Goal: Task Accomplishment & Management: Manage account settings

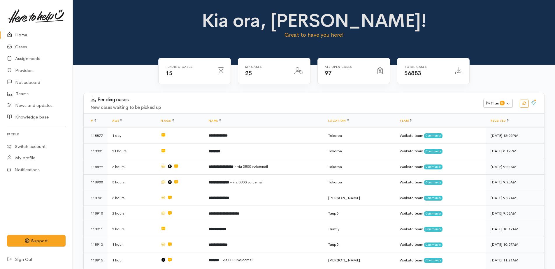
scroll to position [504, 0]
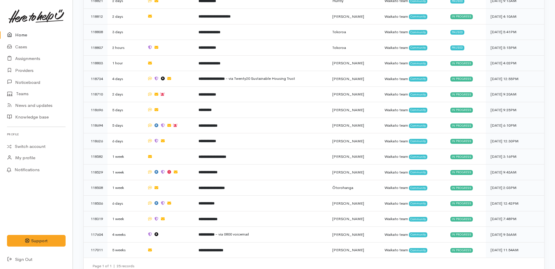
click at [24, 33] on link "Home" at bounding box center [36, 35] width 73 height 12
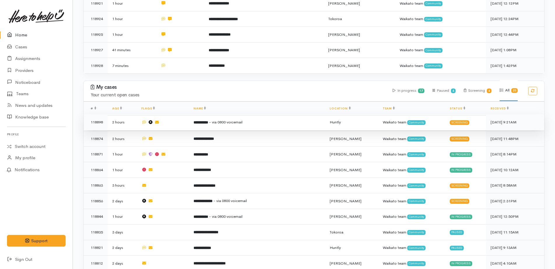
scroll to position [350, 0]
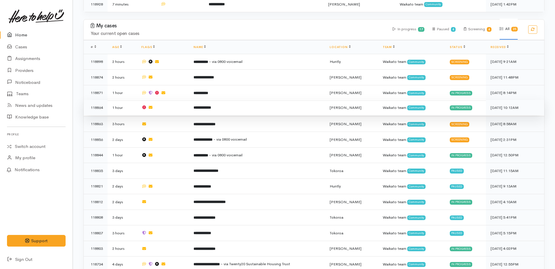
click at [210, 106] on b "**********" at bounding box center [201, 108] width 17 height 4
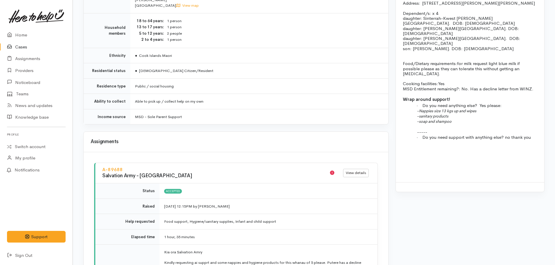
scroll to position [612, 0]
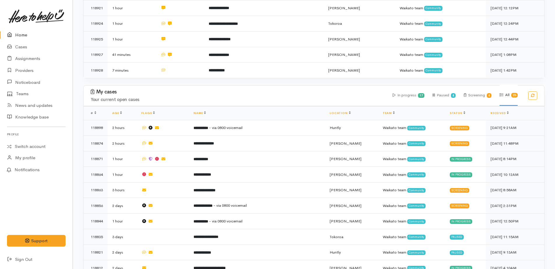
scroll to position [302, 0]
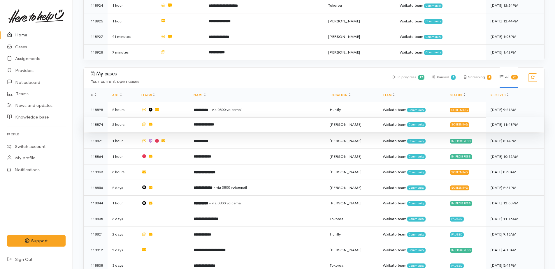
click at [214, 123] on b "**********" at bounding box center [203, 125] width 20 height 4
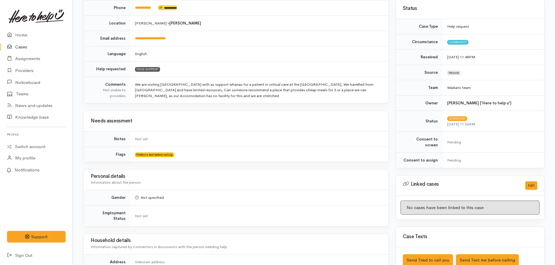
scroll to position [175, 0]
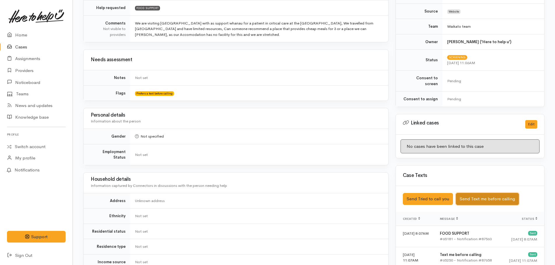
click at [475, 194] on button "Send Text me before calling" at bounding box center [487, 199] width 63 height 12
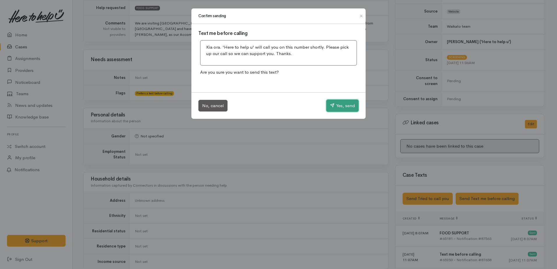
click at [343, 105] on button "Yes, send" at bounding box center [342, 106] width 32 height 12
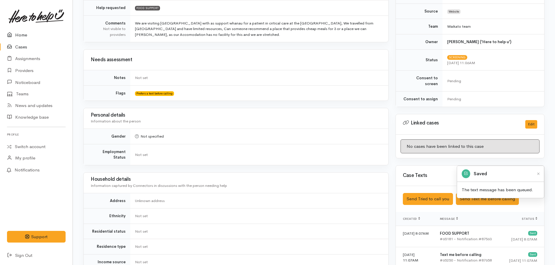
click at [20, 32] on link "Home" at bounding box center [36, 35] width 73 height 12
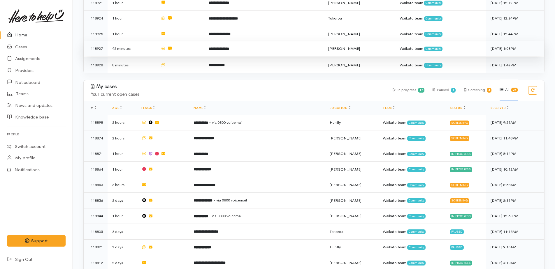
scroll to position [379, 0]
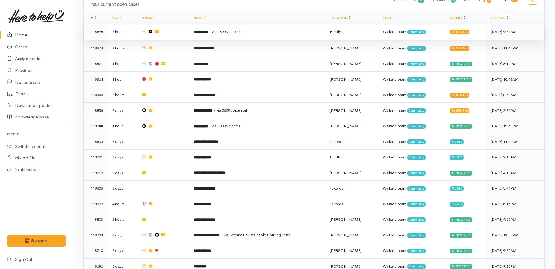
click at [208, 30] on b "**********" at bounding box center [200, 32] width 15 height 4
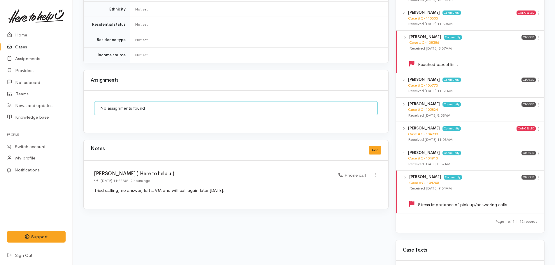
scroll to position [583, 0]
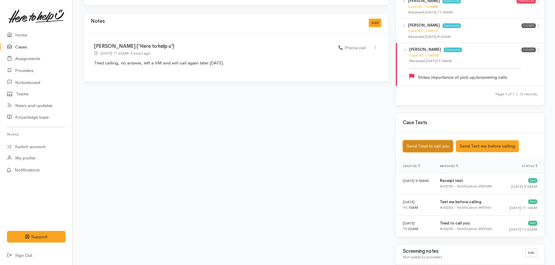
click at [426, 143] on button "Send Tried to call you" at bounding box center [428, 146] width 50 height 12
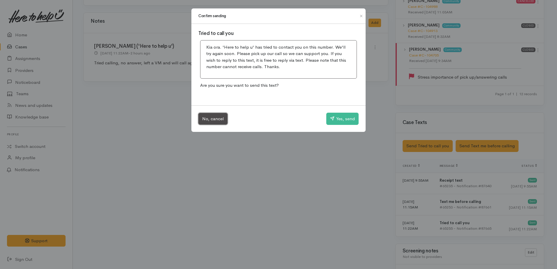
click at [219, 119] on button "No, cancel" at bounding box center [212, 119] width 29 height 12
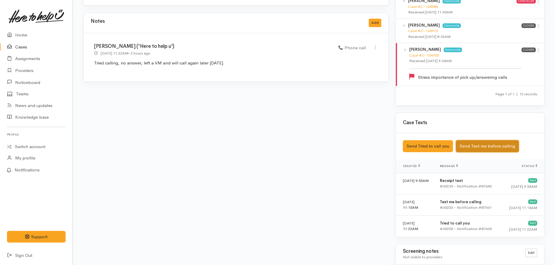
click at [490, 140] on button "Send Text me before calling" at bounding box center [487, 146] width 63 height 12
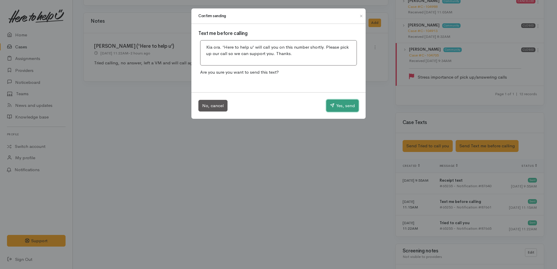
click at [338, 104] on button "Yes, send" at bounding box center [342, 106] width 32 height 12
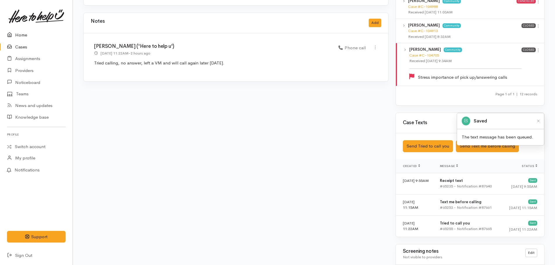
drag, startPoint x: 20, startPoint y: 34, endPoint x: 23, endPoint y: 34, distance: 3.3
click at [20, 34] on link "Home" at bounding box center [36, 35] width 73 height 12
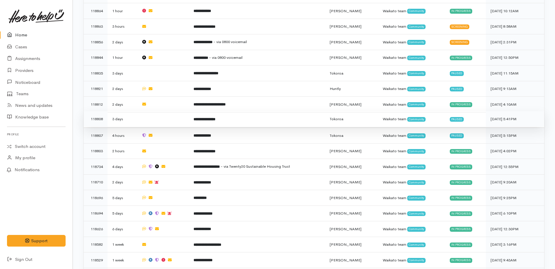
scroll to position [437, 0]
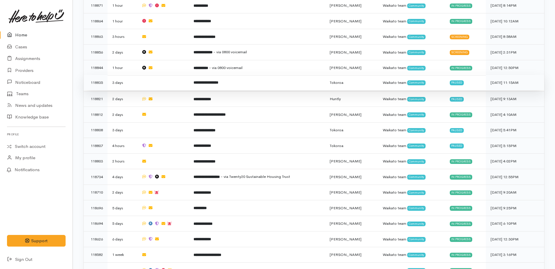
click at [216, 81] on b "**********" at bounding box center [205, 83] width 25 height 4
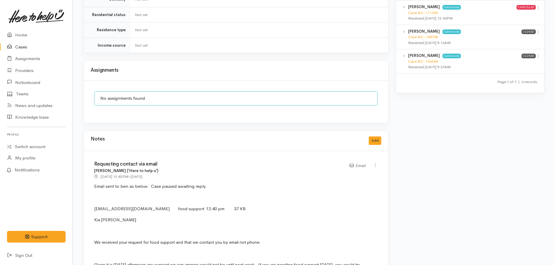
scroll to position [437, 0]
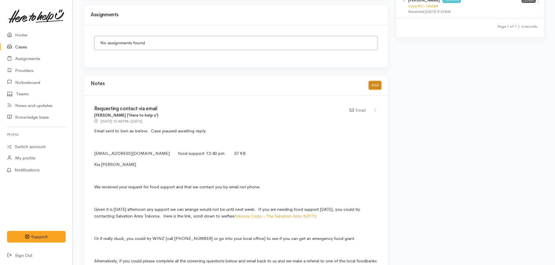
click at [376, 81] on button "Add" at bounding box center [375, 85] width 13 height 8
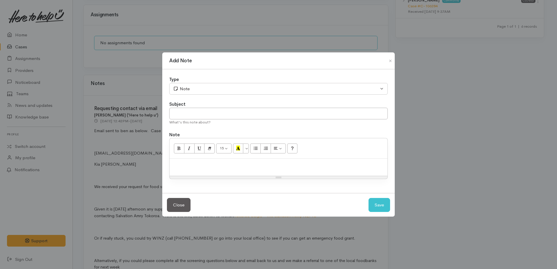
click at [222, 164] on p at bounding box center [278, 165] width 212 height 7
click at [172, 163] on p "No reply from Benjamin re" at bounding box center [278, 165] width 212 height 7
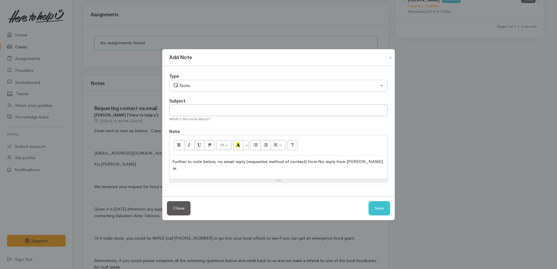
drag, startPoint x: 368, startPoint y: 168, endPoint x: 370, endPoint y: 165, distance: 3.0
click at [369, 166] on p "Further to note below, no email reply (requested method of contact) from No rep…" at bounding box center [278, 164] width 212 height 13
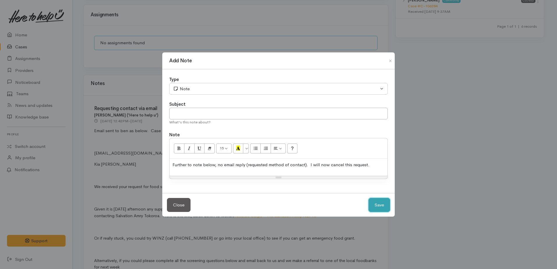
click at [383, 204] on button "Save" at bounding box center [380, 205] width 22 height 14
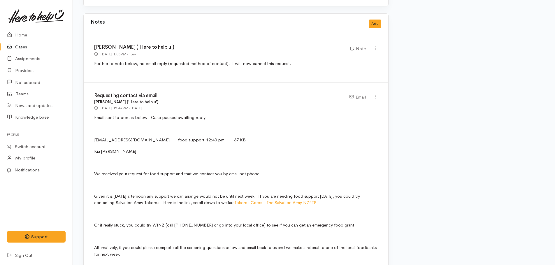
scroll to position [408, 0]
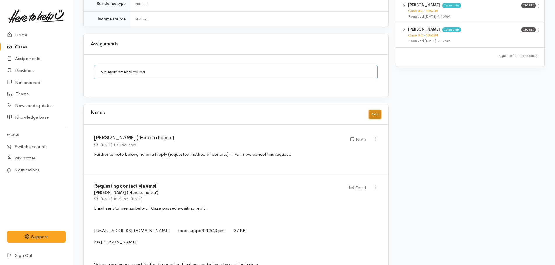
click at [371, 112] on button "Add" at bounding box center [375, 114] width 13 height 8
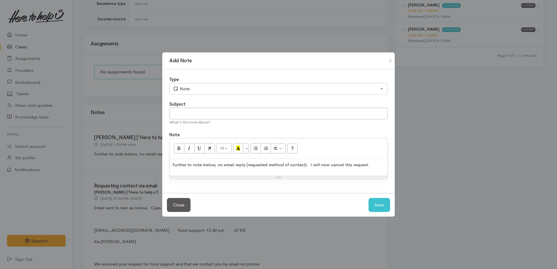
click at [373, 165] on p "Further to note below, no email reply (requested method of contact). I will now…" at bounding box center [278, 165] width 212 height 7
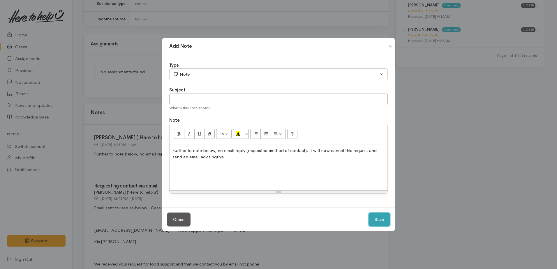
click at [387, 219] on button "Save" at bounding box center [380, 220] width 22 height 14
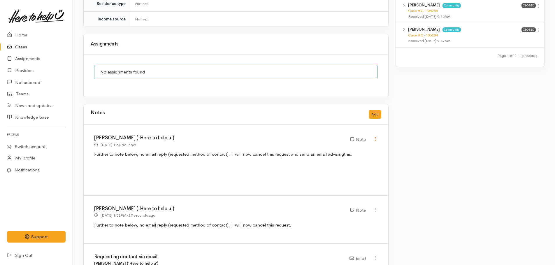
click at [375, 136] on icon at bounding box center [375, 138] width 5 height 5
click at [343, 146] on link "Edit" at bounding box center [354, 150] width 46 height 9
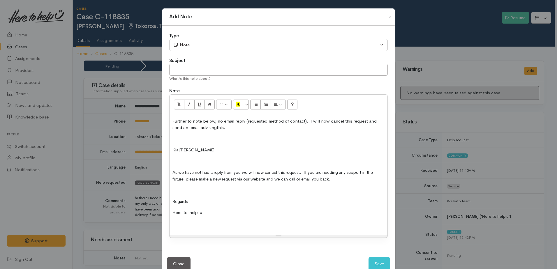
click at [174, 139] on p at bounding box center [278, 139] width 212 height 7
click at [177, 140] on p at bounding box center [278, 139] width 212 height 7
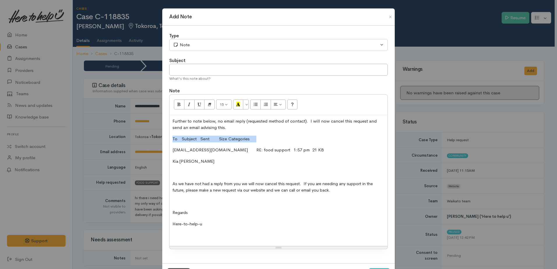
drag, startPoint x: 169, startPoint y: 138, endPoint x: 274, endPoint y: 137, distance: 104.6
click at [274, 137] on div "Further to note below, no email reply (requested method of contact). I will now…" at bounding box center [279, 180] width 218 height 131
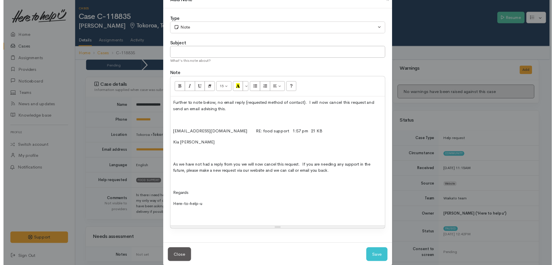
scroll to position [26, 0]
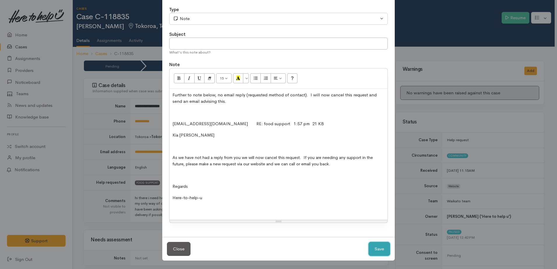
click at [378, 248] on button "Save" at bounding box center [380, 249] width 22 height 14
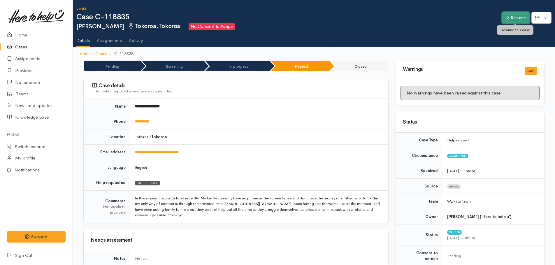
click at [517, 17] on link "Resume" at bounding box center [516, 18] width 28 height 12
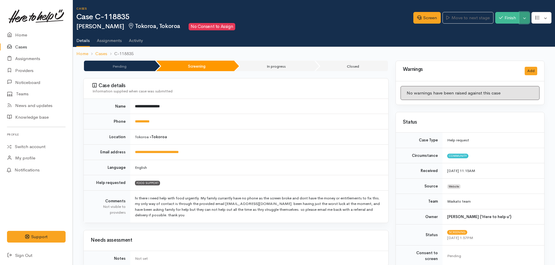
click at [524, 19] on button "Toggle Dropdown" at bounding box center [524, 18] width 10 height 12
click at [497, 41] on link "Cancel" at bounding box center [506, 40] width 46 height 9
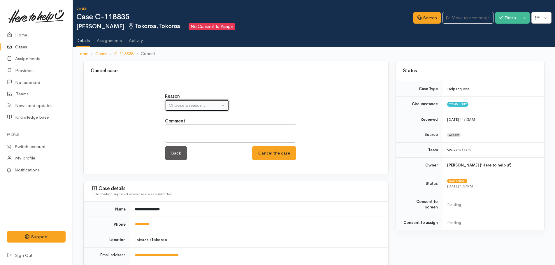
click at [179, 105] on div "Choose a reason..." at bounding box center [194, 105] width 51 height 7
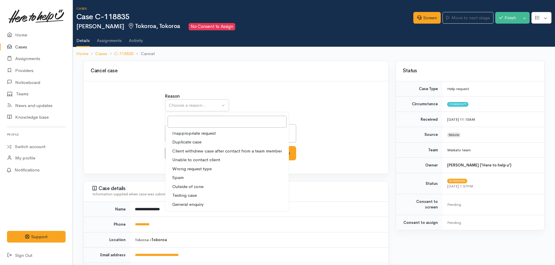
click at [185, 152] on span "Client withdrew case after contact from a team member" at bounding box center [227, 151] width 110 height 7
select select "3"
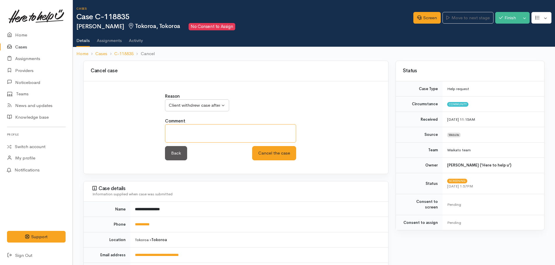
click at [186, 132] on textarea at bounding box center [230, 133] width 131 height 18
type textarea "did not reply to email"
click at [268, 156] on button "Cancel the case" at bounding box center [274, 153] width 44 height 14
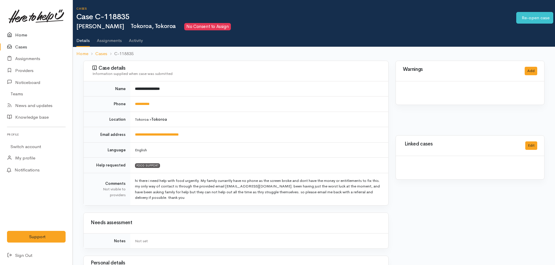
drag, startPoint x: 0, startPoint y: 0, endPoint x: 24, endPoint y: 33, distance: 40.3
click at [24, 33] on link "Home" at bounding box center [36, 35] width 73 height 12
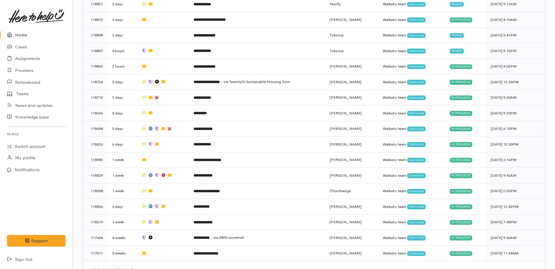
scroll to position [535, 0]
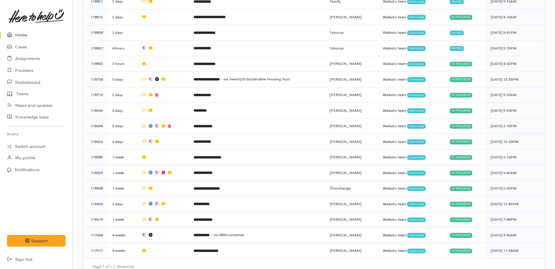
drag, startPoint x: 17, startPoint y: 35, endPoint x: 13, endPoint y: 35, distance: 4.4
click at [17, 35] on link "Home" at bounding box center [36, 35] width 73 height 12
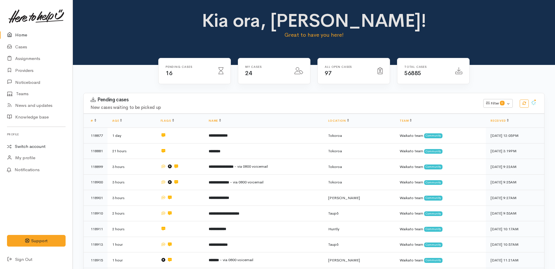
click at [19, 147] on link "Switch account" at bounding box center [36, 146] width 73 height 11
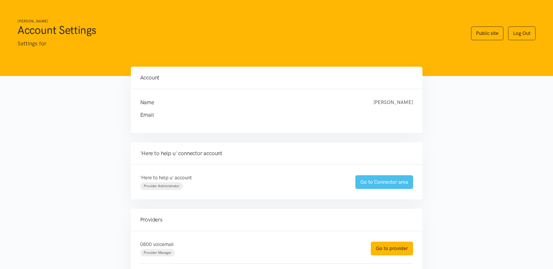
click at [387, 188] on link "Go to Connector area" at bounding box center [384, 182] width 58 height 14
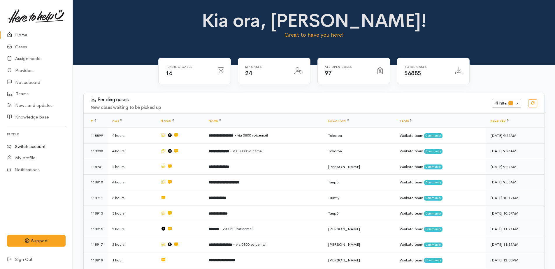
click at [22, 146] on link "Switch account" at bounding box center [36, 146] width 73 height 11
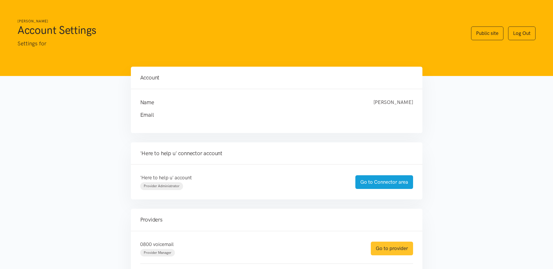
click at [392, 250] on link "Go to provider" at bounding box center [392, 249] width 42 height 14
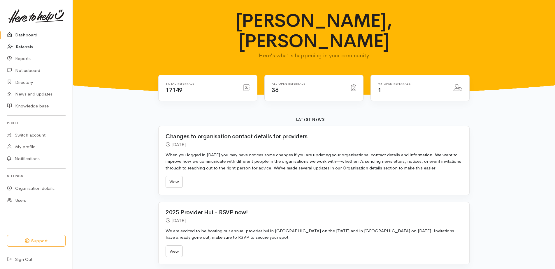
click at [25, 46] on link "Referrals" at bounding box center [36, 47] width 73 height 12
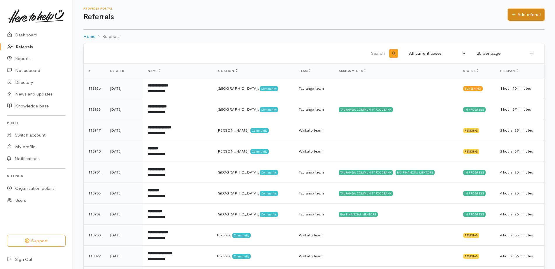
click at [523, 16] on link "Add referral" at bounding box center [526, 15] width 36 height 12
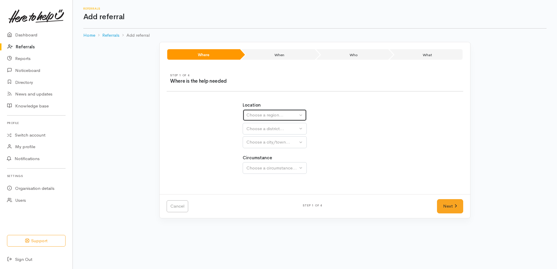
click at [265, 117] on div "Choose a region..." at bounding box center [271, 115] width 51 height 7
click at [255, 151] on span "Waikato" at bounding box center [273, 152] width 46 height 7
select select "3"
select select
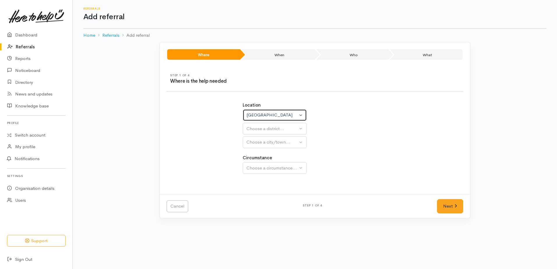
select select
click at [255, 130] on div "Choose a district..." at bounding box center [287, 129] width 82 height 7
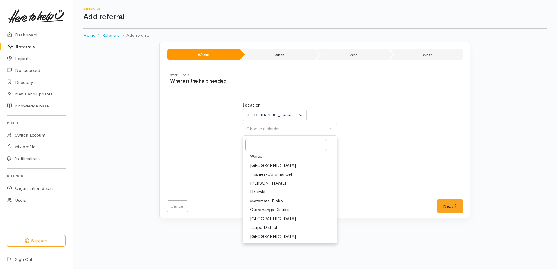
click at [258, 183] on span "Hamilton" at bounding box center [268, 183] width 36 height 7
select select "4"
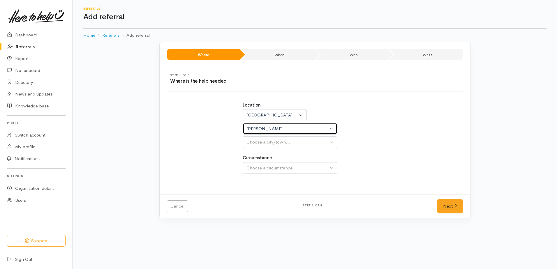
select select
click at [263, 128] on div "Hamilton" at bounding box center [287, 129] width 82 height 7
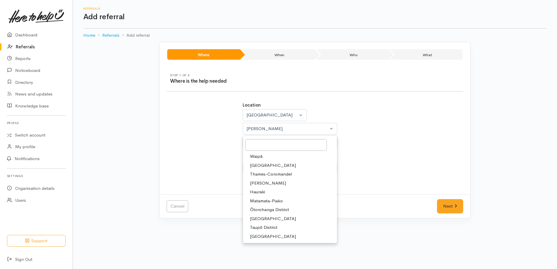
click at [258, 167] on span "Waikato District" at bounding box center [273, 165] width 46 height 7
select select "2"
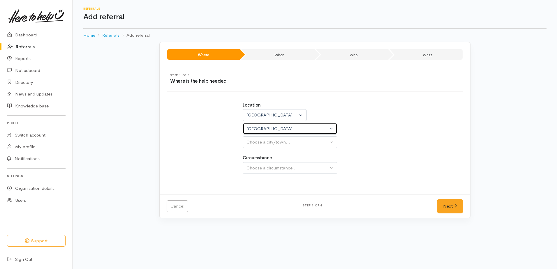
select select
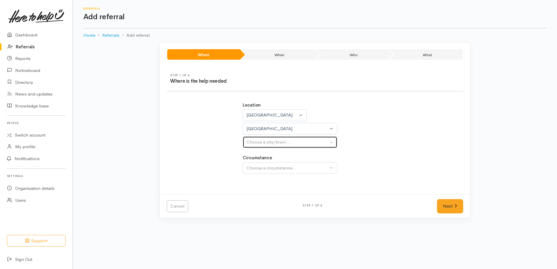
click at [255, 146] on button "Choose a city/town..." at bounding box center [290, 142] width 95 height 12
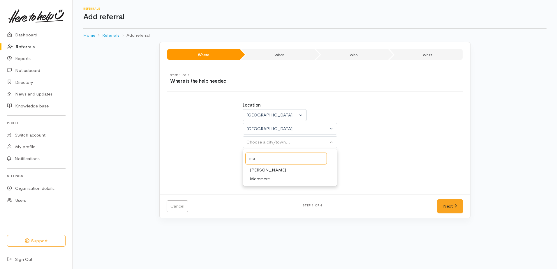
type input "me"
click at [260, 178] on span "Meremere" at bounding box center [260, 179] width 20 height 7
select select "113"
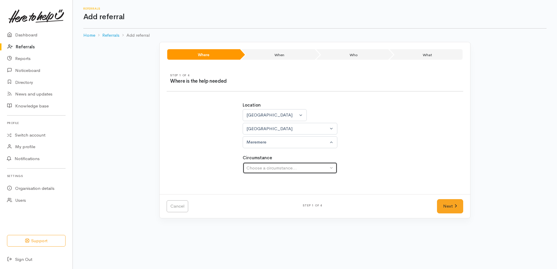
click at [255, 169] on div "Choose a circumstance..." at bounding box center [287, 168] width 82 height 7
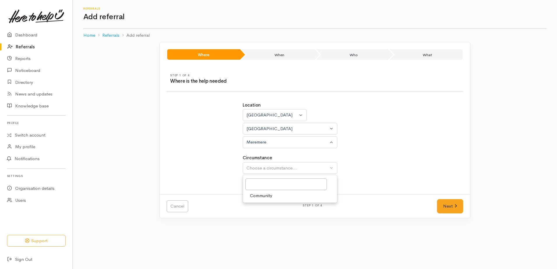
click at [262, 198] on span "Community" at bounding box center [261, 196] width 22 height 7
select select "2"
click at [448, 209] on link "Next" at bounding box center [450, 206] width 26 height 14
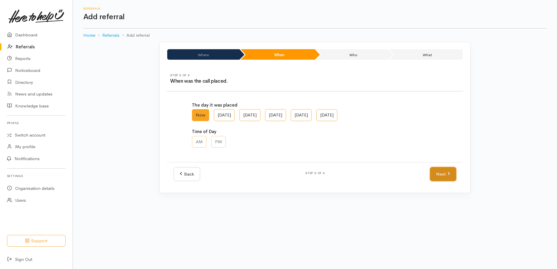
click at [439, 178] on link "Next" at bounding box center [443, 174] width 26 height 14
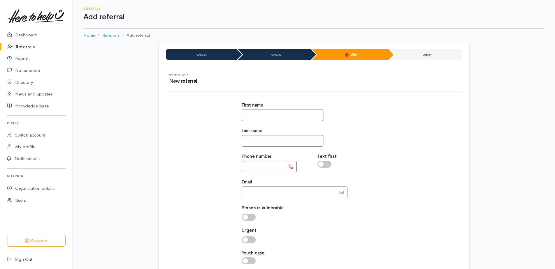
click at [260, 116] on input "text" at bounding box center [283, 115] width 82 height 12
type input "*****"
drag, startPoint x: 274, startPoint y: 139, endPoint x: 280, endPoint y: 144, distance: 8.5
click at [274, 139] on input "text" at bounding box center [283, 141] width 82 height 12
paste input "**********"
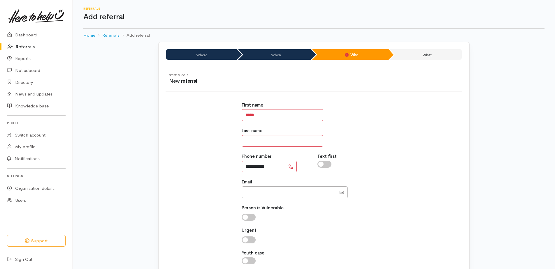
type input "**********"
click at [256, 142] on input "text" at bounding box center [283, 141] width 82 height 12
type input "*"
click at [245, 217] on input "checkbox" at bounding box center [249, 217] width 14 height 7
checkbox input "true"
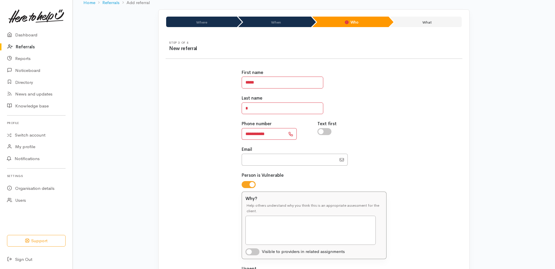
scroll to position [87, 0]
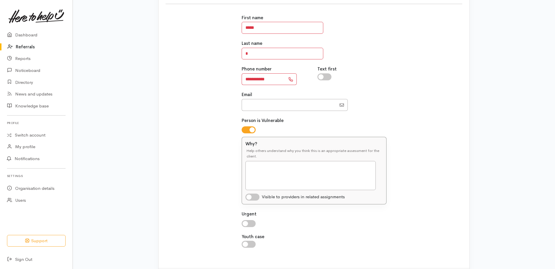
click at [248, 198] on input "checkbox" at bounding box center [252, 197] width 14 height 7
checkbox input "true"
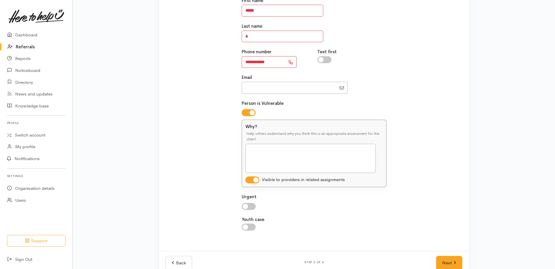
scroll to position [118, 0]
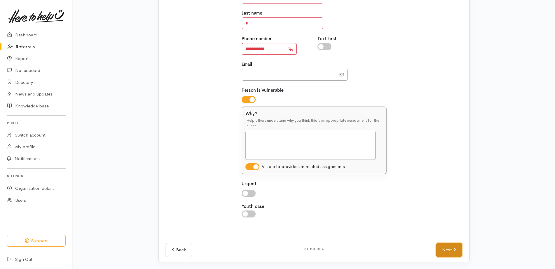
click at [456, 250] on icon at bounding box center [454, 250] width 3 height 4
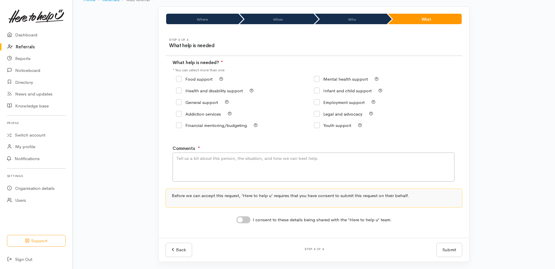
scroll to position [36, 0]
click at [318, 80] on input "Mental health support" at bounding box center [341, 79] width 54 height 4
checkbox input "true"
click at [262, 161] on textarea "Comments" at bounding box center [313, 167] width 282 height 29
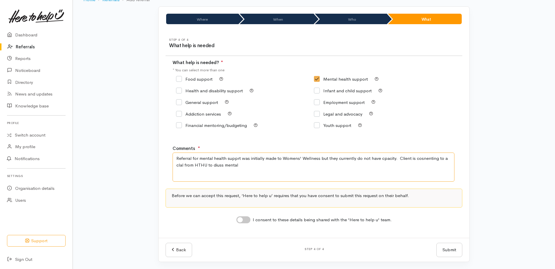
drag, startPoint x: 209, startPoint y: 166, endPoint x: 253, endPoint y: 166, distance: 44.6
click at [253, 166] on textarea "Referral for mental health supprt was initially made to Womens' Wellness but th…" at bounding box center [313, 167] width 282 height 29
drag, startPoint x: 210, startPoint y: 166, endPoint x: 252, endPoint y: 163, distance: 42.6
click at [245, 164] on textarea "Referral for mental health supprt was initially made to Womens' Wellness but th…" at bounding box center [313, 167] width 282 height 29
click at [224, 165] on textarea "Referral for mental health supprt was initially made to Womens' Wellness but th…" at bounding box center [313, 167] width 282 height 29
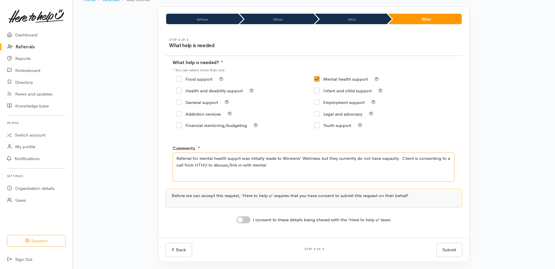
click at [266, 167] on textarea "Referral for mental health supprt was initially made to Womens' Wellness but th…" at bounding box center [313, 167] width 282 height 29
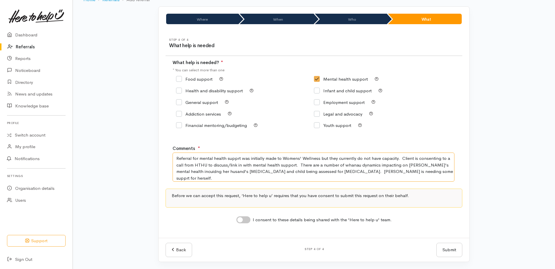
click at [237, 158] on textarea "Referral for mental health supprt was initially made to Womens' Wellness but th…" at bounding box center [313, 167] width 282 height 29
click at [378, 165] on textarea "Referral for mental health support was initially made to Women's Wellness but t…" at bounding box center [313, 167] width 282 height 29
drag, startPoint x: 384, startPoint y: 167, endPoint x: 443, endPoint y: 169, distance: 58.6
click at [443, 169] on textarea "Referral for mental health support was initially made to Women's Wellness but t…" at bounding box center [313, 167] width 282 height 29
click at [381, 165] on textarea "Referral for mental health support was initially made to Women's Wellness but t…" at bounding box center [313, 167] width 282 height 29
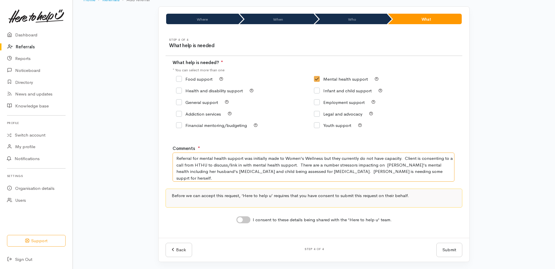
click at [229, 172] on textarea "Referral for mental health support was initially made to Women's Wellness but t…" at bounding box center [313, 167] width 282 height 29
click at [319, 171] on textarea "Referral for mental health support was initially made to Women's Wellness but t…" at bounding box center [313, 167] width 282 height 29
click at [366, 172] on textarea "Referral for mental health support was initially made to Women's Wellness but t…" at bounding box center [313, 167] width 282 height 29
type textarea "Referral for mental health support was initially made to Women's Wellness but t…"
click at [240, 221] on input "I consent to these details being shared with the 'Here to help u' team." at bounding box center [243, 219] width 14 height 7
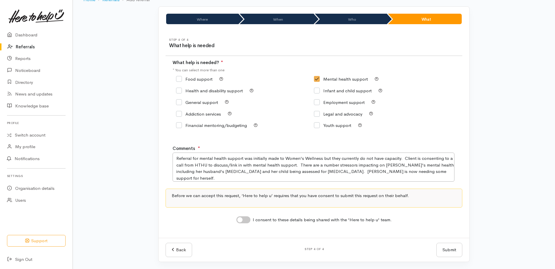
checkbox input "true"
click at [453, 247] on button "Submit" at bounding box center [449, 250] width 26 height 14
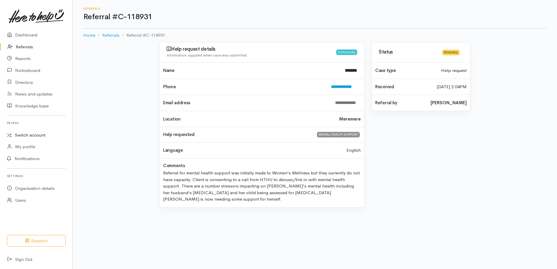
click at [21, 133] on link "Switch account" at bounding box center [36, 135] width 73 height 11
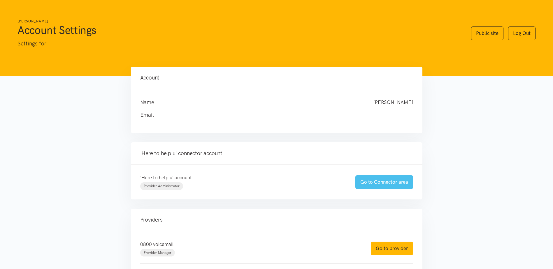
click at [372, 180] on link "Go to Connector area" at bounding box center [384, 182] width 58 height 14
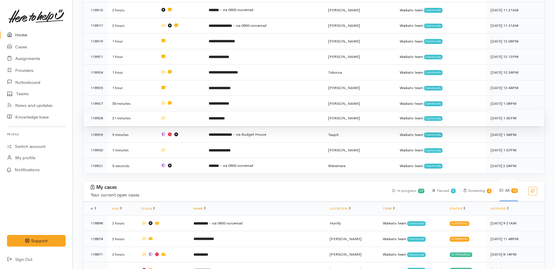
scroll to position [291, 0]
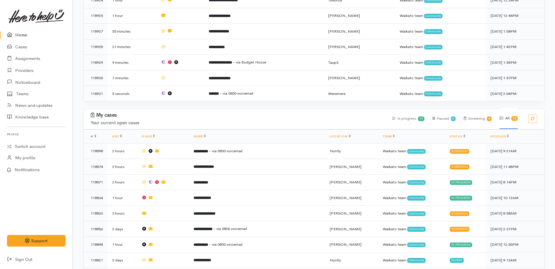
click at [21, 36] on link "Home" at bounding box center [36, 35] width 73 height 12
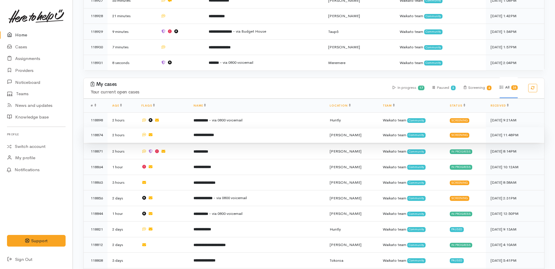
scroll to position [350, 0]
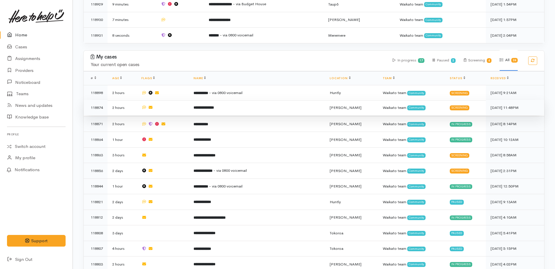
click at [205, 106] on b "**********" at bounding box center [203, 108] width 20 height 4
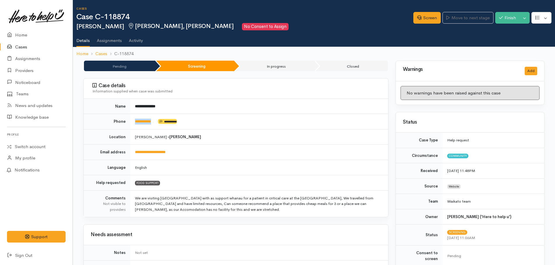
drag, startPoint x: 157, startPoint y: 122, endPoint x: 134, endPoint y: 121, distance: 22.8
click at [134, 121] on td "**********" at bounding box center [259, 121] width 258 height 15
drag, startPoint x: 134, startPoint y: 121, endPoint x: 141, endPoint y: 121, distance: 6.4
copy td "**********"
click at [426, 18] on link "Screen" at bounding box center [426, 18] width 27 height 12
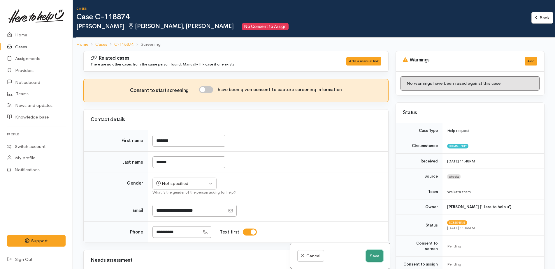
click at [373, 253] on button "Save" at bounding box center [374, 256] width 17 height 12
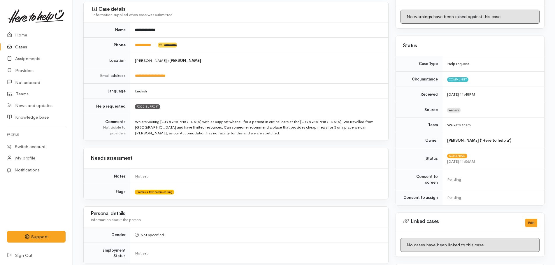
scroll to position [204, 0]
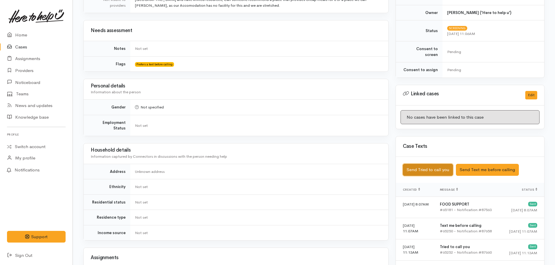
click at [436, 167] on button "Send Tried to call you" at bounding box center [428, 170] width 50 height 12
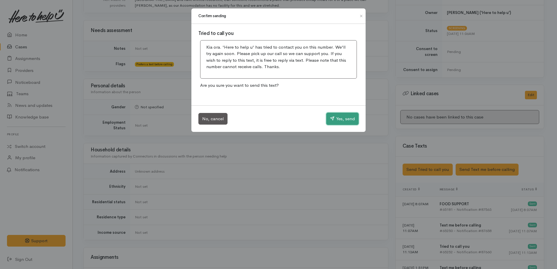
click at [338, 117] on button "Yes, send" at bounding box center [342, 119] width 32 height 12
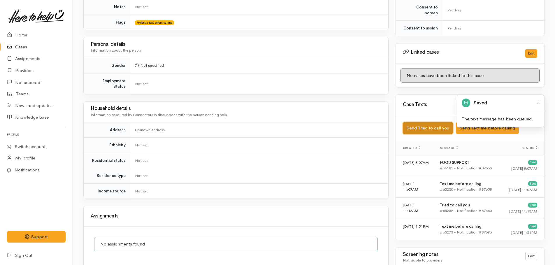
scroll to position [327, 0]
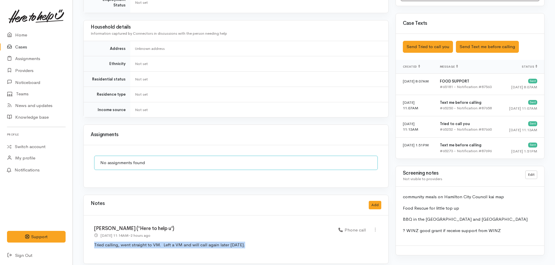
drag, startPoint x: 95, startPoint y: 239, endPoint x: 242, endPoint y: 239, distance: 147.4
click at [242, 242] on p "Tried calling, went straight to VM. Left a VM and will call again later today." at bounding box center [235, 245] width 283 height 7
drag, startPoint x: 242, startPoint y: 239, endPoint x: 228, endPoint y: 240, distance: 14.6
copy p "Tried calling, went straight to VM. Left a VM and will call again later today."
click at [376, 203] on button "Add" at bounding box center [375, 205] width 13 height 8
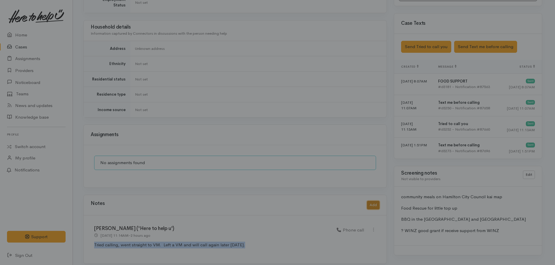
scroll to position [322, 0]
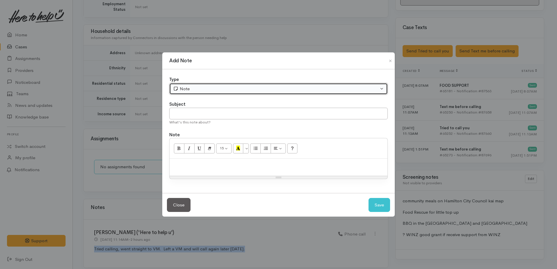
click at [179, 92] on div "Note" at bounding box center [276, 89] width 206 height 7
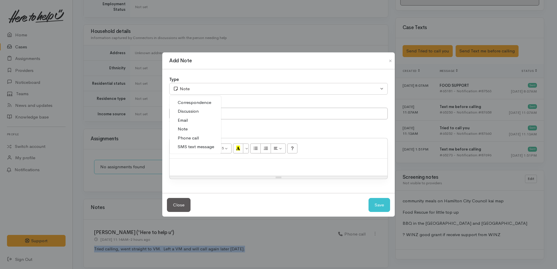
click at [187, 136] on span "Phone call" at bounding box center [188, 138] width 21 height 7
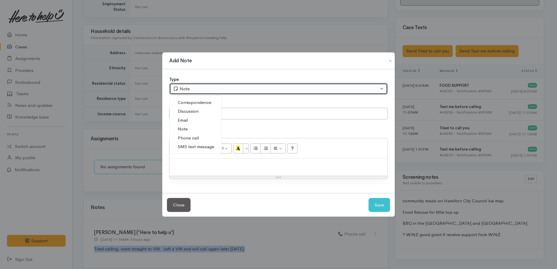
select select "3"
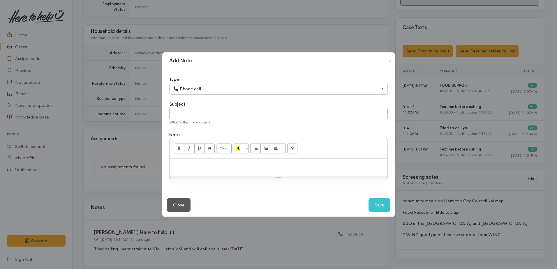
paste div
click at [182, 114] on input "text" at bounding box center [278, 114] width 218 height 12
type input "2nd attempt"
click at [325, 165] on p "Tried calling, went straight to VM. Left a VM and will call again later today." at bounding box center [278, 165] width 212 height 7
click at [387, 207] on button "Save" at bounding box center [380, 205] width 22 height 14
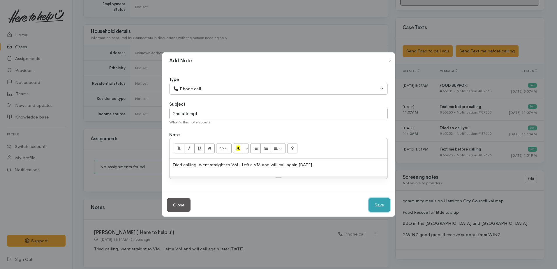
select select "1"
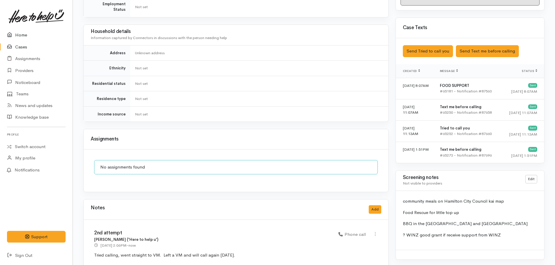
click at [22, 34] on link "Home" at bounding box center [36, 35] width 73 height 12
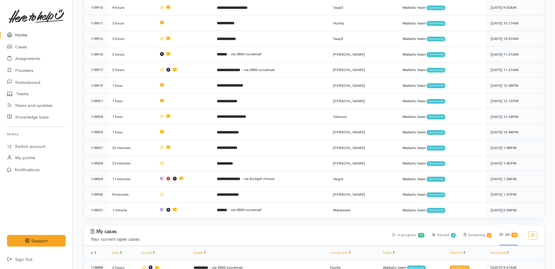
scroll to position [320, 0]
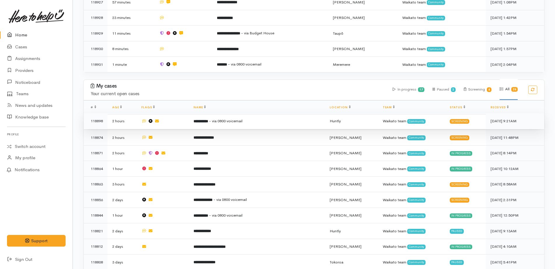
click at [208, 119] on b "**********" at bounding box center [200, 121] width 15 height 4
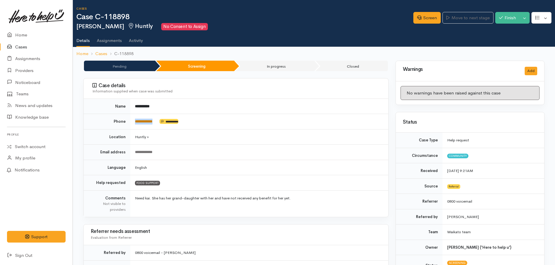
drag, startPoint x: 161, startPoint y: 118, endPoint x: 136, endPoint y: 120, distance: 25.1
click at [136, 120] on td "**********" at bounding box center [259, 121] width 258 height 15
drag, startPoint x: 136, startPoint y: 120, endPoint x: 143, endPoint y: 121, distance: 7.0
copy td "**********"
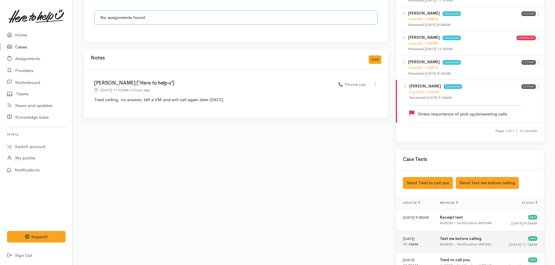
scroll to position [641, 0]
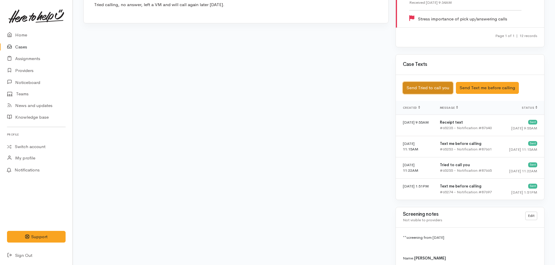
click at [436, 84] on button "Send Tried to call you" at bounding box center [428, 88] width 50 height 12
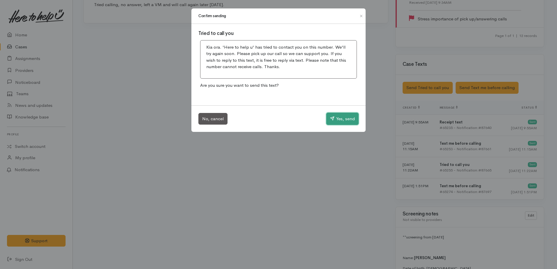
click at [343, 118] on button "Yes, send" at bounding box center [342, 119] width 32 height 12
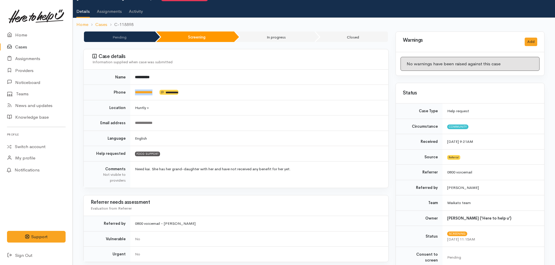
scroll to position [0, 0]
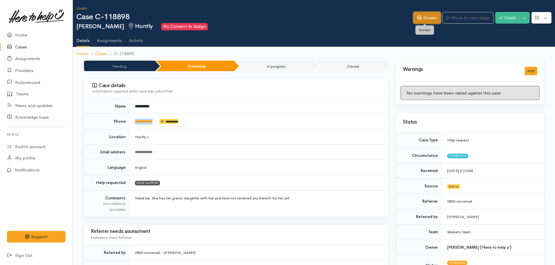
drag, startPoint x: 419, startPoint y: 20, endPoint x: 415, endPoint y: 22, distance: 4.6
click at [419, 20] on link "Screen" at bounding box center [426, 18] width 27 height 12
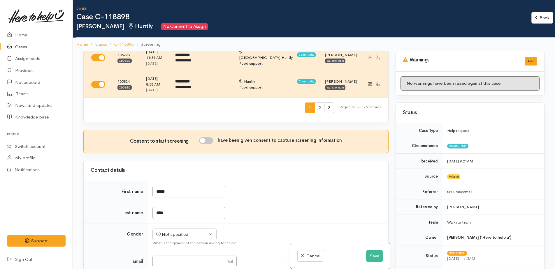
scroll to position [350, 0]
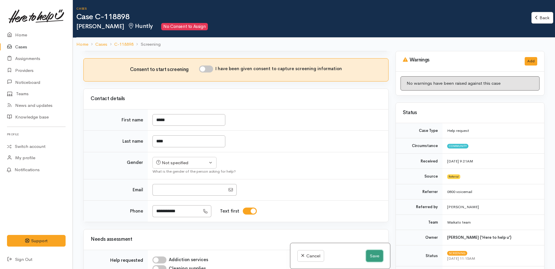
click at [371, 256] on button "Save" at bounding box center [374, 256] width 17 height 12
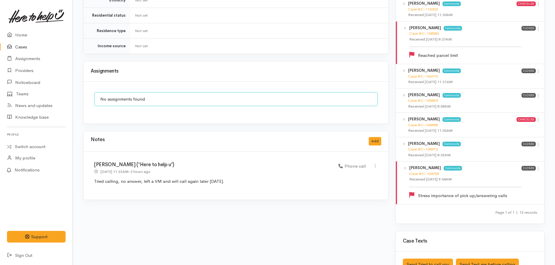
scroll to position [524, 0]
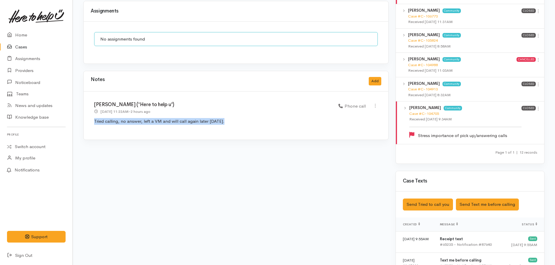
drag, startPoint x: 94, startPoint y: 113, endPoint x: 228, endPoint y: 114, distance: 134.3
click at [228, 114] on div "[PERSON_NAME] ('Here to help u') [DATE] 11:22AM - 2 hours ago Phone call" at bounding box center [236, 115] width 304 height 48
drag, startPoint x: 228, startPoint y: 114, endPoint x: 218, endPoint y: 114, distance: 10.2
copy p "Tried calling, no answer, left a VM and will call again later [DATE]."
click at [377, 77] on button "Add" at bounding box center [375, 81] width 13 height 8
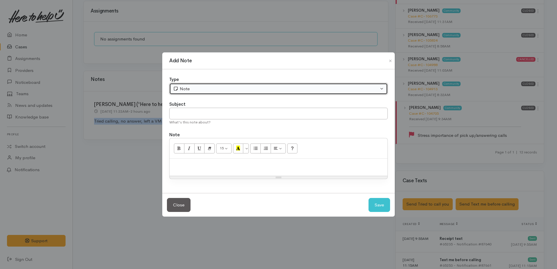
click at [191, 88] on div "Note" at bounding box center [276, 89] width 206 height 7
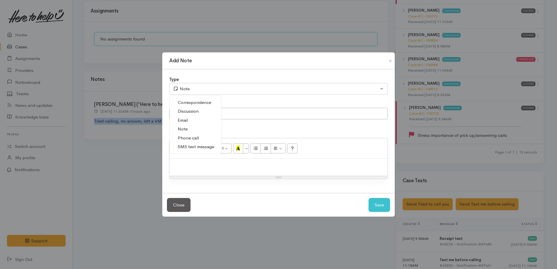
click at [189, 137] on span "Phone call" at bounding box center [188, 138] width 21 height 7
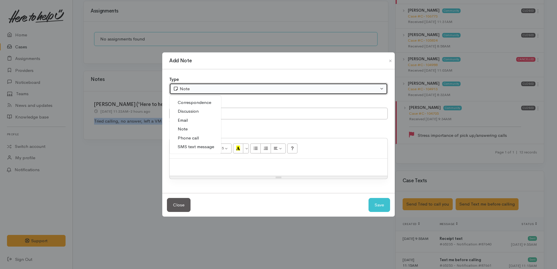
select select "3"
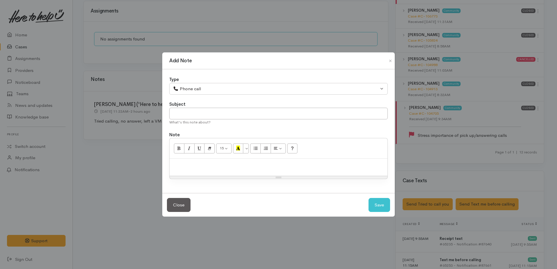
paste div
click at [196, 113] on input "text" at bounding box center [278, 114] width 218 height 12
type input "2nd attempt"
click at [301, 165] on p "Tried calling, no answer, left a VM and will call again later today." at bounding box center [278, 165] width 212 height 7
click at [372, 209] on button "Save" at bounding box center [380, 205] width 22 height 14
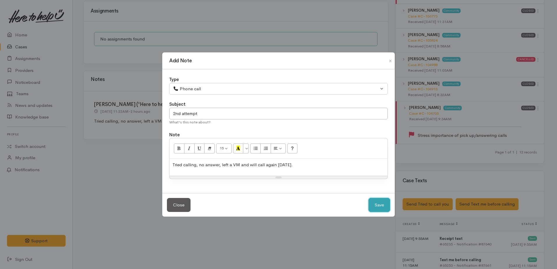
select select "1"
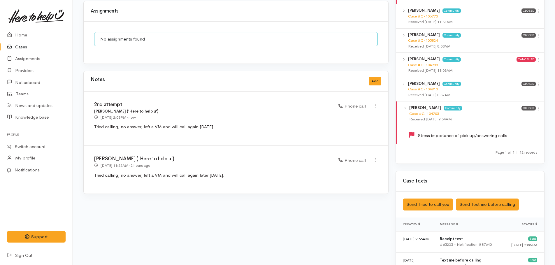
scroll to position [699, 0]
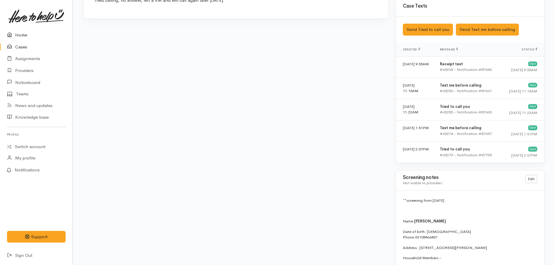
click at [17, 36] on link "Home" at bounding box center [36, 35] width 73 height 12
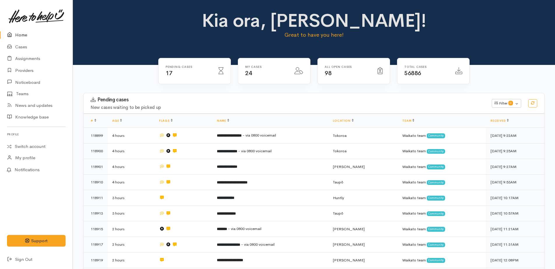
click at [17, 36] on link "Home" at bounding box center [36, 35] width 73 height 12
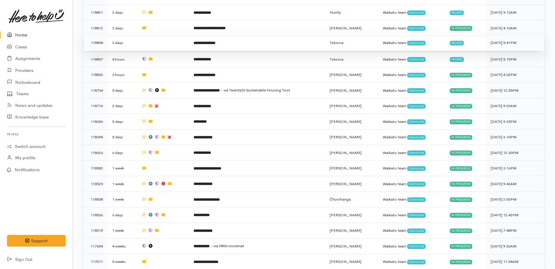
scroll to position [565, 0]
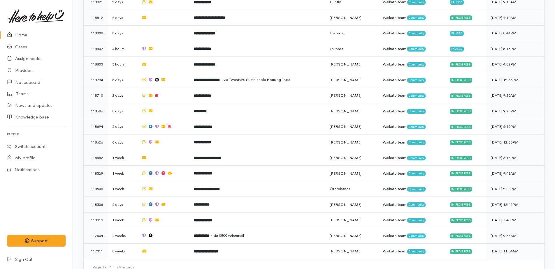
click at [22, 33] on link "Home" at bounding box center [36, 35] width 73 height 12
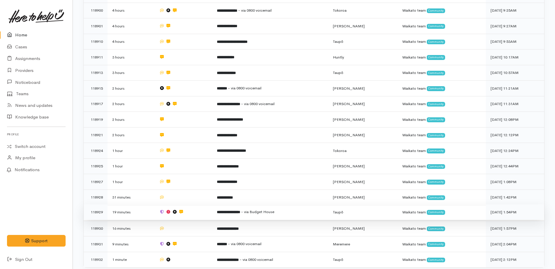
scroll to position [233, 0]
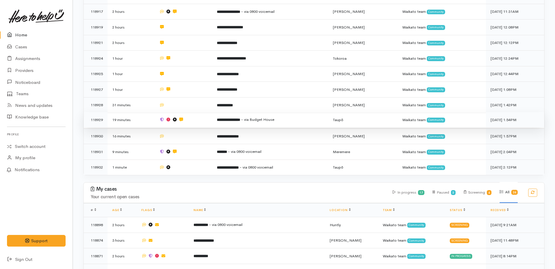
click at [233, 118] on b "**********" at bounding box center [228, 120] width 23 height 4
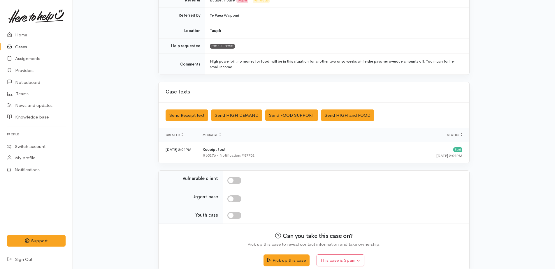
scroll to position [133, 0]
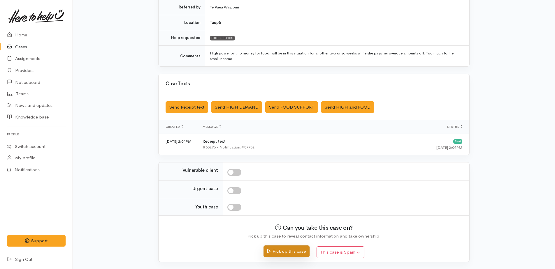
click at [295, 249] on button "Pick up this case" at bounding box center [286, 252] width 46 height 12
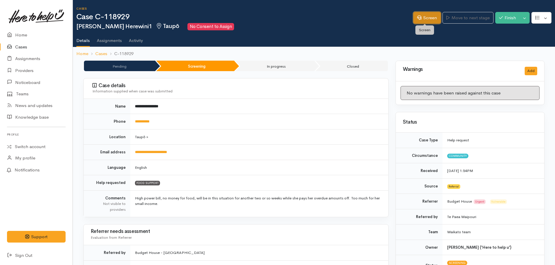
click at [422, 17] on link "Screen" at bounding box center [426, 18] width 27 height 12
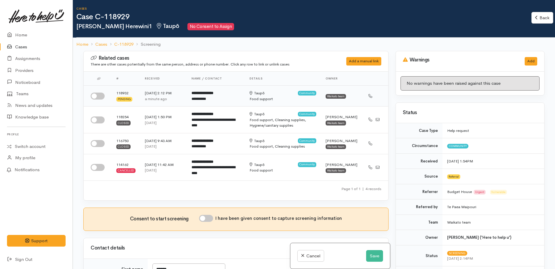
click at [97, 97] on input "checkbox" at bounding box center [98, 96] width 14 height 7
checkbox input "true"
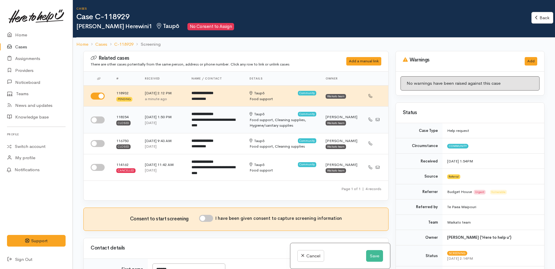
click at [97, 121] on input "checkbox" at bounding box center [98, 120] width 14 height 7
checkbox input "true"
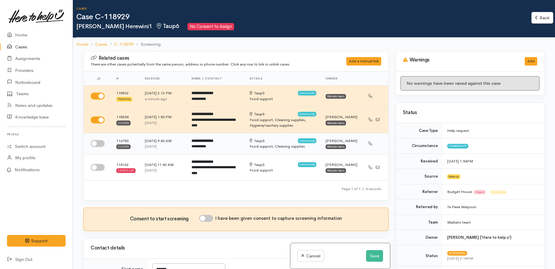
click at [91, 144] on input "checkbox" at bounding box center [98, 143] width 14 height 7
checkbox input "true"
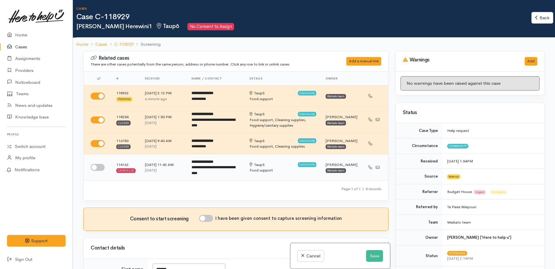
click at [96, 168] on input "checkbox" at bounding box center [98, 167] width 14 height 7
checkbox input "true"
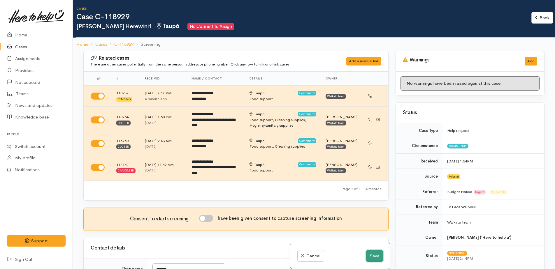
click at [372, 257] on button "Save" at bounding box center [374, 256] width 17 height 12
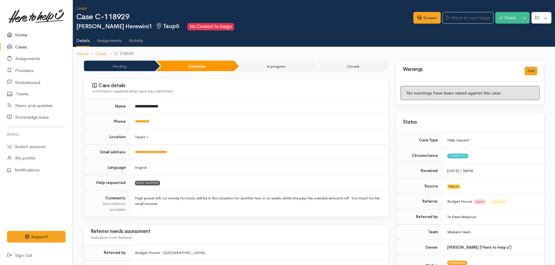
click at [23, 34] on link "Home" at bounding box center [36, 35] width 73 height 12
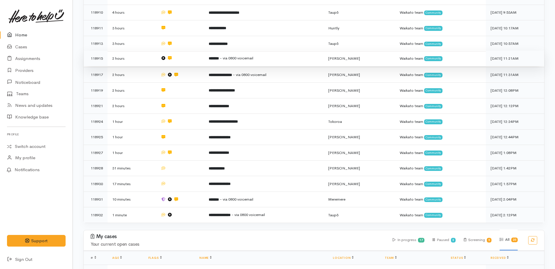
scroll to position [175, 0]
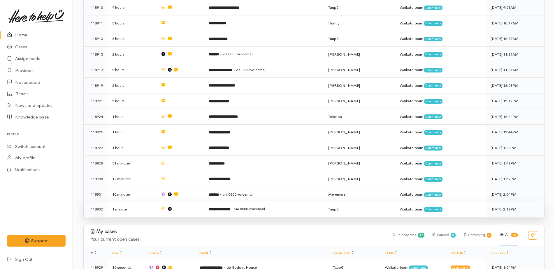
click at [230, 207] on b "**********" at bounding box center [220, 209] width 22 height 4
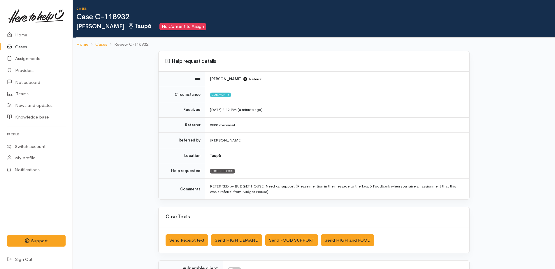
scroll to position [98, 0]
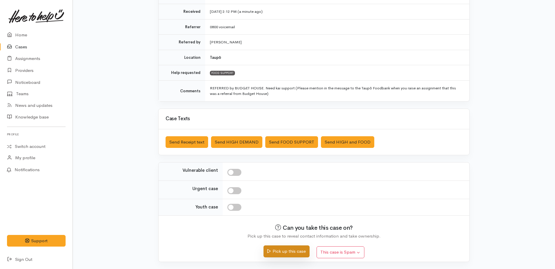
click at [295, 251] on button "Pick up this case" at bounding box center [286, 252] width 46 height 12
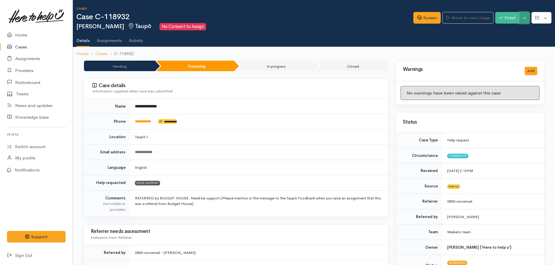
click at [522, 20] on button "Toggle Dropdown" at bounding box center [524, 18] width 10 height 12
click at [500, 41] on link "Cancel" at bounding box center [506, 40] width 46 height 9
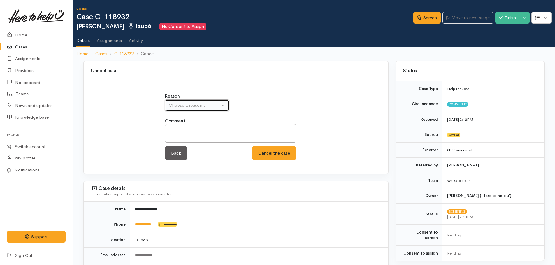
click at [198, 105] on div "Choose a reason..." at bounding box center [194, 105] width 51 height 7
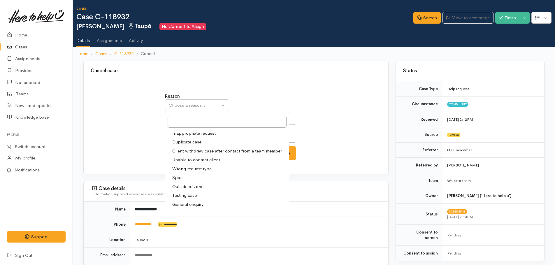
click at [196, 140] on span "Duplicate case" at bounding box center [186, 142] width 29 height 7
select select "2"
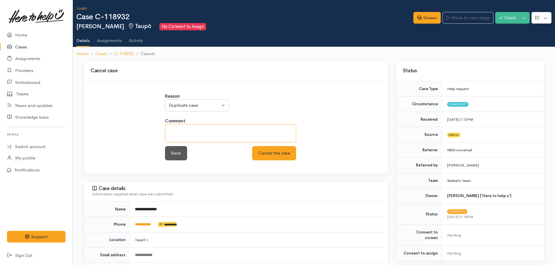
click at [188, 131] on textarea at bounding box center [230, 133] width 131 height 18
paste textarea "https://www.heretohelpu.nz/Admin/Cases/118929"
type textarea "https://www.heretohelpu.nz/Admin/Cases/118929"
click at [274, 157] on button "Cancel the case" at bounding box center [274, 153] width 44 height 14
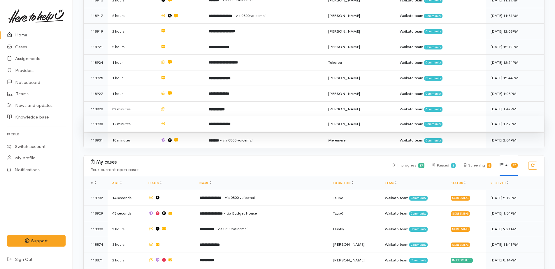
scroll to position [320, 0]
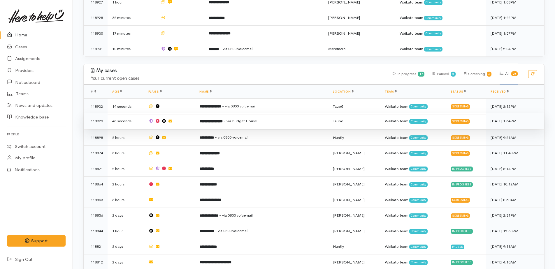
click at [223, 119] on b "**********" at bounding box center [210, 121] width 23 height 4
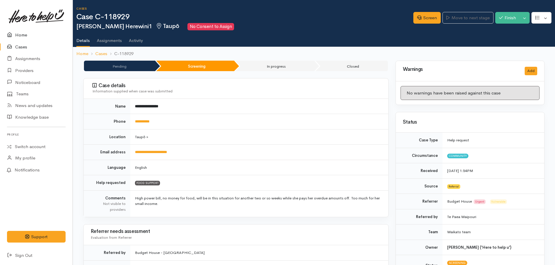
click at [23, 35] on link "Home" at bounding box center [36, 35] width 73 height 12
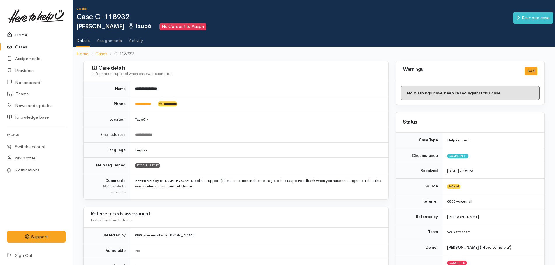
click at [19, 36] on link "Home" at bounding box center [36, 35] width 73 height 12
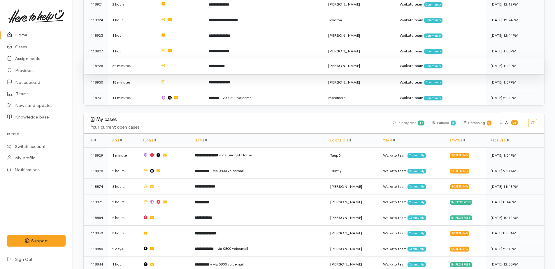
scroll to position [291, 0]
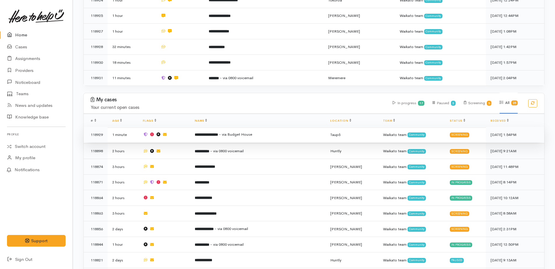
click at [213, 133] on b "**********" at bounding box center [206, 135] width 23 height 4
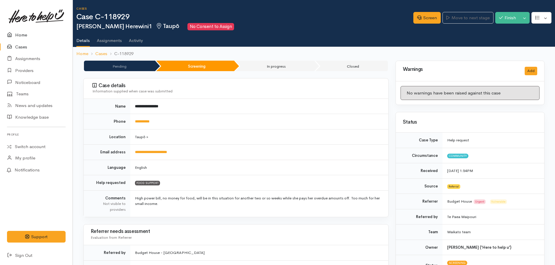
click at [23, 35] on link "Home" at bounding box center [36, 35] width 73 height 12
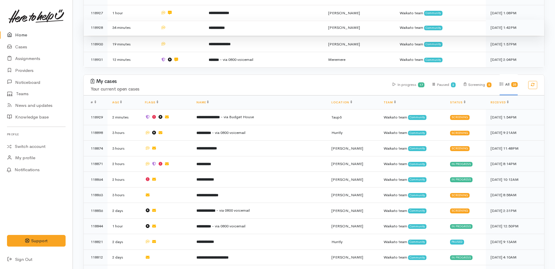
scroll to position [320, 0]
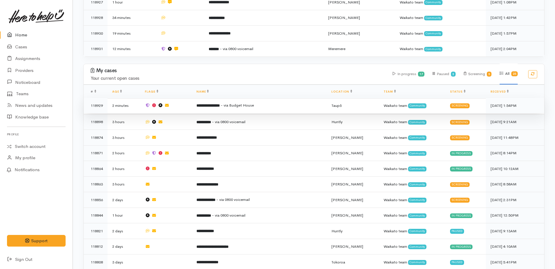
click at [218, 104] on b "**********" at bounding box center [207, 106] width 23 height 4
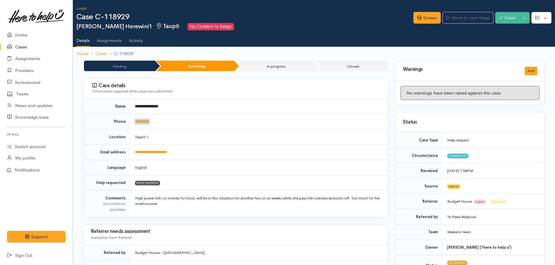
drag, startPoint x: 167, startPoint y: 121, endPoint x: 132, endPoint y: 123, distance: 35.0
click at [132, 123] on td "**********" at bounding box center [259, 121] width 258 height 15
drag, startPoint x: 132, startPoint y: 123, endPoint x: 139, endPoint y: 121, distance: 7.6
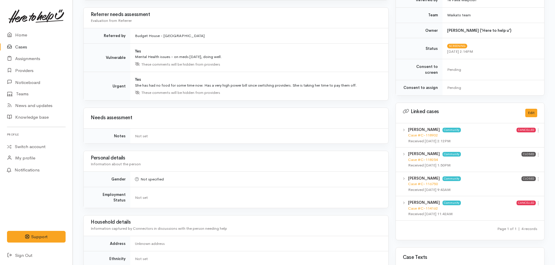
scroll to position [204, 0]
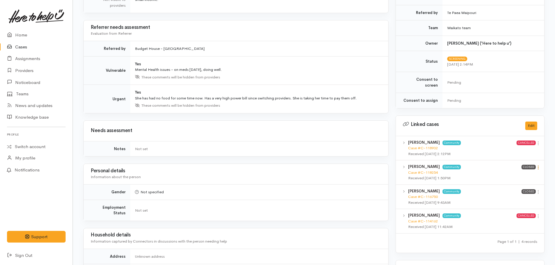
click at [538, 165] on icon at bounding box center [537, 167] width 5 height 5
click at [513, 174] on link "View case" at bounding box center [517, 178] width 46 height 9
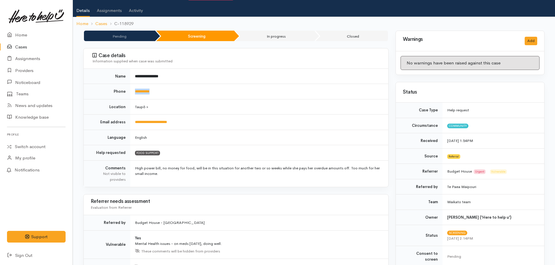
scroll to position [0, 0]
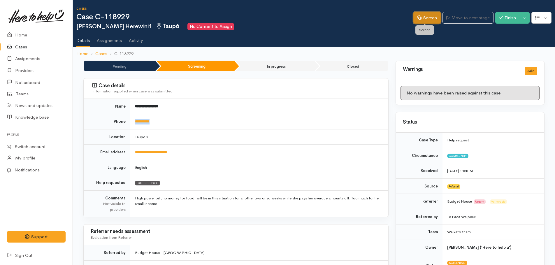
drag, startPoint x: 422, startPoint y: 21, endPoint x: 426, endPoint y: 32, distance: 12.2
click at [422, 21] on link "Screen" at bounding box center [426, 18] width 27 height 12
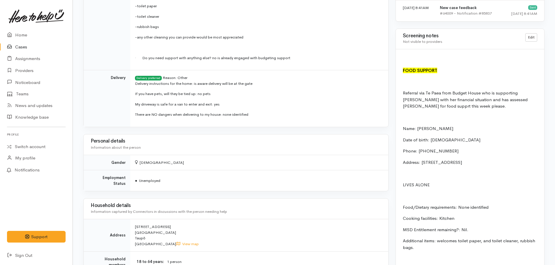
scroll to position [524, 0]
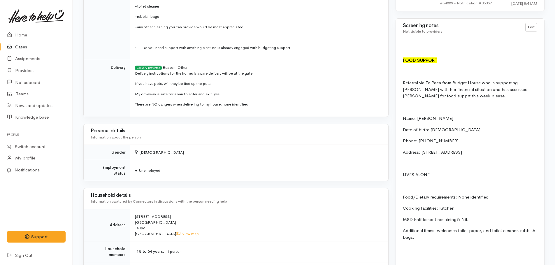
drag, startPoint x: 400, startPoint y: 80, endPoint x: 489, endPoint y: 239, distance: 181.4
click at [489, 239] on div "FOOD SUPPORT Referral via Te Paea from Budget House who is supporting Sandra wi…" at bounding box center [470, 242] width 148 height 406
click at [486, 177] on p "LIVES ALONE" at bounding box center [470, 174] width 134 height 7
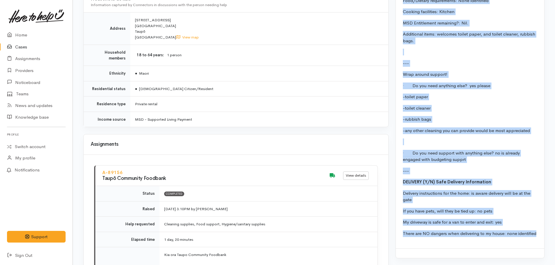
scroll to position [724, 0]
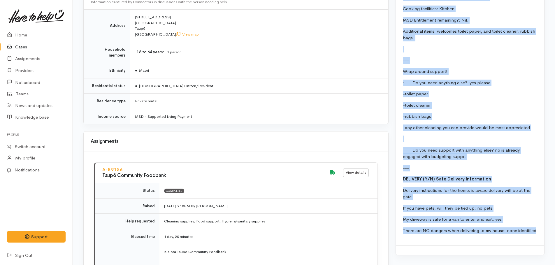
drag, startPoint x: 401, startPoint y: 80, endPoint x: 538, endPoint y: 239, distance: 210.3
click at [538, 239] on div "FOOD SUPPORT Referral via Te Paea from Budget House who is supporting Sandra wi…" at bounding box center [470, 43] width 148 height 406
copy div "Referral via Te Paea from Budget House who is supporting Sandra with her financ…"
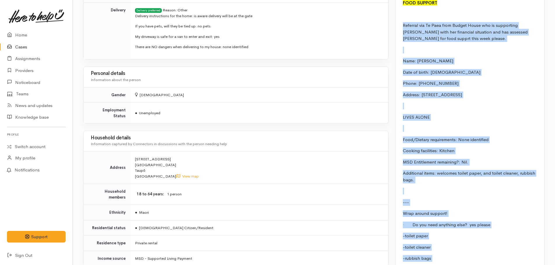
scroll to position [612, 0]
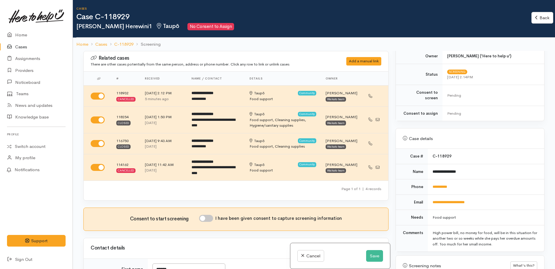
scroll to position [262, 0]
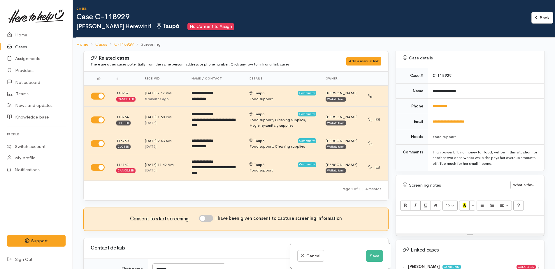
paste div
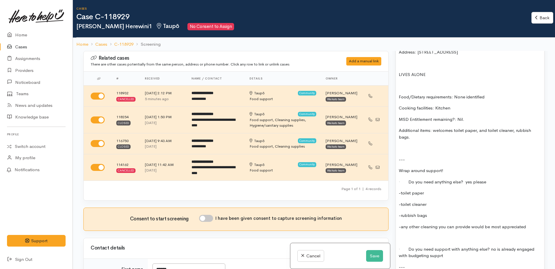
scroll to position [51, 0]
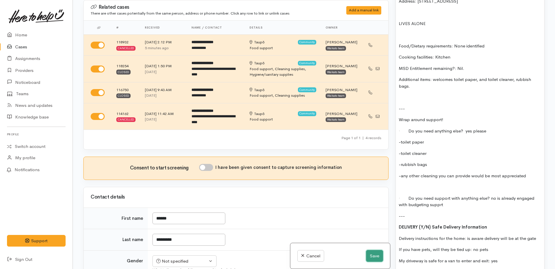
click at [377, 255] on button "Save" at bounding box center [374, 256] width 17 height 12
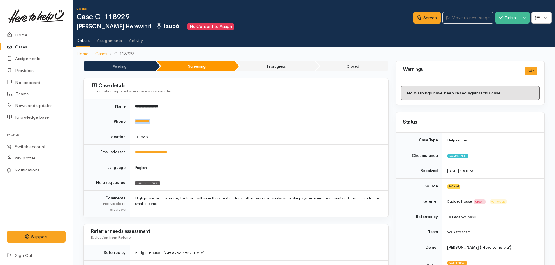
drag, startPoint x: 164, startPoint y: 121, endPoint x: 133, endPoint y: 118, distance: 30.8
click at [133, 118] on td "**********" at bounding box center [259, 121] width 258 height 15
drag, startPoint x: 133, startPoint y: 118, endPoint x: 140, endPoint y: 121, distance: 6.9
copy link "**********"
drag, startPoint x: 428, startPoint y: 20, endPoint x: 407, endPoint y: 22, distance: 20.5
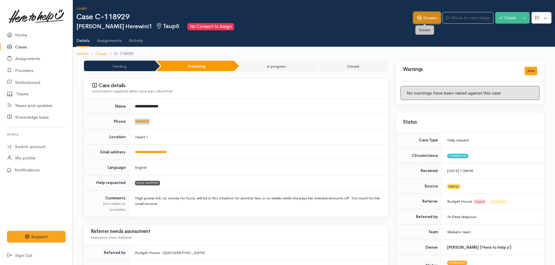
click at [428, 20] on link "Screen" at bounding box center [426, 18] width 27 height 12
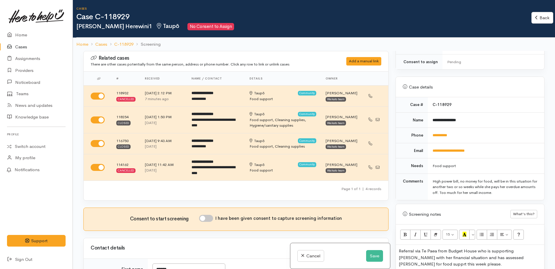
scroll to position [320, 0]
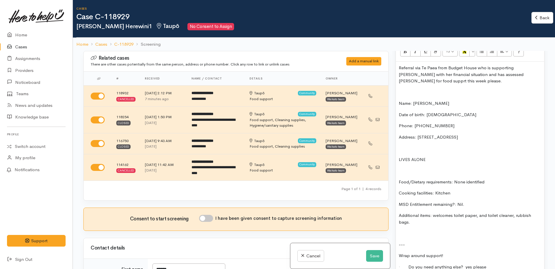
scroll to position [408, 0]
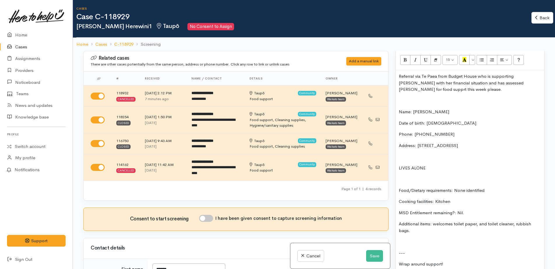
click at [207, 222] on input "I have been given consent to capture screening information" at bounding box center [206, 218] width 14 height 7
checkbox input "true"
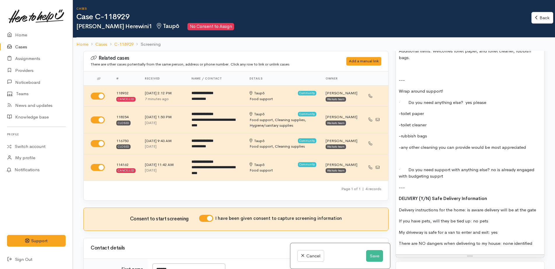
scroll to position [583, 0]
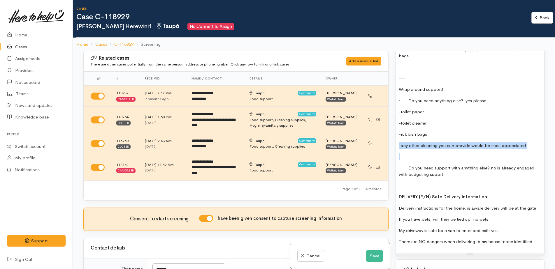
drag, startPoint x: 399, startPoint y: 139, endPoint x: 502, endPoint y: 147, distance: 103.1
click at [502, 147] on div "Referral via Te Paea from Budget House who is supporting Sandra with her financ…" at bounding box center [470, 73] width 148 height 357
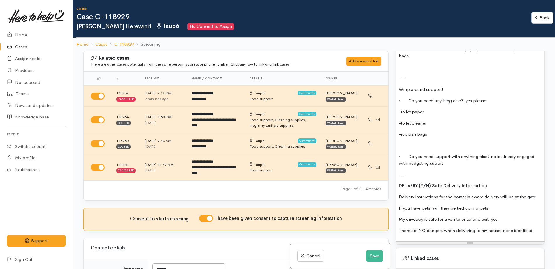
click at [430, 120] on p "-toilet cleaner" at bounding box center [470, 123] width 142 height 7
click at [407, 142] on p at bounding box center [470, 145] width 142 height 7
click at [438, 158] on p "· Do you need support with anything else? no is already engaged with budgeting …" at bounding box center [470, 160] width 142 height 13
click at [420, 142] on p "-----" at bounding box center [470, 145] width 142 height 7
click at [373, 253] on button "Save" at bounding box center [374, 256] width 17 height 12
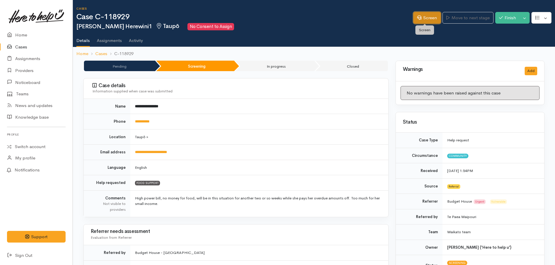
click at [419, 18] on link "Screen" at bounding box center [426, 18] width 27 height 12
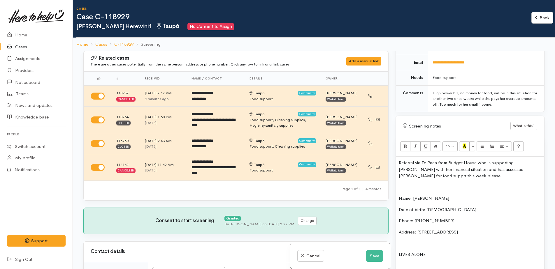
scroll to position [408, 0]
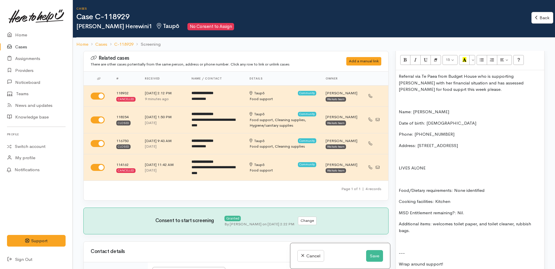
click at [417, 183] on div "Referral via Te Paea from Budget House who is supporting Sandra with her financ…" at bounding box center [470, 243] width 148 height 346
click at [465, 237] on div "Referral via Te Paea from Budget House who is supporting Sandra with her financ…" at bounding box center [470, 243] width 148 height 346
click at [373, 255] on button "Save" at bounding box center [374, 256] width 17 height 12
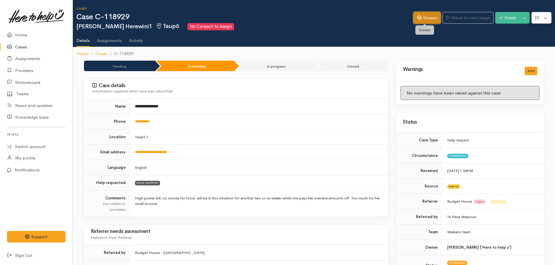
click at [415, 20] on link "Screen" at bounding box center [426, 18] width 27 height 12
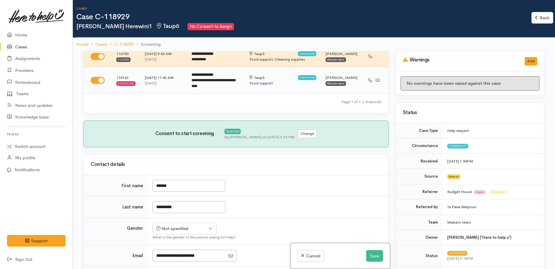
scroll to position [175, 0]
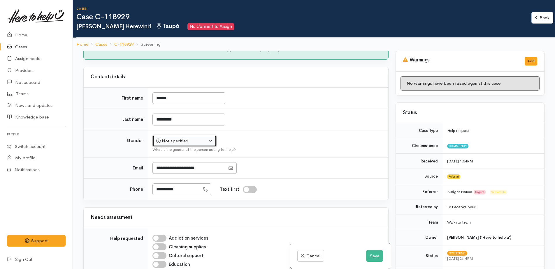
click at [178, 144] on div "Not specified" at bounding box center [181, 141] width 51 height 7
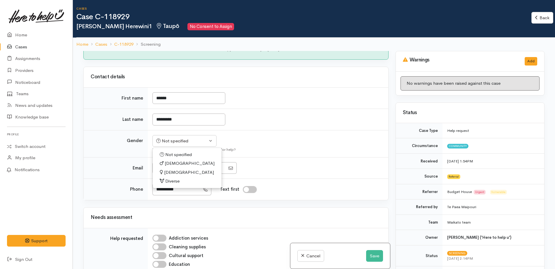
click at [173, 176] on span "[DEMOGRAPHIC_DATA]" at bounding box center [189, 172] width 50 height 7
select select "[DEMOGRAPHIC_DATA]"
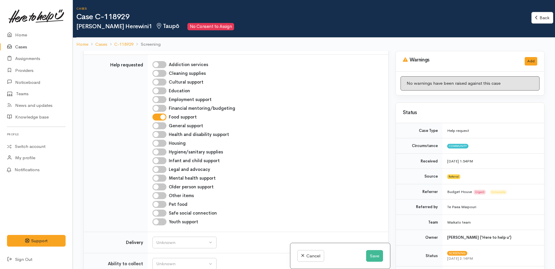
scroll to position [350, 0]
click at [157, 154] on input "Hygiene/sanitary supplies" at bounding box center [159, 150] width 14 height 7
checkbox input "true"
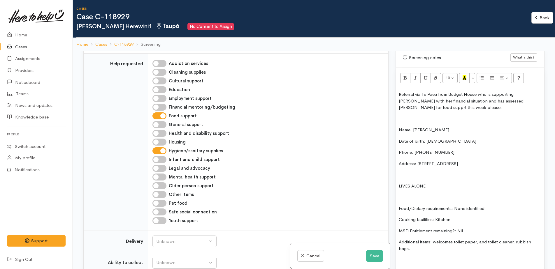
scroll to position [408, 0]
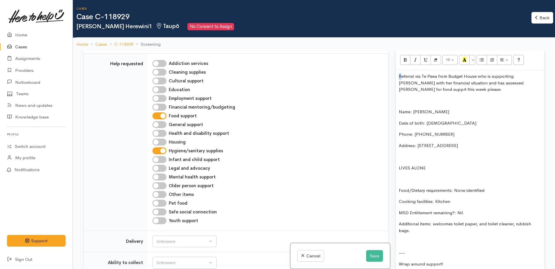
click at [400, 78] on p "Referral via Te Paea from Budget House who is supporting Sandra with her financ…" at bounding box center [470, 83] width 142 height 20
click at [423, 90] on p "Referral via Te Paea from Budget House who is supporting Sandra with her financ…" at bounding box center [470, 83] width 142 height 20
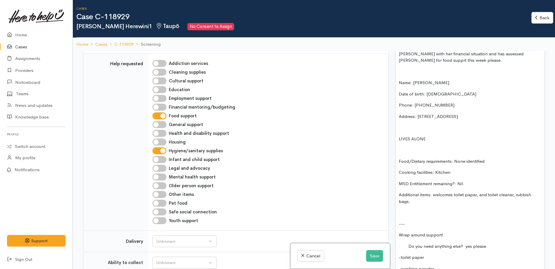
scroll to position [466, 0]
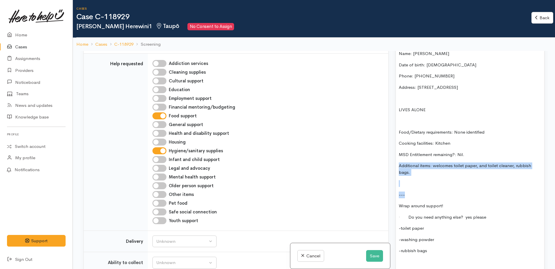
drag, startPoint x: 398, startPoint y: 167, endPoint x: 419, endPoint y: 193, distance: 32.9
click at [419, 193] on div "Referral via Te Paea from Budget House who is supporting Sandra with her financ…" at bounding box center [470, 185] width 148 height 346
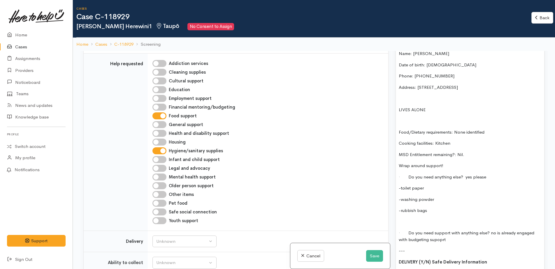
click at [445, 168] on p "Wrap around support!" at bounding box center [470, 166] width 142 height 7
click at [404, 222] on p at bounding box center [470, 222] width 142 height 7
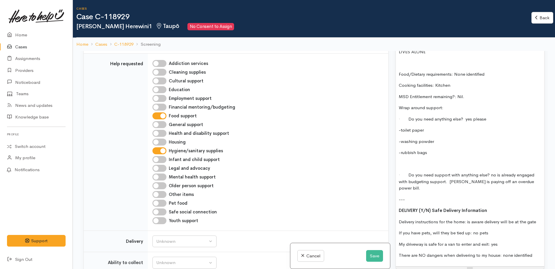
scroll to position [524, 0]
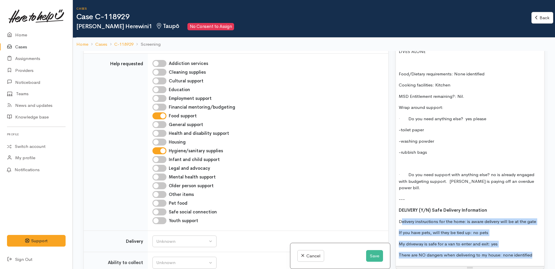
drag, startPoint x: 401, startPoint y: 216, endPoint x: 531, endPoint y: 250, distance: 135.0
click at [531, 250] on div "Referral via Te Paea from Budget House who is supporting Sandra with her financ…" at bounding box center [470, 110] width 148 height 313
copy div "elivery instructions for the home: is aware delivery will be at the gate If you…"
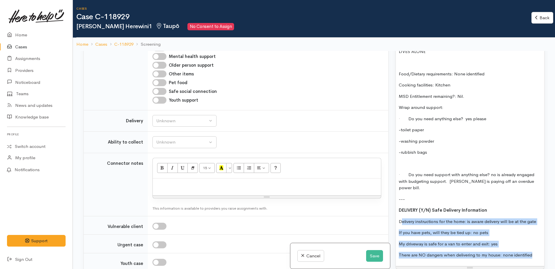
scroll to position [466, 0]
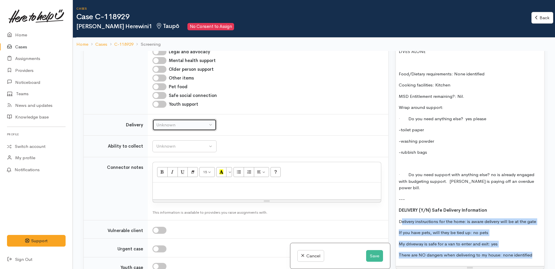
click at [169, 128] on div "Unknown" at bounding box center [181, 125] width 51 height 7
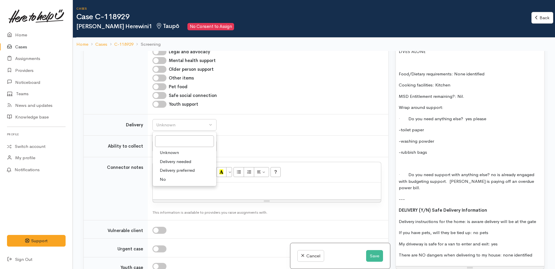
click at [174, 174] on span "Delivery preferred" at bounding box center [177, 170] width 35 height 7
select select "2"
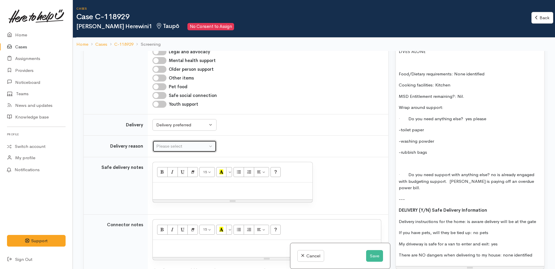
click at [165, 147] on button "Please select" at bounding box center [184, 146] width 64 height 12
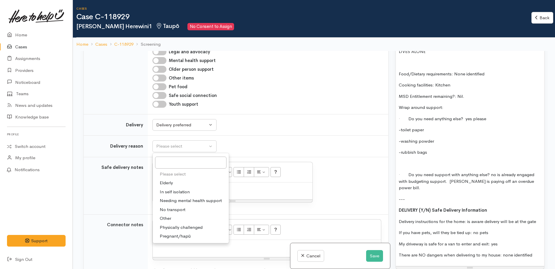
click at [170, 214] on link "No transport" at bounding box center [191, 209] width 76 height 9
select select "2"
paste div
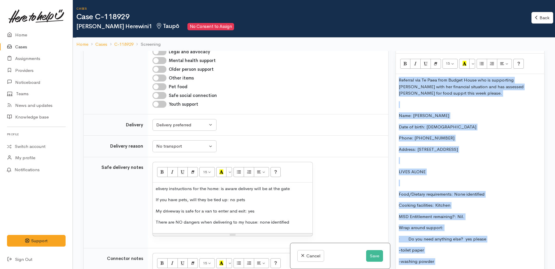
scroll to position [398, 0]
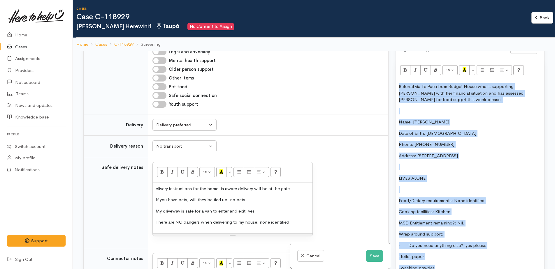
drag, startPoint x: 537, startPoint y: 184, endPoint x: 401, endPoint y: 89, distance: 165.5
click at [397, 83] on div "Referral via Te Paea from Budget House who is supporting Sandra with her financ…" at bounding box center [470, 236] width 148 height 313
copy div "Referral via Te Paea from Budget House who is supporting Sandra with her financ…"
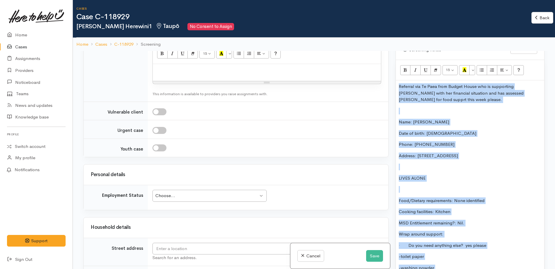
scroll to position [641, 0]
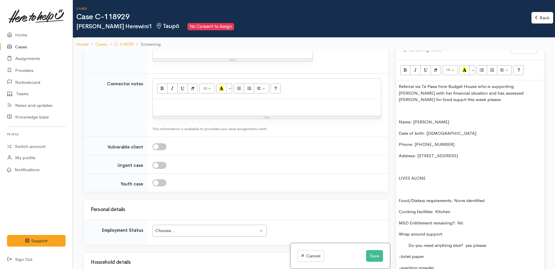
paste div
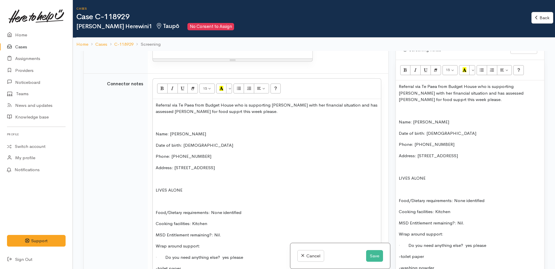
scroll to position [51, 0]
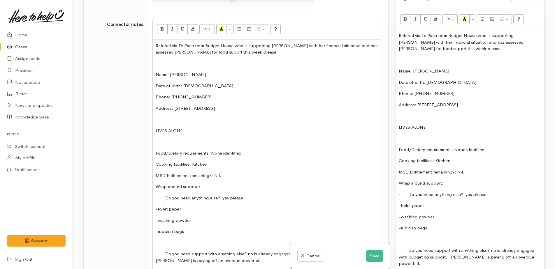
click at [247, 51] on p "Referral via Te Paea from Budget House who is supporting Sandra with her financ…" at bounding box center [267, 49] width 222 height 13
click at [308, 51] on p "Referral via Te Paea from Budget House who is providig ongoing supporting Sandr…" at bounding box center [267, 49] width 222 height 13
click at [284, 52] on p "Referral via Te Paea from Budget House and has assessed andra with her financia…" at bounding box center [267, 49] width 222 height 13
click at [350, 51] on p "Referral via Te Paea from Budget House and has assessed andra with her financia…" at bounding box center [267, 49] width 222 height 13
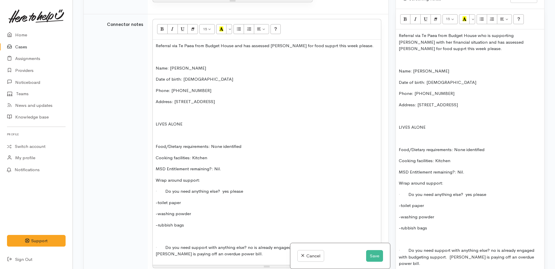
click at [303, 49] on p "Referral via Te Paea from Budget House and has assessed ned for food supprt thi…" at bounding box center [267, 46] width 222 height 7
click at [312, 60] on p at bounding box center [267, 57] width 222 height 7
drag, startPoint x: 152, startPoint y: 50, endPoint x: 322, endPoint y: 47, distance: 169.6
click at [322, 47] on div "15 8 9 10 11 12 14 18 24 36 Background Color Transparent Select #ffff00 Text Co…" at bounding box center [266, 143] width 229 height 249
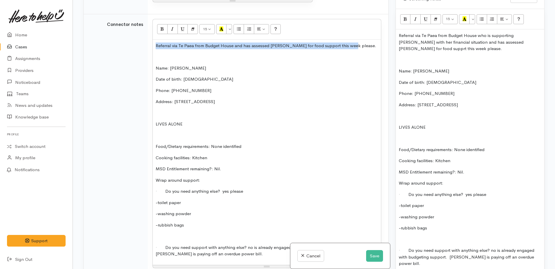
drag, startPoint x: 346, startPoint y: 50, endPoint x: 156, endPoint y: 49, distance: 189.6
click at [156, 49] on p "Referral via Te Paea from Budget House and has assessed ned for food support th…" at bounding box center [267, 46] width 222 height 7
copy p "Referral via Te Paea from Budget House and has assessed ned for food support th…"
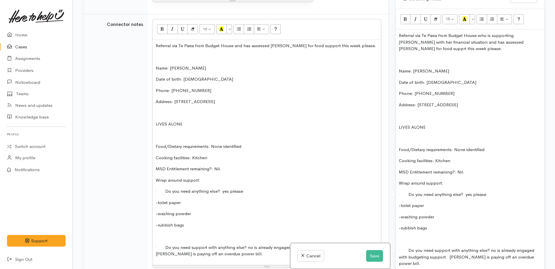
click at [401, 57] on p at bounding box center [470, 60] width 142 height 7
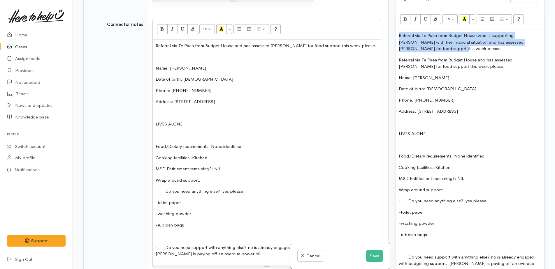
drag, startPoint x: 397, startPoint y: 34, endPoint x: 423, endPoint y: 48, distance: 30.1
click at [423, 48] on div "Referral via Te Paea from Budget House who is supporting Sandra with her financ…" at bounding box center [470, 188] width 148 height 319
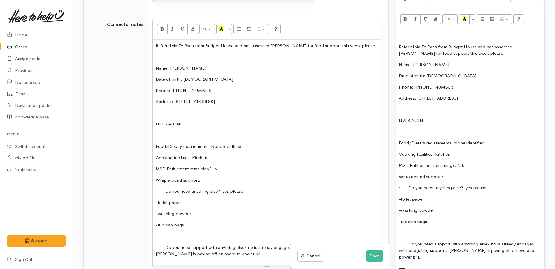
click at [469, 55] on p "Referral via Te Paea from Budget House and has assessed ned for food support th…" at bounding box center [470, 50] width 142 height 13
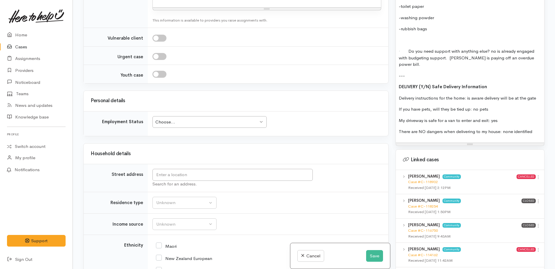
scroll to position [941, 0]
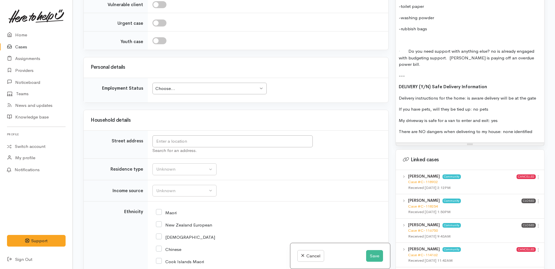
click at [171, 92] on div "Choose..." at bounding box center [206, 88] width 103 height 7
click at [176, 147] on input "text" at bounding box center [232, 141] width 160 height 12
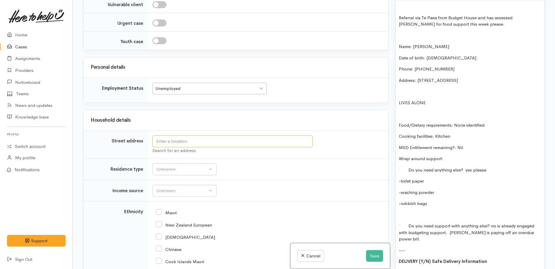
scroll to position [398, 0]
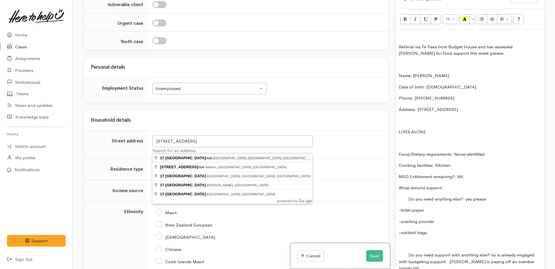
type input "17 Hyde Avenue, Richmond Heights, Taupō, New Zealand"
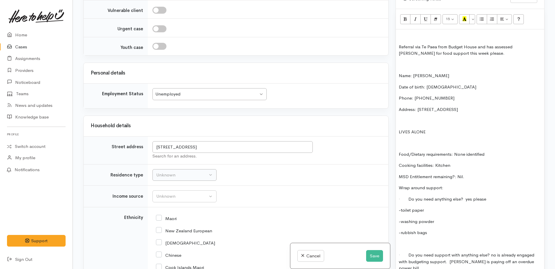
scroll to position [941, 0]
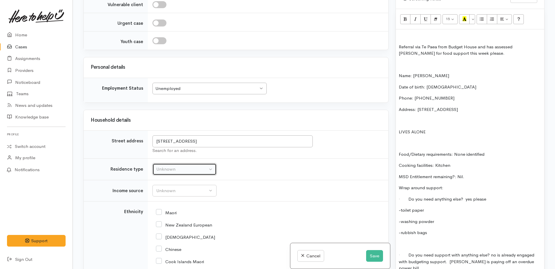
click at [188, 173] on div "Unknown" at bounding box center [181, 169] width 51 height 7
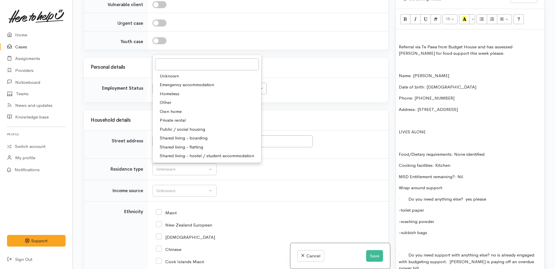
click at [180, 124] on span "Private rental" at bounding box center [173, 120] width 26 height 7
select select "2"
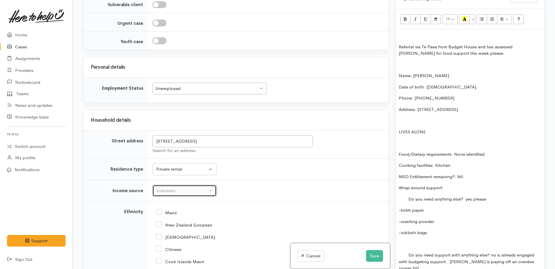
click at [178, 194] on div "Unknown" at bounding box center [181, 191] width 51 height 7
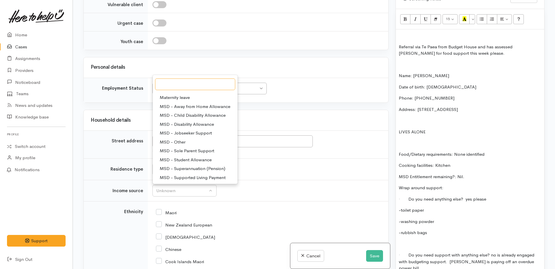
scroll to position [29, 0]
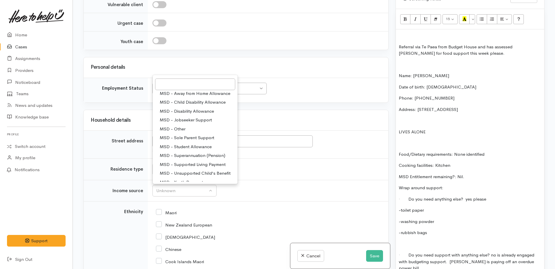
click at [190, 168] on span "MSD - Supported Living Payment" at bounding box center [193, 164] width 66 height 7
select select "3"
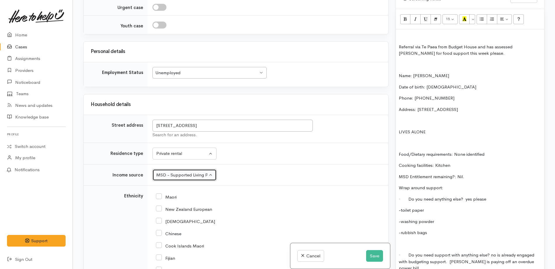
scroll to position [970, 0]
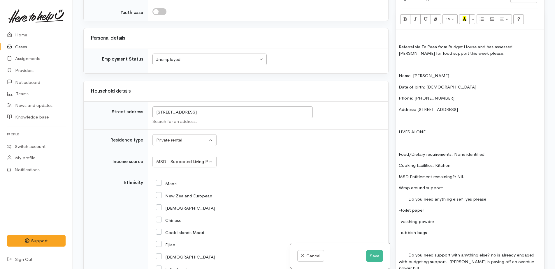
click at [161, 186] on input "Maori" at bounding box center [166, 183] width 21 height 5
checkbox input "true"
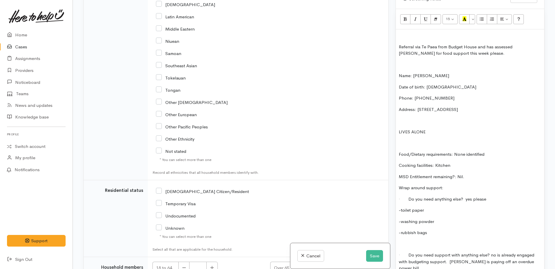
scroll to position [1290, 0]
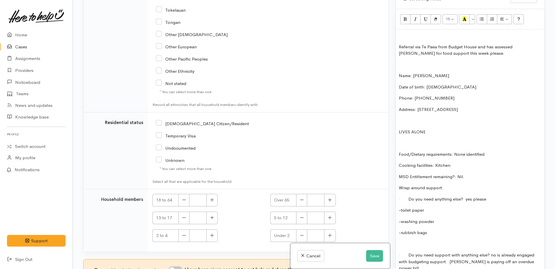
click at [158, 126] on input "[DEMOGRAPHIC_DATA] Citizen/Resident" at bounding box center [202, 123] width 93 height 5
checkbox input "true"
click at [215, 203] on button "button" at bounding box center [211, 200] width 11 height 13
type input "1"
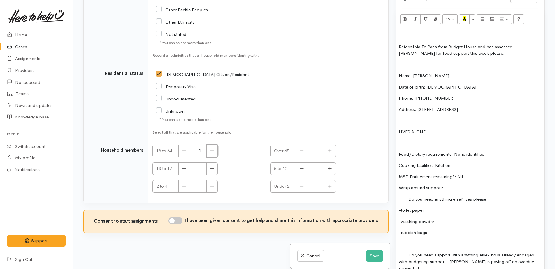
scroll to position [1345, 0]
click at [175, 220] on input "I have been given consent to get help and share this information with appropria…" at bounding box center [175, 220] width 14 height 7
checkbox input "true"
click at [371, 256] on button "Save" at bounding box center [374, 256] width 17 height 12
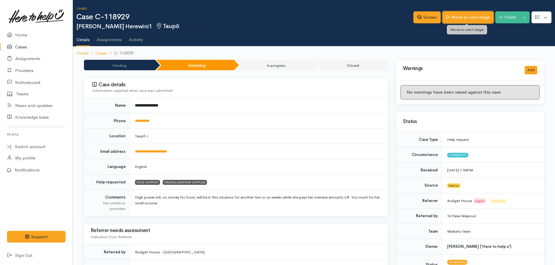
click at [460, 19] on link "Move to next stage" at bounding box center [467, 17] width 51 height 12
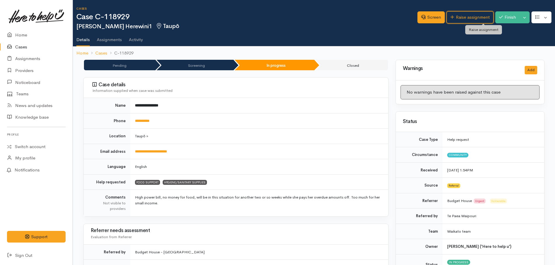
click at [464, 17] on link "Raise assignment" at bounding box center [469, 17] width 47 height 12
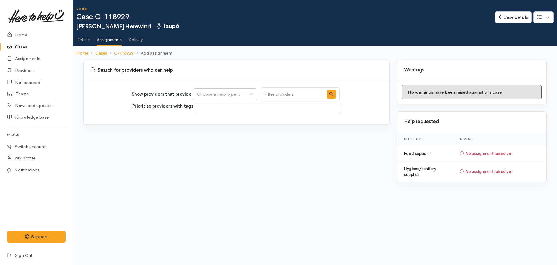
select select
click at [238, 95] on div "Choose a help type..." at bounding box center [222, 94] width 51 height 7
click at [220, 122] on span "Food support" at bounding box center [213, 122] width 27 height 7
select select "3"
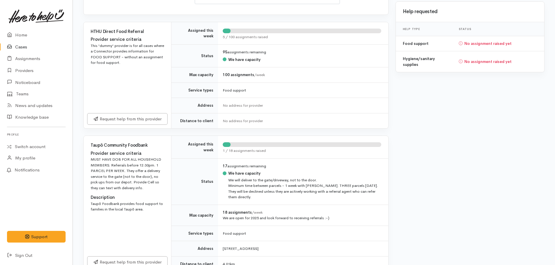
scroll to position [134, 0]
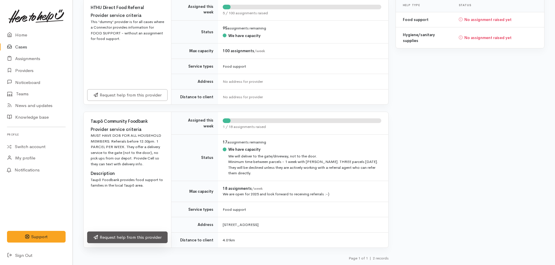
click at [132, 237] on link "Request help from this provider" at bounding box center [127, 237] width 80 height 12
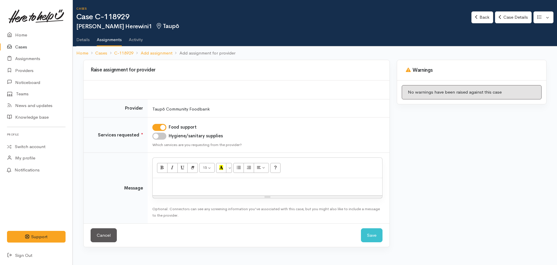
click at [155, 137] on input "Hygiene/sanitary supplies" at bounding box center [159, 136] width 14 height 7
checkbox input "true"
click at [175, 188] on div at bounding box center [268, 186] width 230 height 17
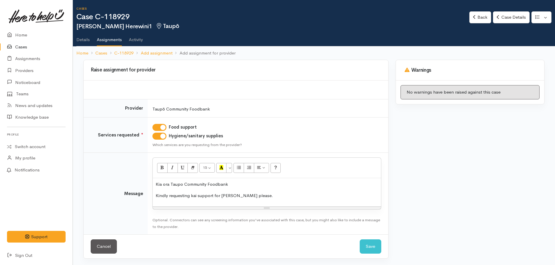
click at [254, 196] on p "Kindly requesting kai support for Sandra please." at bounding box center [267, 195] width 222 height 7
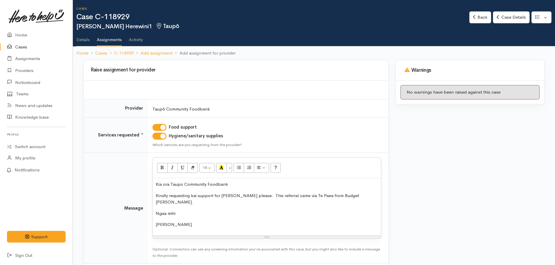
click at [338, 195] on p "Kindly requesting kai support for Sandra please. This referral came via Te Paea…" at bounding box center [267, 198] width 222 height 13
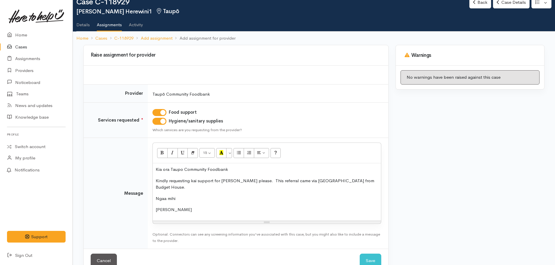
scroll to position [23, 0]
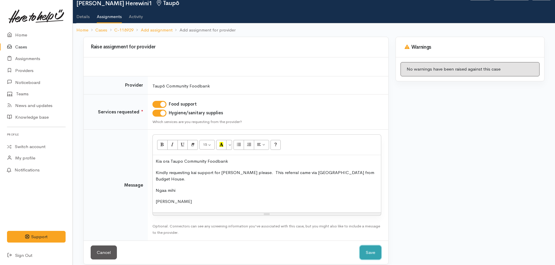
click at [372, 249] on button "Save" at bounding box center [370, 252] width 22 height 14
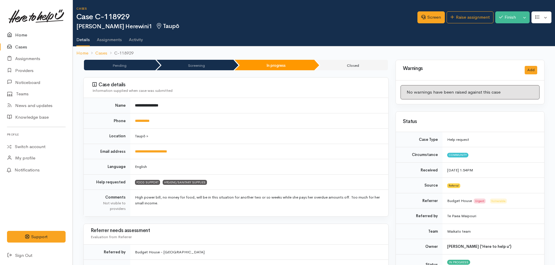
click at [20, 35] on link "Home" at bounding box center [36, 35] width 73 height 12
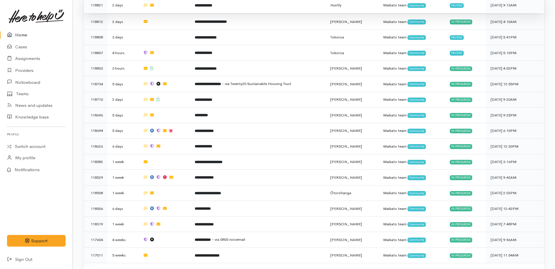
scroll to position [565, 0]
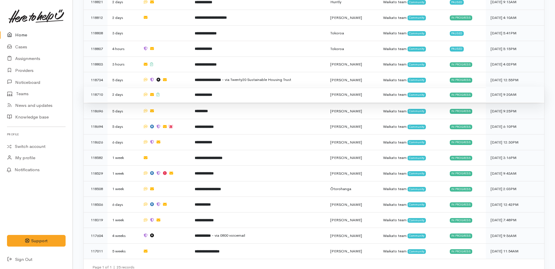
click at [205, 93] on b "**********" at bounding box center [203, 95] width 17 height 4
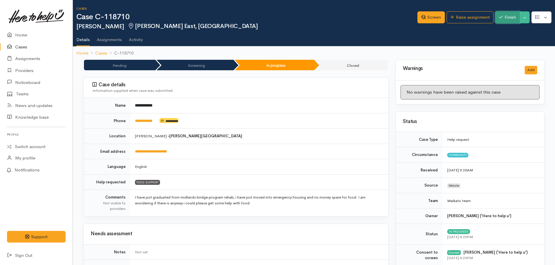
click at [511, 18] on button "Finish" at bounding box center [507, 17] width 24 height 12
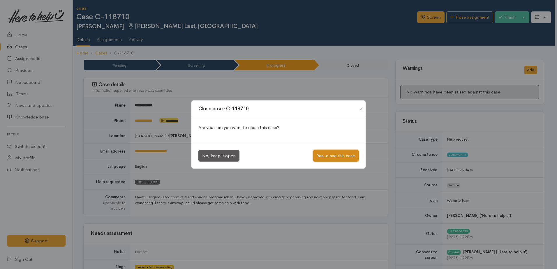
click at [332, 156] on button "Yes, close this case" at bounding box center [335, 156] width 45 height 12
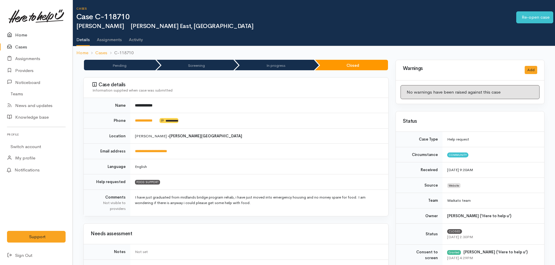
click at [18, 37] on link "Home" at bounding box center [36, 35] width 73 height 12
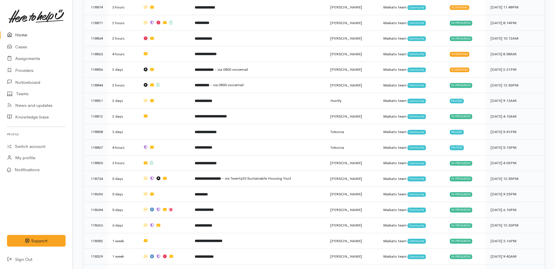
scroll to position [495, 0]
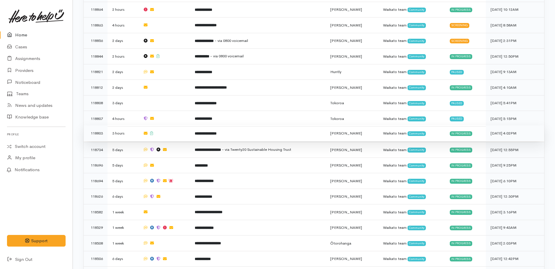
click at [205, 132] on b "**********" at bounding box center [206, 134] width 22 height 4
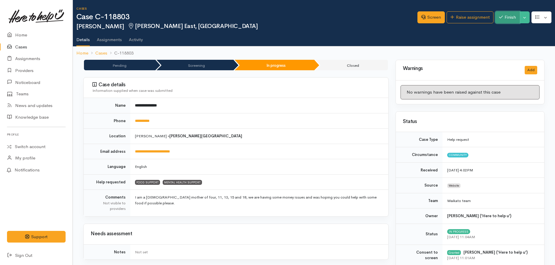
click at [509, 13] on button "Finish" at bounding box center [507, 17] width 24 height 12
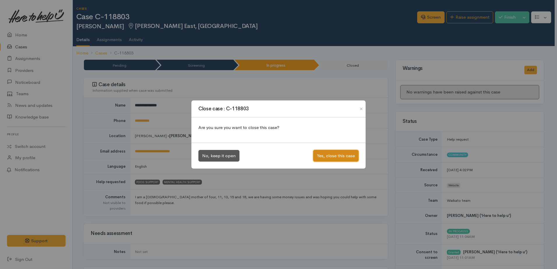
click at [337, 155] on button "Yes, close this case" at bounding box center [335, 156] width 45 height 12
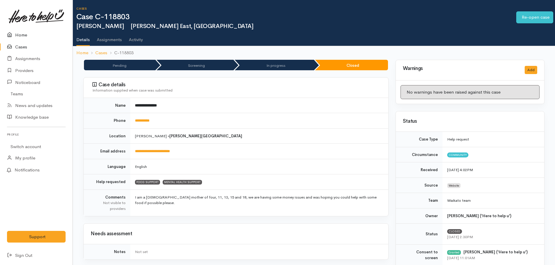
click at [21, 36] on link "Home" at bounding box center [36, 35] width 73 height 12
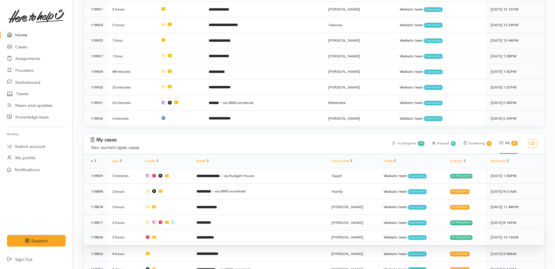
scroll to position [408, 0]
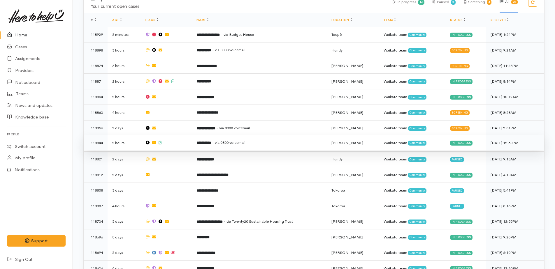
click at [209, 141] on b "**********" at bounding box center [203, 143] width 15 height 4
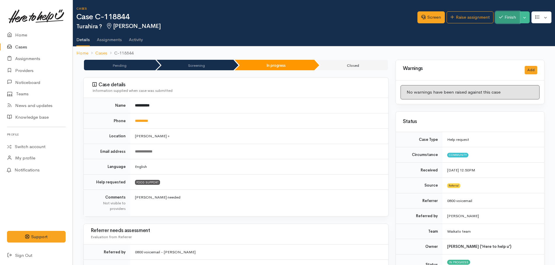
click at [517, 16] on button "Finish" at bounding box center [507, 17] width 24 height 12
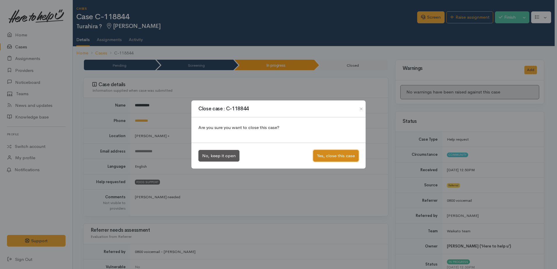
click at [340, 158] on button "Yes, close this case" at bounding box center [335, 156] width 45 height 12
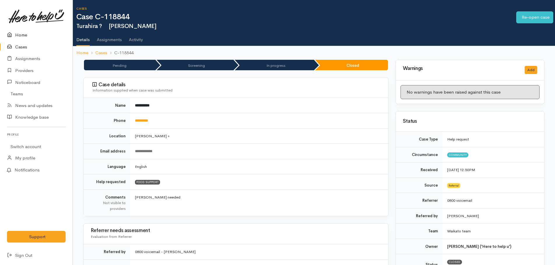
click at [21, 37] on link "Home" at bounding box center [36, 35] width 73 height 12
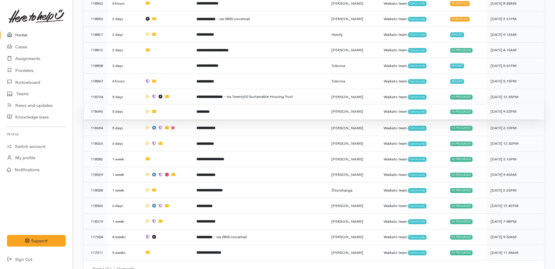
scroll to position [519, 0]
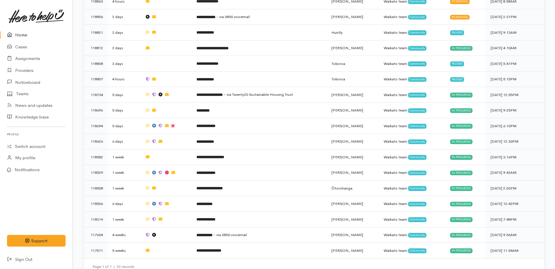
click at [22, 34] on link "Home" at bounding box center [36, 35] width 73 height 12
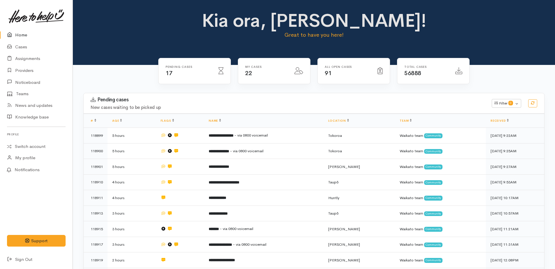
click at [23, 34] on link "Home" at bounding box center [36, 35] width 73 height 12
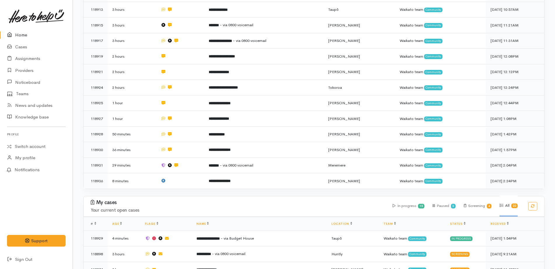
scroll to position [320, 0]
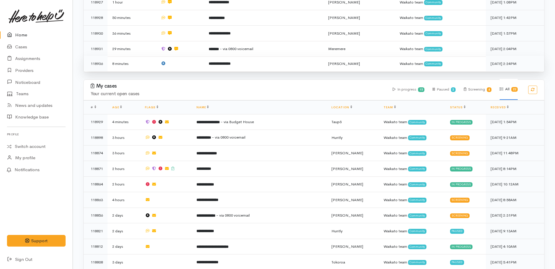
click at [227, 62] on b "**********" at bounding box center [220, 64] width 22 height 4
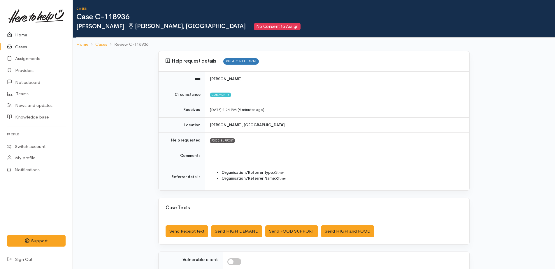
click at [17, 36] on link "Home" at bounding box center [36, 35] width 73 height 12
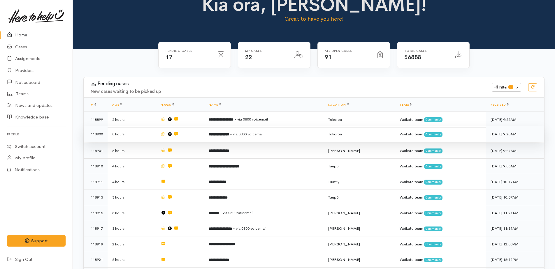
scroll to position [29, 0]
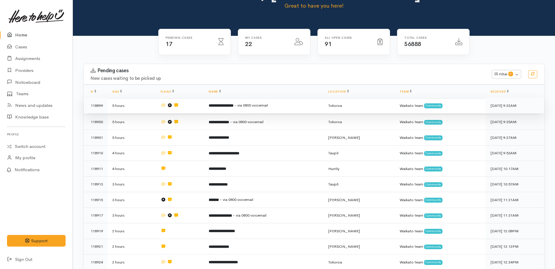
click at [223, 106] on b "**********" at bounding box center [221, 106] width 25 height 4
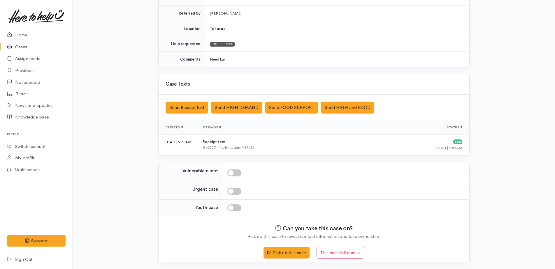
scroll to position [127, 0]
click at [278, 251] on button "Pick up this case" at bounding box center [286, 252] width 46 height 12
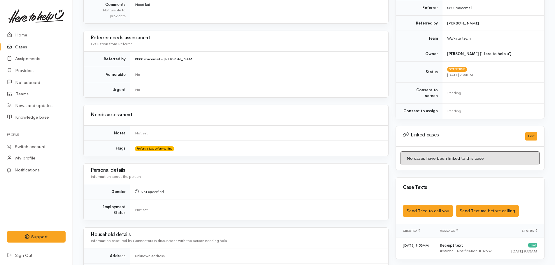
scroll to position [204, 0]
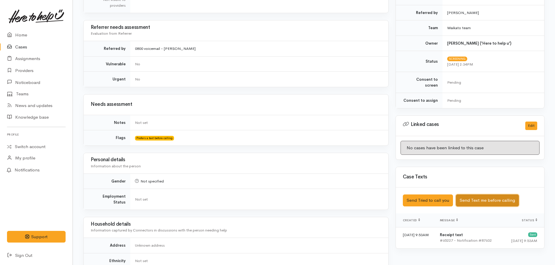
click at [470, 196] on button "Send Text me before calling" at bounding box center [487, 200] width 63 height 12
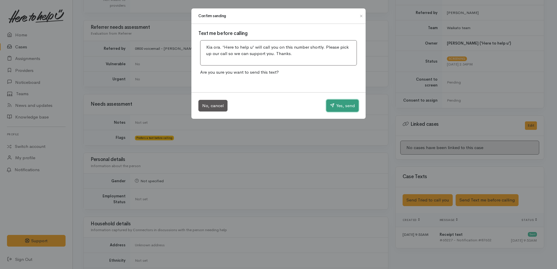
click at [337, 100] on button "Yes, send" at bounding box center [342, 106] width 32 height 12
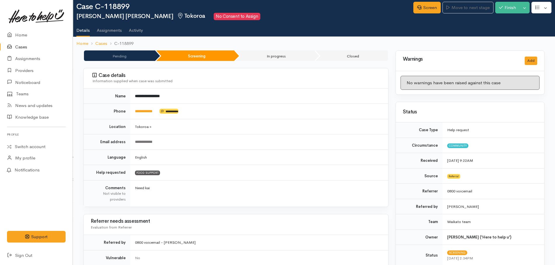
scroll to position [0, 0]
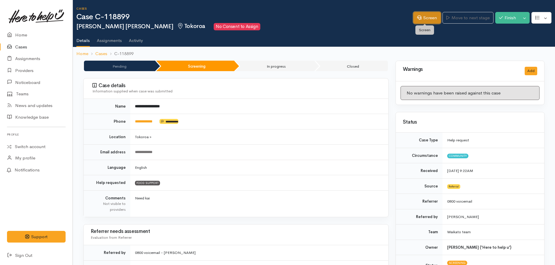
click at [420, 20] on link "Screen" at bounding box center [426, 18] width 27 height 12
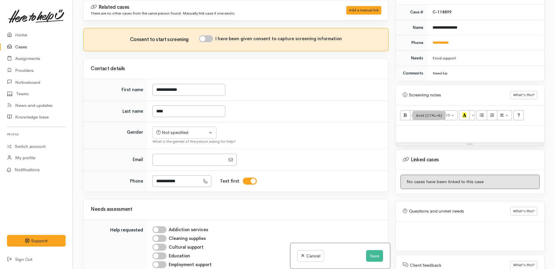
scroll to position [251, 0]
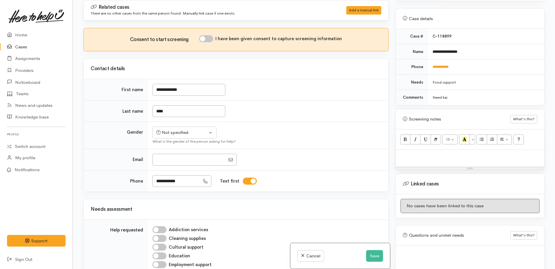
paste div
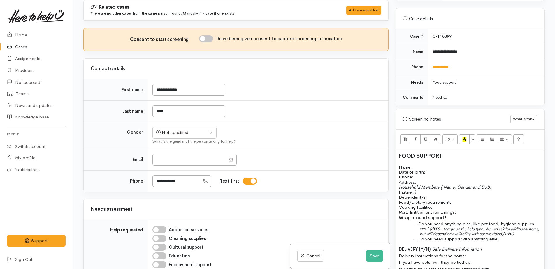
scroll to position [254, 0]
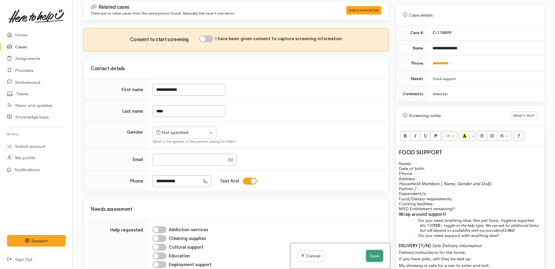
click at [372, 253] on button "Save" at bounding box center [374, 256] width 17 height 12
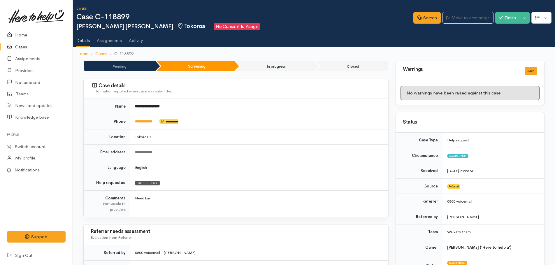
click at [26, 35] on link "Home" at bounding box center [36, 35] width 73 height 12
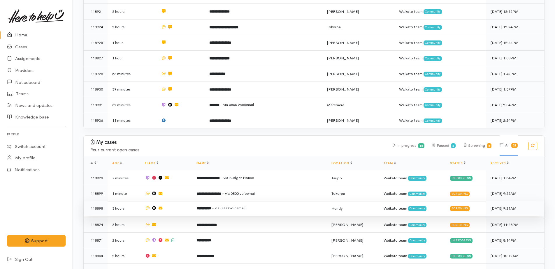
scroll to position [262, 0]
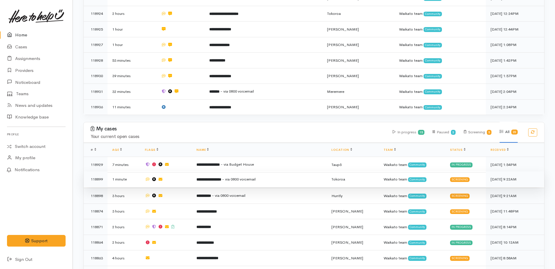
click at [221, 178] on b "**********" at bounding box center [208, 180] width 25 height 4
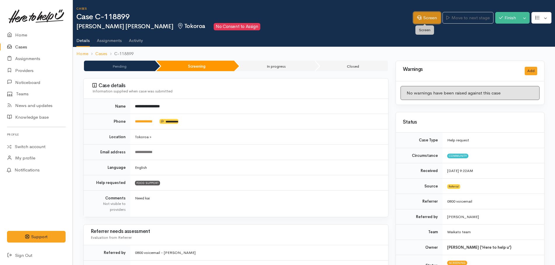
click at [421, 20] on link "Screen" at bounding box center [426, 18] width 27 height 12
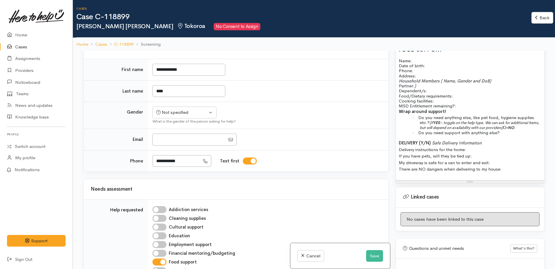
scroll to position [29, 0]
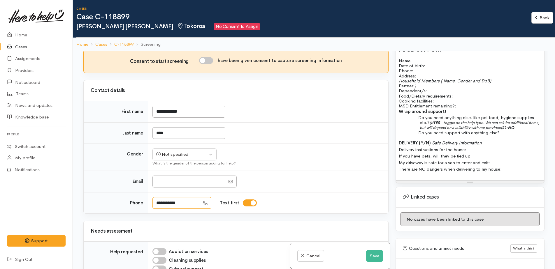
drag, startPoint x: 188, startPoint y: 204, endPoint x: 163, endPoint y: 205, distance: 24.8
click at [156, 205] on input "**********" at bounding box center [175, 203] width 47 height 12
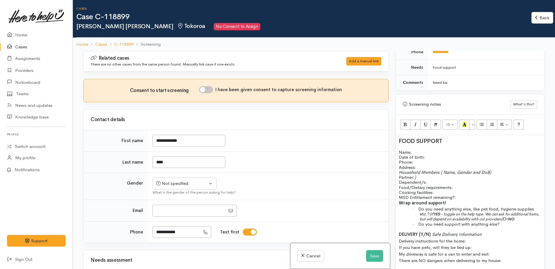
scroll to position [312, 0]
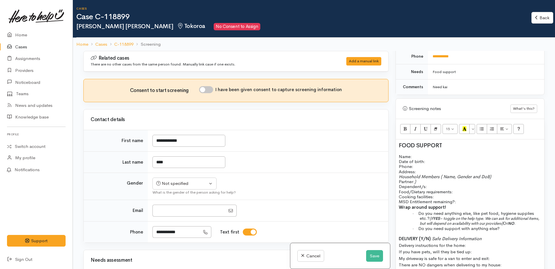
click at [416, 154] on p "Name: Date of birth: Phone:" at bounding box center [470, 161] width 142 height 15
click at [436, 155] on p "Name: Alice Marama King Date of birth: Phone:" at bounding box center [470, 161] width 142 height 15
click at [190, 183] on div "Not specified" at bounding box center [181, 183] width 51 height 7
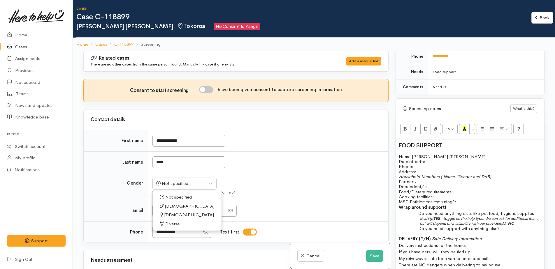
click at [174, 216] on span "[DEMOGRAPHIC_DATA]" at bounding box center [189, 215] width 50 height 7
select select "[DEMOGRAPHIC_DATA]"
click at [436, 156] on p "Name: Alice Marama King Date of birth: Phone:" at bounding box center [470, 161] width 142 height 15
click at [424, 169] on p "Address:" at bounding box center [470, 171] width 142 height 5
click at [430, 157] on p "Name: Alice Marama King Date of birth: Phone:" at bounding box center [470, 161] width 142 height 15
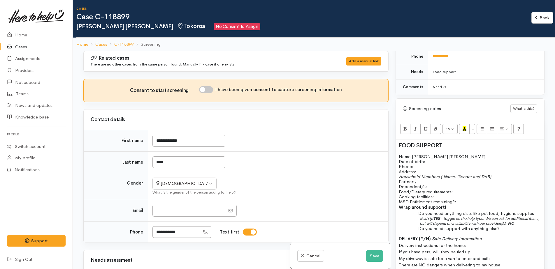
click at [423, 169] on p "Address:" at bounding box center [470, 171] width 142 height 5
click at [500, 174] on p "Household Members ( Name, Gender and DoB) Partner: ) Dependent/s:" at bounding box center [470, 181] width 142 height 15
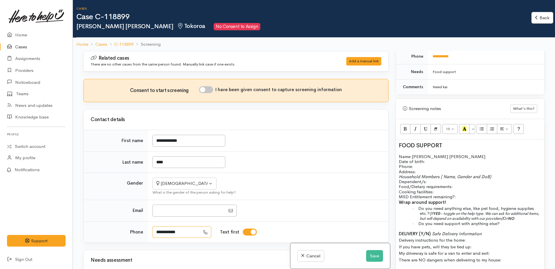
drag, startPoint x: 187, startPoint y: 234, endPoint x: 156, endPoint y: 232, distance: 30.7
click at [156, 232] on input "**********" at bounding box center [175, 232] width 47 height 12
click at [427, 157] on p "Name: Alice Marama King Date of birth: Phone:   02108837653" at bounding box center [470, 161] width 142 height 15
click at [207, 89] on input "I have been given consent to capture screening information" at bounding box center [206, 89] width 14 height 7
checkbox input "true"
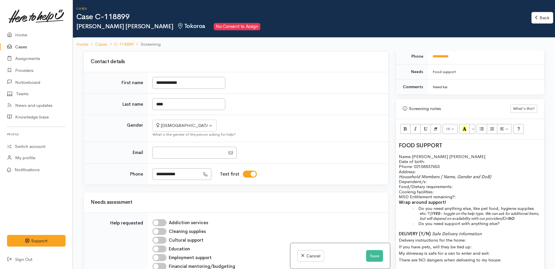
scroll to position [58, 0]
click at [421, 164] on span "02108837653" at bounding box center [427, 167] width 26 height 6
click at [421, 169] on p "Address:" at bounding box center [470, 171] width 142 height 5
click at [444, 161] on p "Name: Alice Marama King Date of birth: Phone:   02108837653" at bounding box center [470, 161] width 142 height 15
click at [425, 169] on p "Address:" at bounding box center [470, 171] width 142 height 5
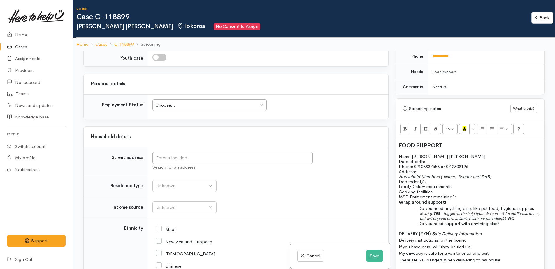
scroll to position [554, 0]
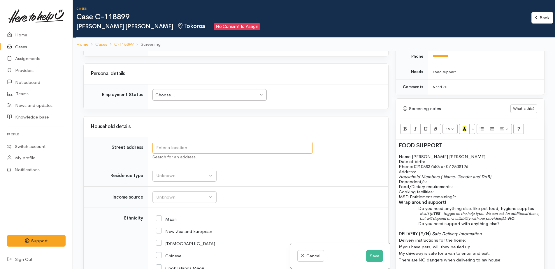
click at [185, 149] on input "text" at bounding box center [232, 148] width 160 height 12
type input "42 Roslin Street, Tokoroa, New Zealand"
click at [432, 156] on p "Name: Alice Marama King Date of birth: Phone:   02108837653 or 07 2808126" at bounding box center [470, 161] width 142 height 15
click at [439, 175] on p "Household Members ( Name, Gender and DoB) Dependent/s:" at bounding box center [470, 179] width 142 height 10
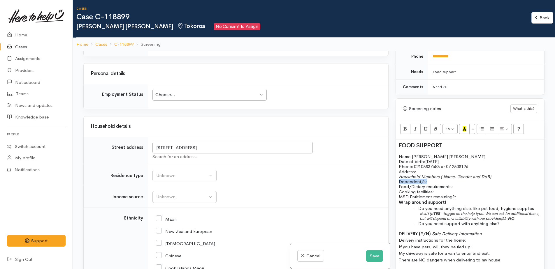
drag, startPoint x: 398, startPoint y: 176, endPoint x: 436, endPoint y: 175, distance: 38.5
click at [436, 175] on div "FOOD SUPPORT Name: Alice Marama King Date of birth: 15/08/1958 Phone:   0210883…" at bounding box center [470, 206] width 148 height 132
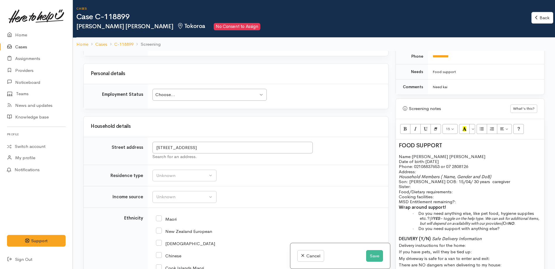
click at [421, 184] on p "Sister:" at bounding box center [470, 186] width 142 height 5
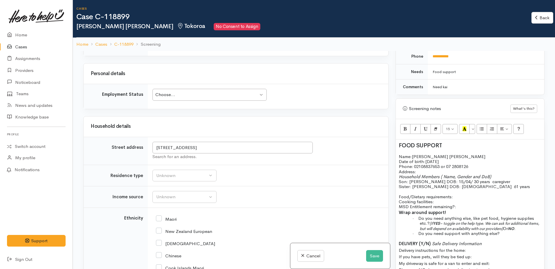
click at [488, 189] on p at bounding box center [470, 191] width 142 height 5
click at [510, 184] on p "Sister: Hine Davis DOB: 19/05/19 61 years" at bounding box center [470, 186] width 142 height 5
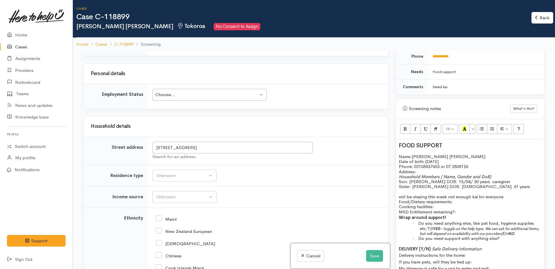
click at [511, 194] on p "will be staying this week not enough kai for everyone" at bounding box center [470, 196] width 142 height 5
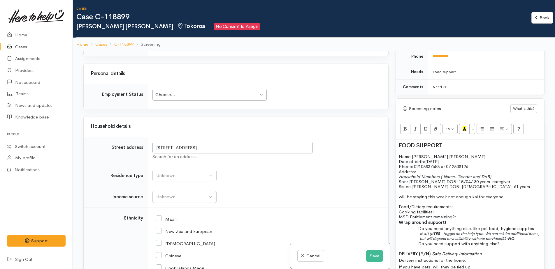
click at [473, 204] on p "Food/Dietary requirements: Cooking facilities: MSD Entitlement remaining?:" at bounding box center [470, 211] width 142 height 15
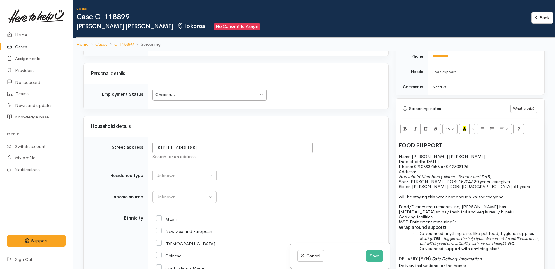
click at [512, 204] on span "Food/Dietary requirements: no, Alice has diabetes so nay fresh frui and veg is …" at bounding box center [457, 209] width 116 height 10
click at [449, 213] on p "Food/Dietary requirements: no, Alice has diabetes so any fresh fruit and veg is…" at bounding box center [470, 214] width 142 height 20
click at [470, 208] on p "Food/Dietary requirements: no, Alice has diabetes so any fresh fruit and veg is…" at bounding box center [470, 214] width 142 height 20
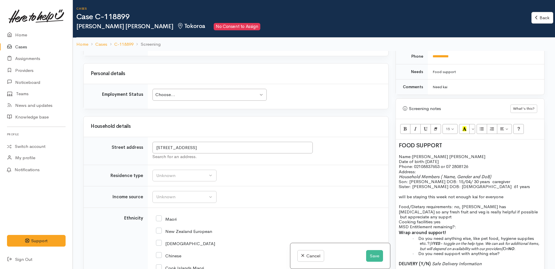
click at [516, 208] on span "Food/Dietary requirements: no, Alice has diabetes so any fresh fruit and veg is…" at bounding box center [469, 212] width 140 height 16
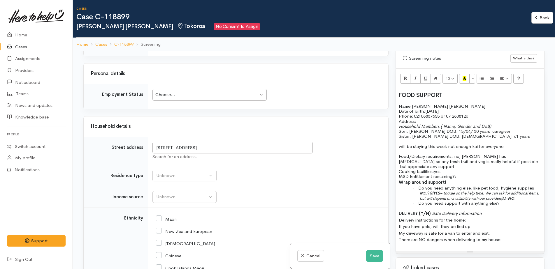
scroll to position [370, 0]
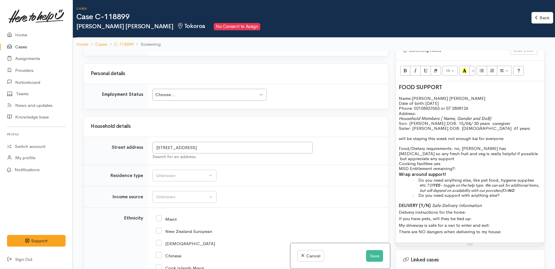
drag, startPoint x: 430, startPoint y: 175, endPoint x: 524, endPoint y: 181, distance: 94.0
click at [524, 181] on p "· Do you need anything else, like pet food, hygiene supplies etc.? (If YES – to…" at bounding box center [480, 185] width 121 height 15
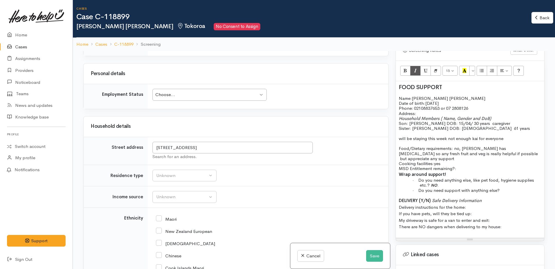
click at [478, 177] on span "Do you need anything else, like pet food, hygiene supplies etc.?" at bounding box center [476, 182] width 116 height 10
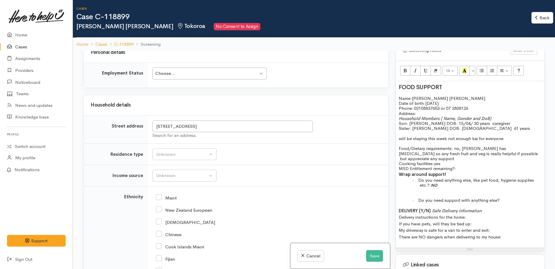
scroll to position [700, 0]
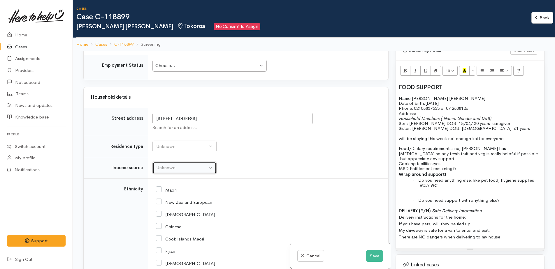
click at [187, 168] on div "Unknown" at bounding box center [181, 168] width 51 height 7
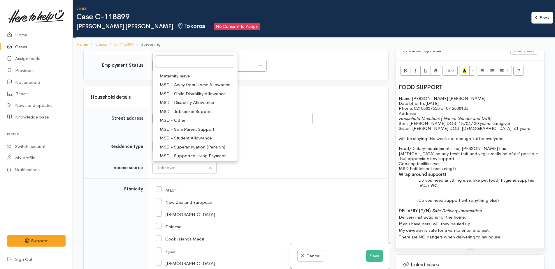
scroll to position [29, 0]
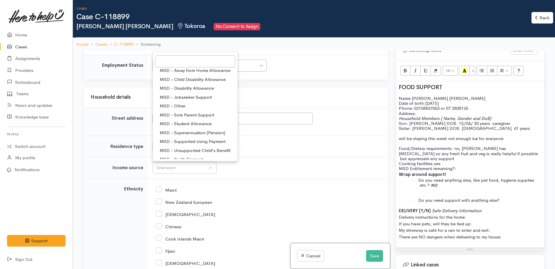
click at [196, 133] on span "MSD - Superannuation (Pension)" at bounding box center [193, 132] width 66 height 7
select select "2"
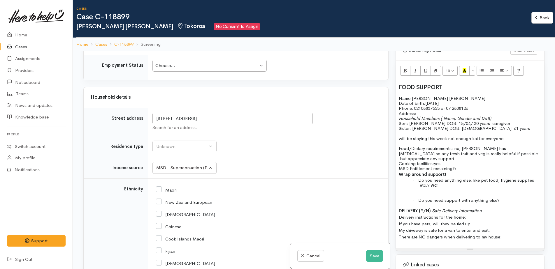
click at [505, 227] on p "DELIVERY (Y/N) Safe Delivery Information Delivery instructions for the home: If…" at bounding box center [470, 224] width 142 height 33
click at [431, 257] on span "is engaged with budgeting service plus had to buy more wood" at bounding box center [460, 260] width 123 height 6
click at [509, 257] on span "is engaged with Tokoroa Budgeting Advisory budgeting service plus had to buy mo…" at bounding box center [470, 263] width 142 height 12
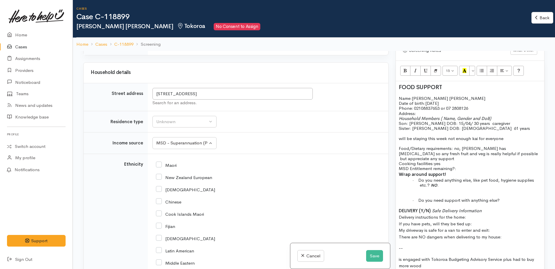
scroll to position [758, 0]
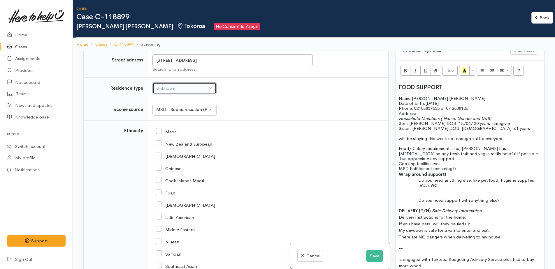
click at [170, 89] on div "Unknown" at bounding box center [181, 88] width 51 height 7
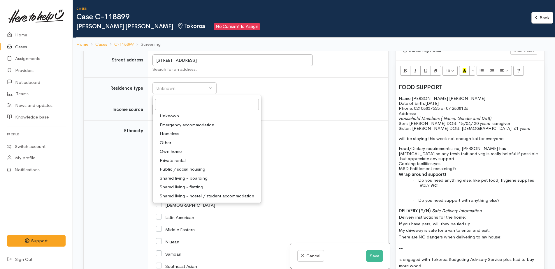
click at [178, 159] on span "Private rental" at bounding box center [173, 160] width 26 height 7
select select "2"
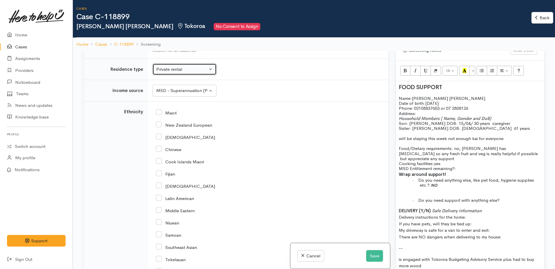
scroll to position [787, 0]
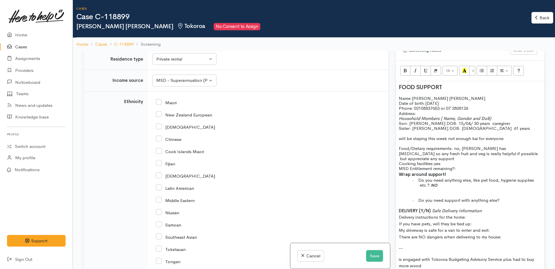
click at [159, 103] on input "Maori" at bounding box center [166, 102] width 21 height 5
checkbox input "true"
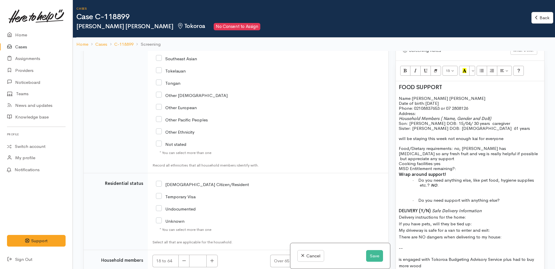
scroll to position [1025, 0]
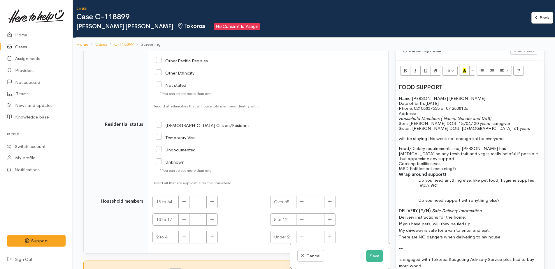
click at [159, 123] on input "NZ Citizen/Resident" at bounding box center [202, 124] width 93 height 5
checkbox input "true"
click at [215, 202] on button "button" at bounding box center [211, 202] width 11 height 13
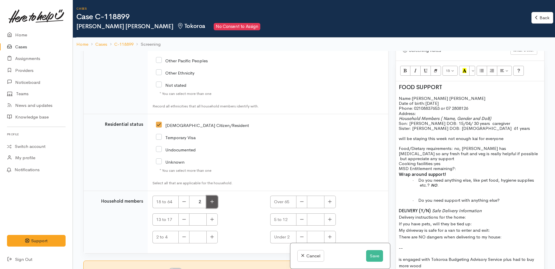
type input "3"
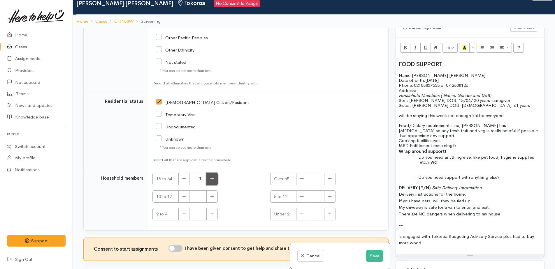
scroll to position [51, 0]
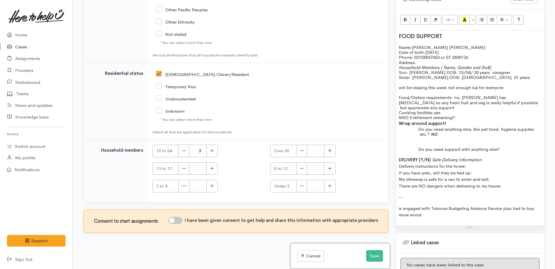
click at [177, 222] on input "I have been given consent to get help and share this information with appropria…" at bounding box center [175, 220] width 14 height 7
checkbox input "true"
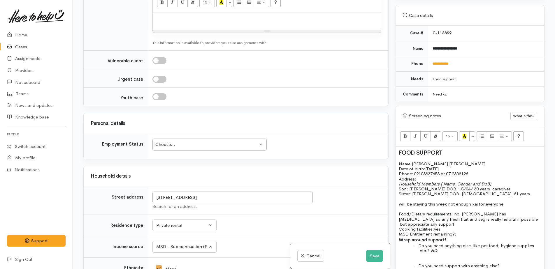
scroll to position [559, 0]
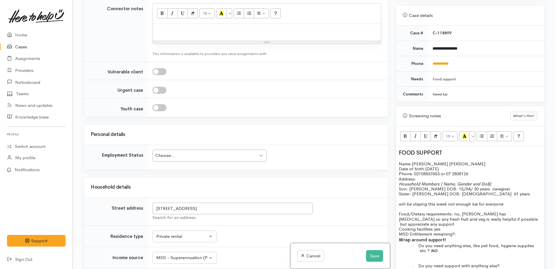
click at [215, 160] on div "Choose... Choose..." at bounding box center [209, 156] width 114 height 12
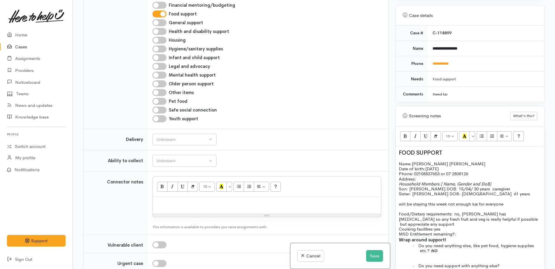
scroll to position [384, 0]
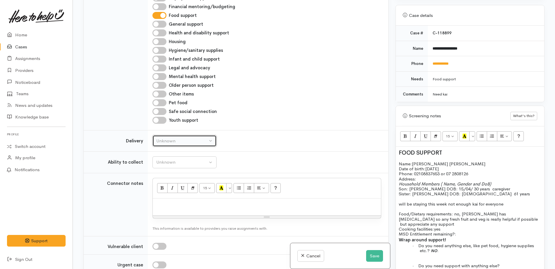
click at [177, 142] on div "Unknown" at bounding box center [181, 141] width 51 height 7
click at [162, 197] on span "No" at bounding box center [163, 195] width 6 height 7
select select "1"
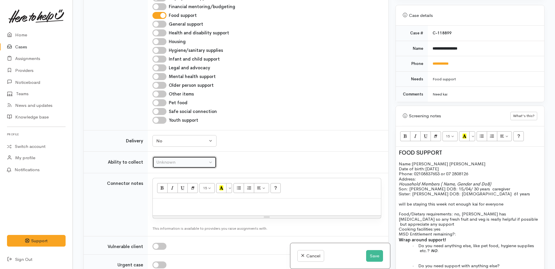
click at [169, 162] on div "Unknown" at bounding box center [181, 162] width 51 height 7
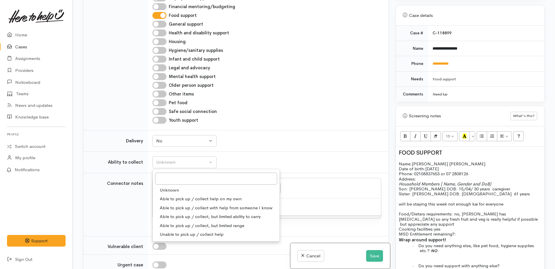
click at [180, 199] on span "Able to pick up / collect help on my own" at bounding box center [201, 199] width 82 height 7
select select "2"
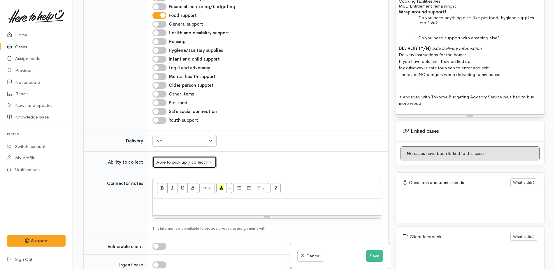
scroll to position [482, 0]
click at [429, 94] on p "is engaged with Tokoroa Budgeting Advisory Service plus had to buy more wood" at bounding box center [470, 99] width 142 height 13
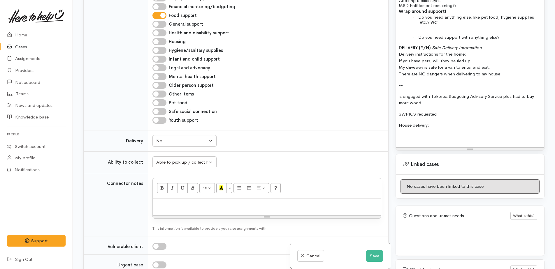
click at [413, 133] on p at bounding box center [470, 136] width 142 height 7
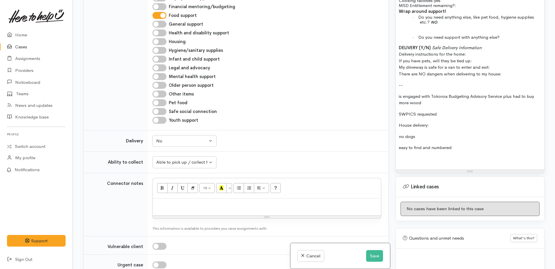
click at [414, 156] on p at bounding box center [470, 159] width 142 height 7
click at [410, 82] on p "--" at bounding box center [470, 85] width 142 height 7
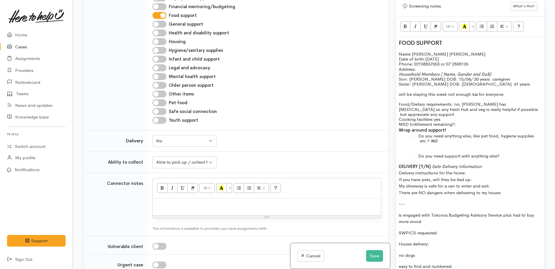
scroll to position [366, 0]
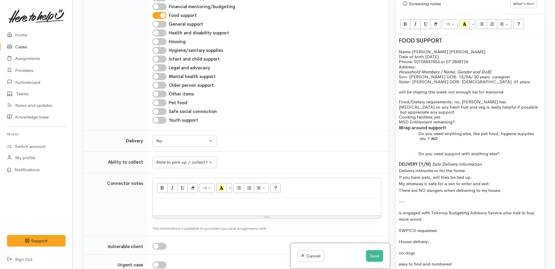
click at [470, 146] on p at bounding box center [480, 148] width 121 height 5
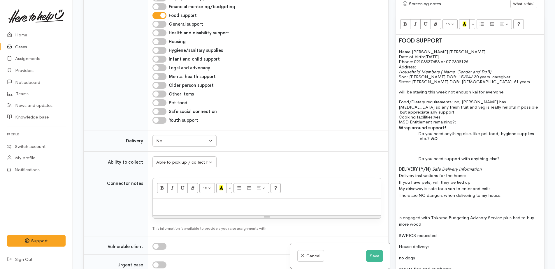
click at [505, 156] on p "· Do you need support with anything else?" at bounding box center [480, 158] width 121 height 5
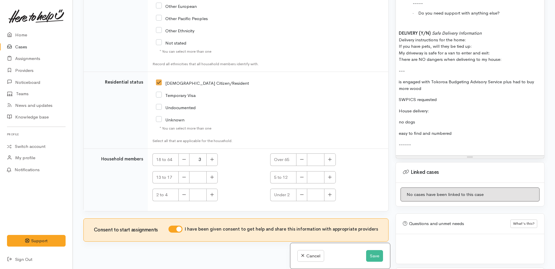
scroll to position [1025, 0]
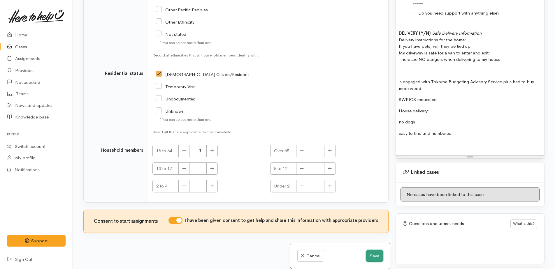
click at [376, 257] on button "Save" at bounding box center [374, 256] width 17 height 12
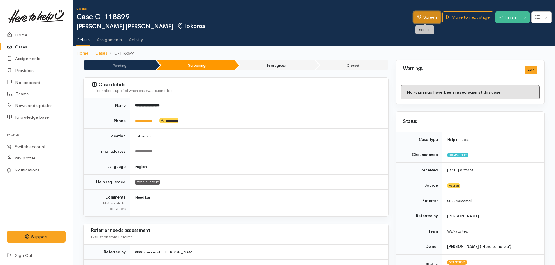
click at [424, 20] on link "Screen" at bounding box center [426, 17] width 27 height 12
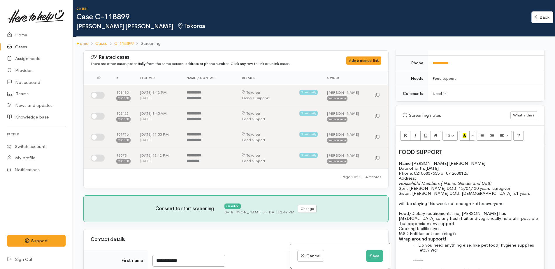
scroll to position [320, 0]
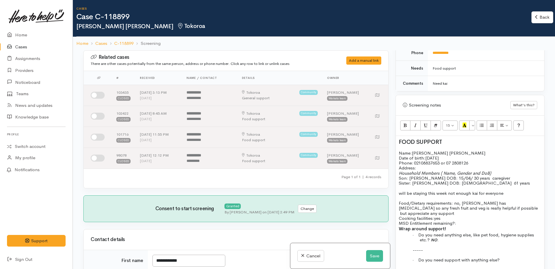
click at [427, 169] on p "Address:" at bounding box center [470, 167] width 142 height 5
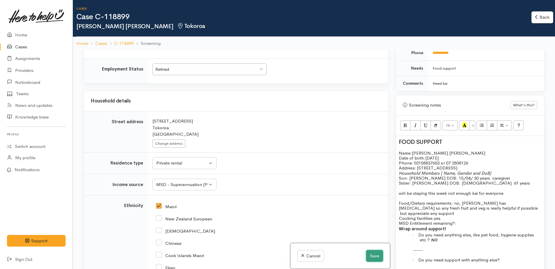
click at [372, 256] on button "Save" at bounding box center [374, 256] width 17 height 12
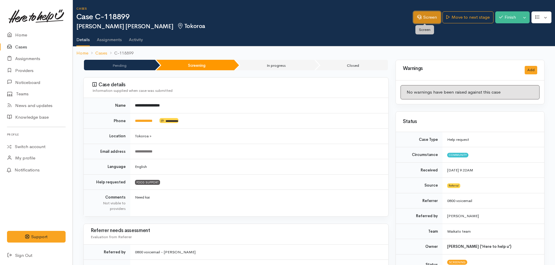
click at [426, 18] on link "Screen" at bounding box center [426, 17] width 27 height 12
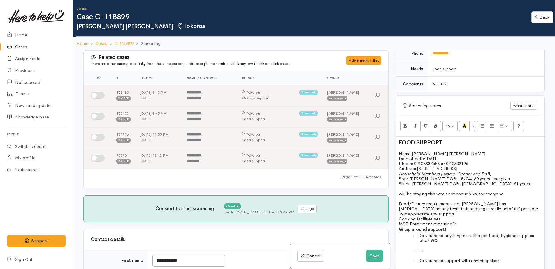
scroll to position [320, 0]
click at [464, 168] on p "Address:   [STREET_ADDRESS]" at bounding box center [470, 167] width 142 height 5
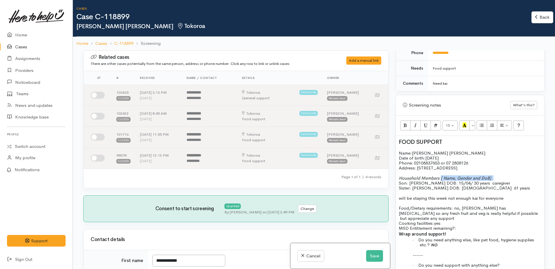
drag, startPoint x: 440, startPoint y: 178, endPoint x: 500, endPoint y: 177, distance: 59.4
click at [500, 177] on p "Household Members ( Name, Gender and DoB) Son: Collin King DOB: 15/04/ 30 years…" at bounding box center [470, 181] width 142 height 10
click at [458, 183] on p "Household Members x 3 Son: Collin King DOB: 15/04/ 30 years caregiver" at bounding box center [470, 181] width 142 height 10
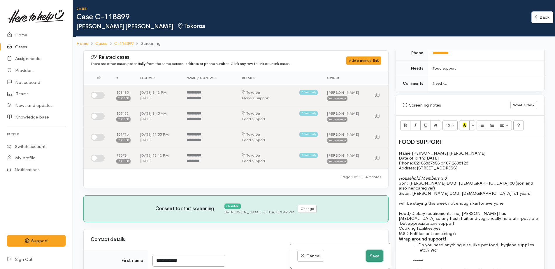
click at [373, 261] on button "Save" at bounding box center [374, 256] width 17 height 12
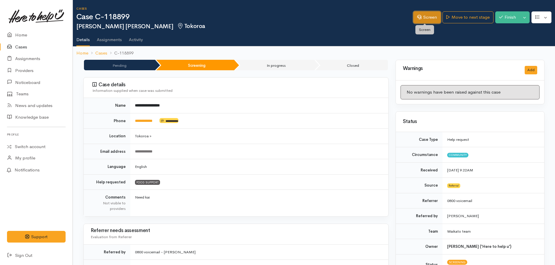
click at [433, 17] on link "Screen" at bounding box center [426, 17] width 27 height 12
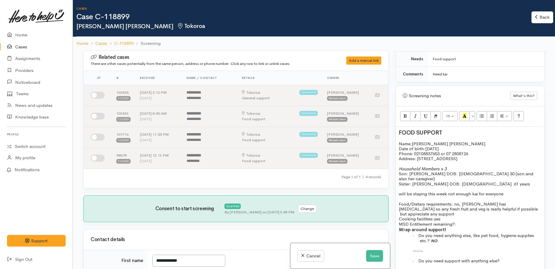
scroll to position [379, 0]
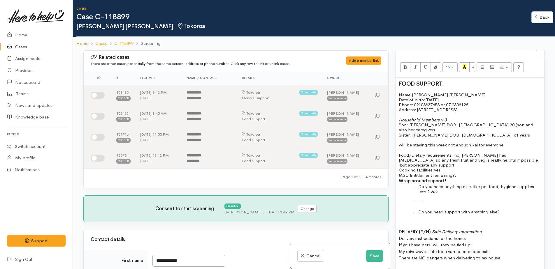
click at [494, 133] on p "Sister: [PERSON_NAME] DOB: [DEMOGRAPHIC_DATA] 61 years" at bounding box center [470, 135] width 142 height 5
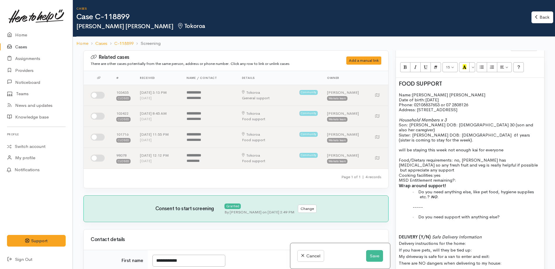
drag, startPoint x: 398, startPoint y: 146, endPoint x: 503, endPoint y: 147, distance: 104.9
click at [503, 147] on div "FOOD SUPPORT Name: Alice Marama King Date of birth: 15/08/1958 Phone:   0210883…" at bounding box center [470, 218] width 148 height 281
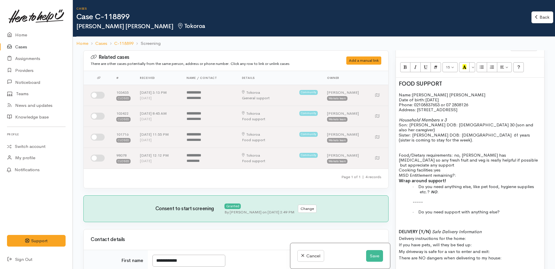
click at [460, 167] on p "Food/Dietary requirements: no, Alice has diabetes so any fresh fruit and veg is…" at bounding box center [470, 165] width 142 height 25
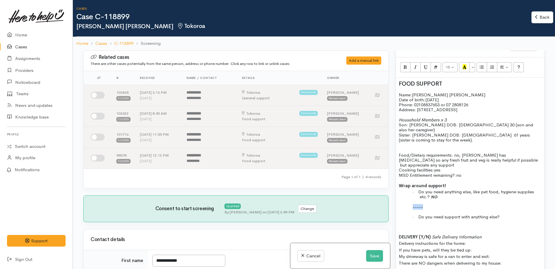
drag, startPoint x: 407, startPoint y: 197, endPoint x: 436, endPoint y: 195, distance: 29.2
click at [436, 195] on div "FOOD SUPPORT Name: Alice Marama King Date of birth: 15/08/1958 Phone:   0210883…" at bounding box center [470, 218] width 148 height 281
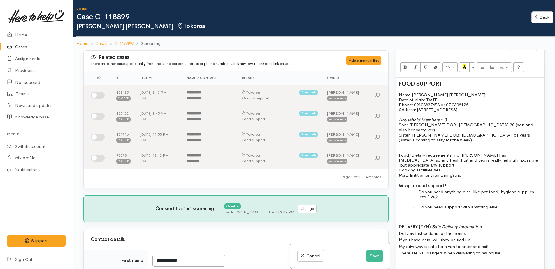
click at [506, 205] on p "· Do you need support with anything else?" at bounding box center [480, 207] width 121 height 5
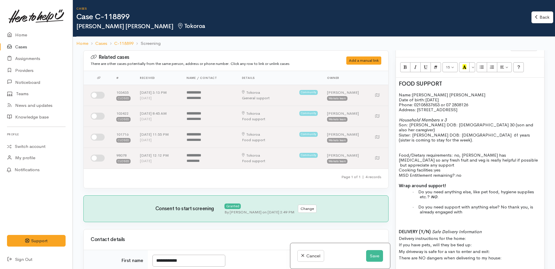
click at [473, 205] on p "· Do you need support with anything else? No thank you, is already engaged with" at bounding box center [480, 210] width 121 height 10
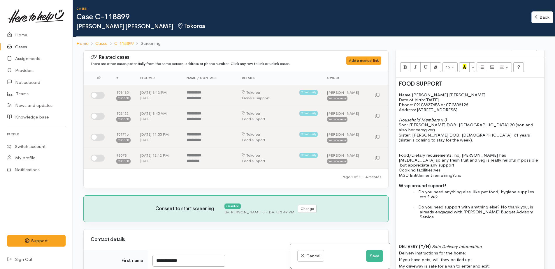
click at [531, 205] on p "· Do you need support with anything else? No thank you, is already engaged with…" at bounding box center [480, 212] width 121 height 15
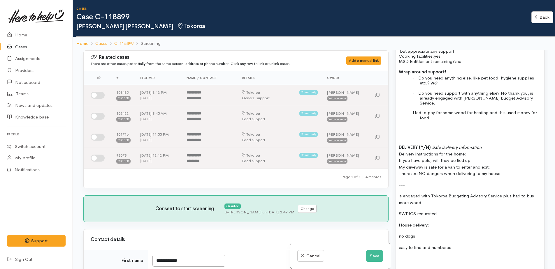
scroll to position [495, 0]
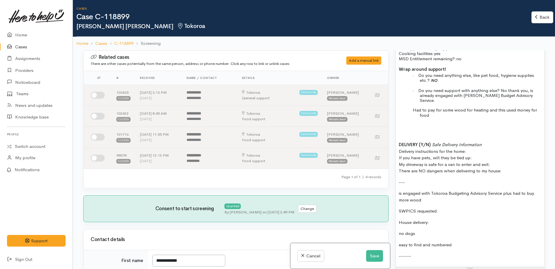
click at [396, 127] on div "FOOD SUPPORT Name: Alice Marama King Date of birth: 15/08/1958 Phone:   0210883…" at bounding box center [470, 114] width 148 height 306
click at [421, 186] on div "Screening notes What's this? 15 8 9 10 11 12 14 18 24 36 Background Color Trans…" at bounding box center [469, 95] width 149 height 350
drag, startPoint x: 398, startPoint y: 178, endPoint x: 433, endPoint y: 187, distance: 36.7
click at [433, 187] on div "FOOD SUPPORT Name: Alice Marama King Date of birth: 15/08/1958 Phone:   0210883…" at bounding box center [470, 114] width 148 height 306
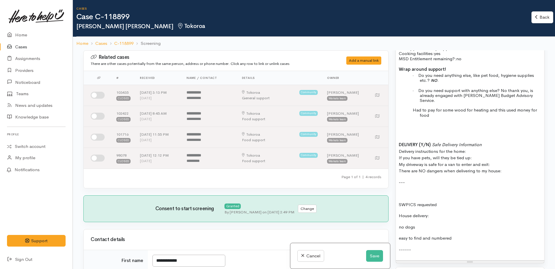
click at [476, 142] on p "DELIVERY (Y/N) Safe Delivery Information Delivery instructions for the home: If…" at bounding box center [470, 158] width 142 height 33
click at [474, 143] on p "DELIVERY (Y/N) Safe Delivery Information Delivery instructions for the home: If…" at bounding box center [470, 158] width 142 height 33
click at [491, 148] on span "Delivery instructions for the home: If you have pets, will they be tied up: no …" at bounding box center [450, 158] width 103 height 32
click at [513, 157] on p "DELIVERY (Y/N) Safe Delivery Information Delivery instructions for the home: If…" at bounding box center [470, 158] width 142 height 33
drag, startPoint x: 399, startPoint y: 200, endPoint x: 439, endPoint y: 235, distance: 52.6
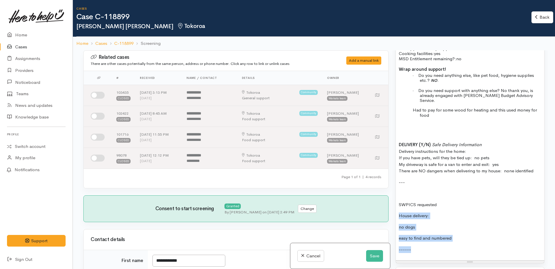
click at [439, 235] on div "FOOD SUPPORT Name: Alice Marama King Date of birth: 15/08/1958 Phone:   0210883…" at bounding box center [470, 110] width 148 height 299
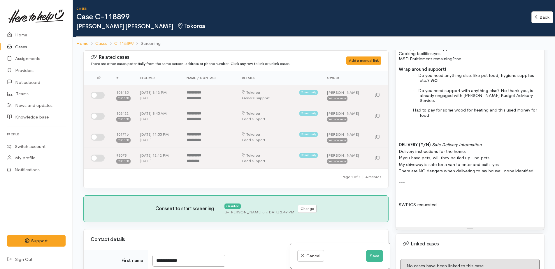
click at [396, 190] on div "FOOD SUPPORT Name: [PERSON_NAME] [PERSON_NAME] Date of birth: [DEMOGRAPHIC_DATA…" at bounding box center [470, 94] width 148 height 266
click at [473, 202] on p "Client requested SWPICS requested" at bounding box center [470, 205] width 142 height 7
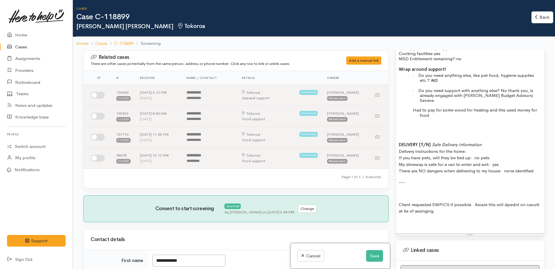
drag, startPoint x: 509, startPoint y: 189, endPoint x: 476, endPoint y: 177, distance: 35.3
click at [464, 190] on p at bounding box center [470, 193] width 142 height 7
drag, startPoint x: 403, startPoint y: 199, endPoint x: 510, endPoint y: 186, distance: 107.9
click at [413, 202] on span "Client requested SWPICS if possible. Aware this will depend on cacott at tie of…" at bounding box center [469, 208] width 141 height 12
click at [376, 259] on button "Save" at bounding box center [374, 256] width 17 height 12
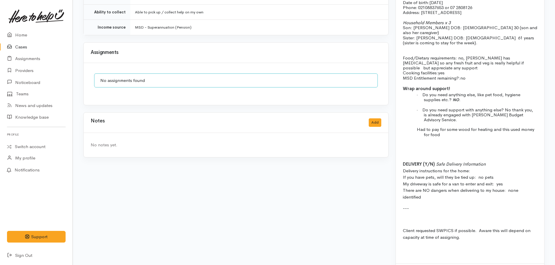
scroll to position [530, 0]
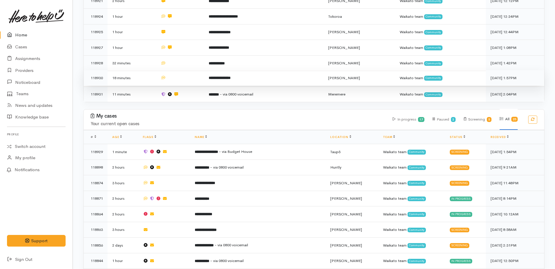
scroll to position [350, 0]
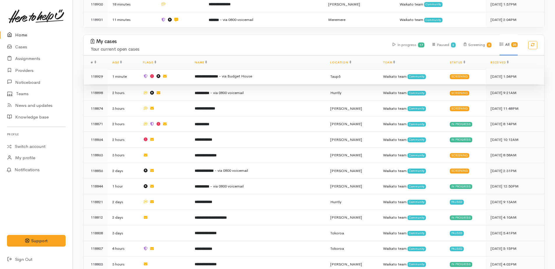
click at [208, 75] on b "**********" at bounding box center [206, 77] width 23 height 4
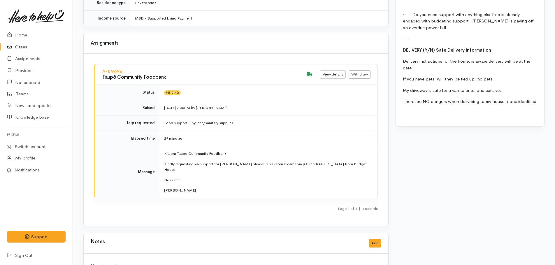
scroll to position [796, 0]
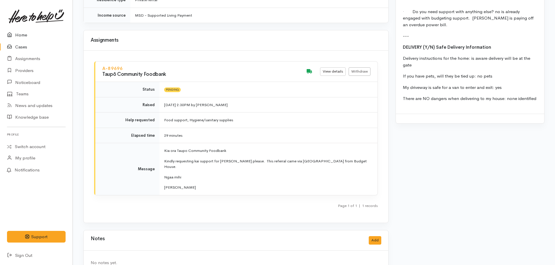
click at [22, 35] on link "Home" at bounding box center [36, 35] width 73 height 12
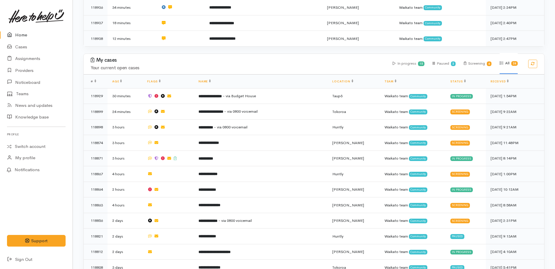
scroll to position [286, 0]
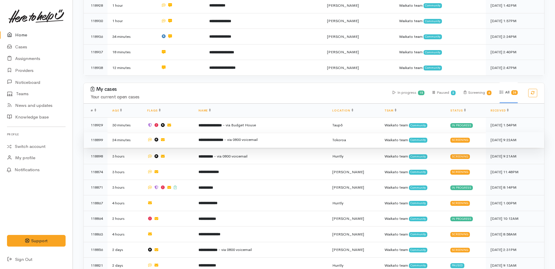
click at [223, 138] on b "**********" at bounding box center [210, 140] width 25 height 4
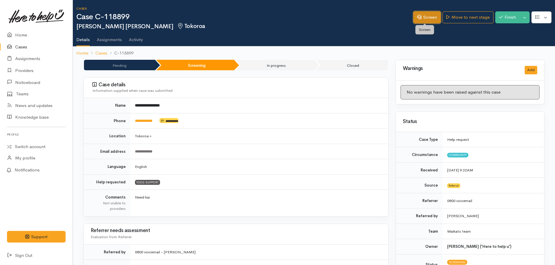
drag, startPoint x: 433, startPoint y: 19, endPoint x: 428, endPoint y: 19, distance: 5.5
click at [433, 19] on link "Screen" at bounding box center [426, 17] width 27 height 12
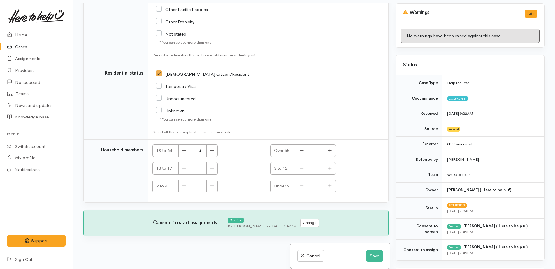
scroll to position [50, 0]
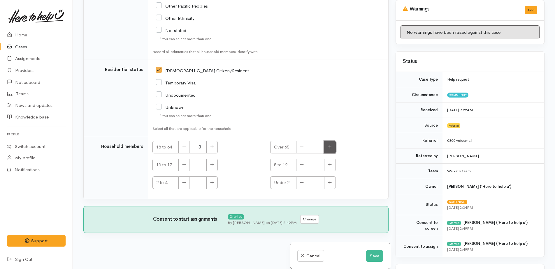
click at [328, 149] on icon "button" at bounding box center [330, 147] width 4 height 4
type input "1"
click at [185, 149] on icon "button" at bounding box center [184, 147] width 4 height 4
type input "2"
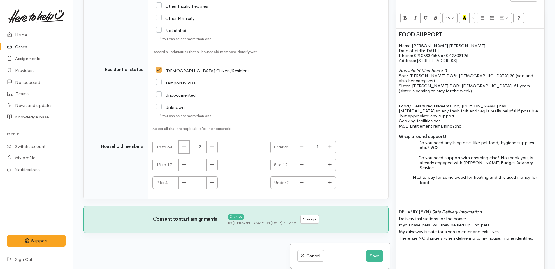
scroll to position [379, 0]
drag, startPoint x: 396, startPoint y: 194, endPoint x: 532, endPoint y: 221, distance: 139.0
click at [532, 221] on div "FOOD SUPPORT Name: [PERSON_NAME] [PERSON_NAME] Date of birth: [DEMOGRAPHIC_DATA…" at bounding box center [470, 163] width 148 height 272
copy p "DELIVERY (Y/N) Safe Delivery Information Delivery instructions for the home: If…"
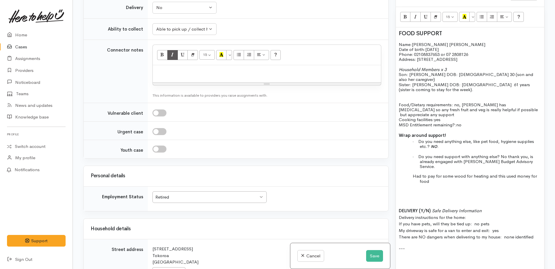
scroll to position [433, 0]
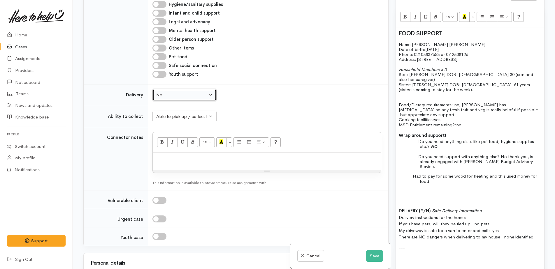
click at [172, 95] on div "No" at bounding box center [181, 95] width 51 height 7
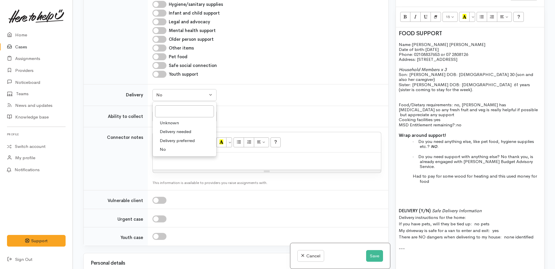
click at [170, 140] on span "Delivery preferred" at bounding box center [177, 141] width 35 height 7
select select "2"
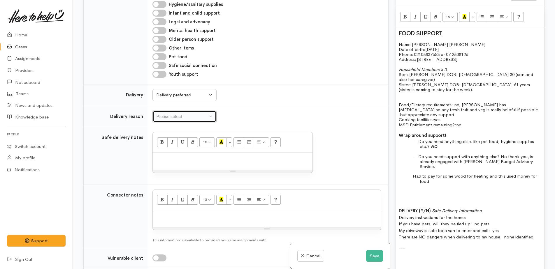
click at [170, 116] on div "Please select" at bounding box center [181, 116] width 51 height 7
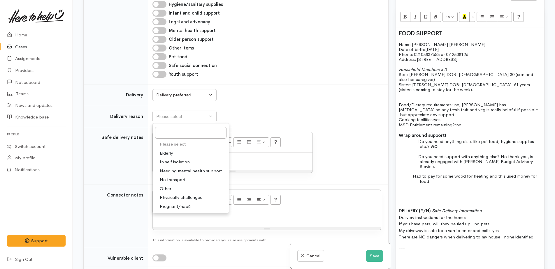
click at [179, 178] on span "No transport" at bounding box center [173, 180] width 26 height 7
select select "2"
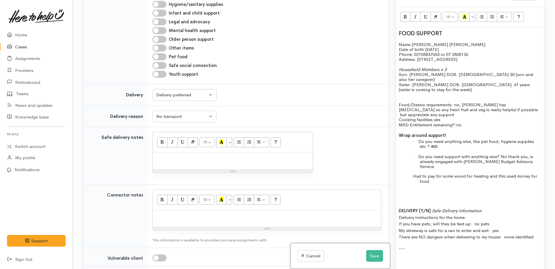
paste div
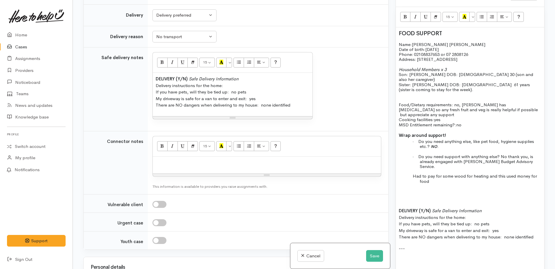
scroll to position [521, 0]
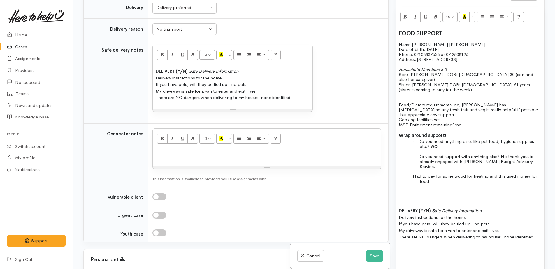
drag, startPoint x: 399, startPoint y: 43, endPoint x: 477, endPoint y: 166, distance: 145.5
click at [477, 166] on div "FOOD SUPPORT Name: Alice Marama King Date of birth: 15/08/1958 Phone:   0210883…" at bounding box center [470, 163] width 148 height 272
copy div "Name: Alice Marama King Date of birth: 15/08/1958 Phone:   02108837653 or 07 28…"
paste div
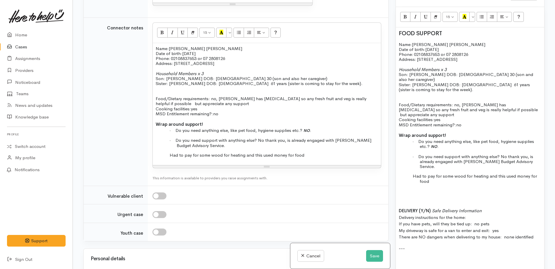
scroll to position [667, 0]
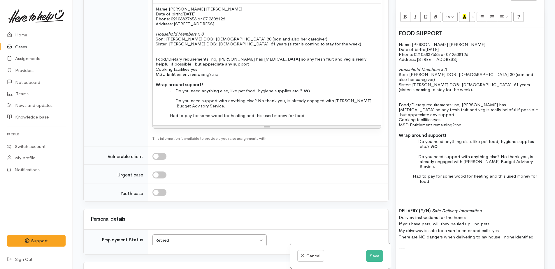
click at [156, 157] on input "checkbox" at bounding box center [159, 156] width 14 height 7
checkbox input "true"
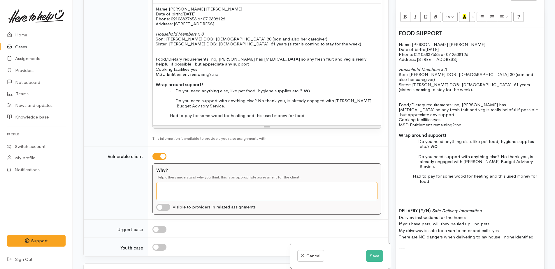
click at [168, 185] on textarea "Why?" at bounding box center [266, 191] width 221 height 18
drag, startPoint x: 216, startPoint y: 190, endPoint x: 265, endPoint y: 191, distance: 49.6
click at [278, 193] on textarea "Alice has ongoing health cosntion she is mnaaging" at bounding box center [266, 191] width 221 height 18
click at [197, 189] on textarea "Alice has ongoing health cosntion she is managing" at bounding box center [266, 191] width 221 height 18
drag, startPoint x: 218, startPoint y: 189, endPoint x: 275, endPoint y: 189, distance: 56.8
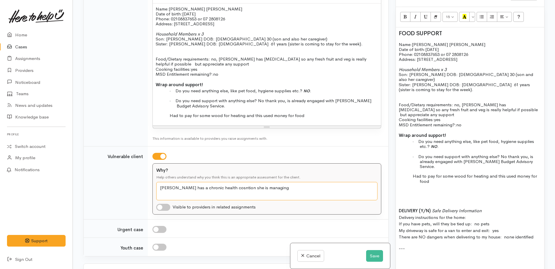
click at [275, 190] on textarea "Alice has a chronic health cosntion she is managing" at bounding box center [266, 191] width 221 height 18
click at [229, 186] on textarea "Alice has a chronic health cosntion she is managing" at bounding box center [266, 191] width 221 height 18
click at [263, 189] on textarea "Alice has a chronic health condition she is managing" at bounding box center [266, 191] width 221 height 18
type textarea "Alice has a chronic health condition she is managing, this limits her mobility …"
click at [158, 207] on input "checkbox" at bounding box center [163, 207] width 14 height 7
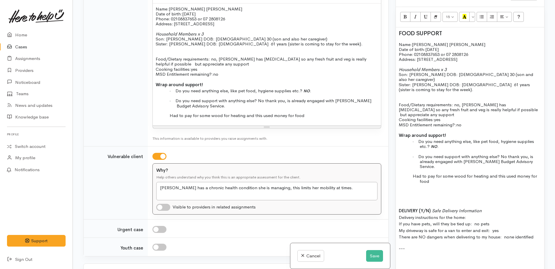
checkbox input "true"
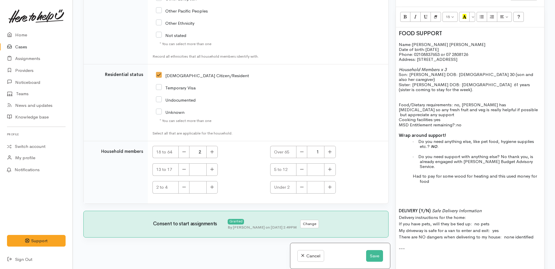
scroll to position [1289, 0]
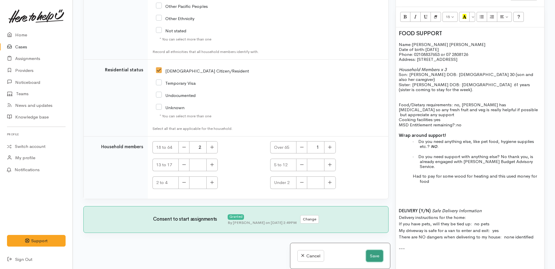
click at [371, 255] on button "Save" at bounding box center [374, 256] width 17 height 12
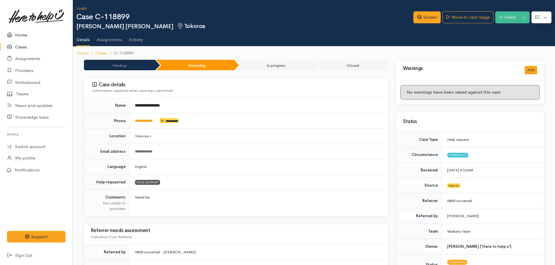
click at [22, 34] on link "Home" at bounding box center [36, 35] width 73 height 12
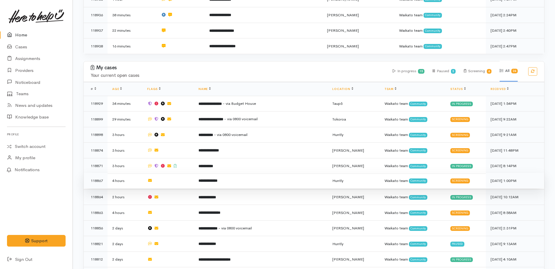
scroll to position [320, 0]
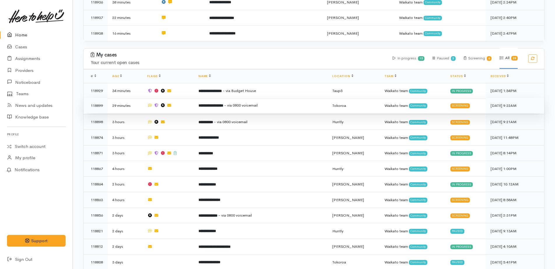
click at [222, 104] on b "**********" at bounding box center [210, 106] width 25 height 4
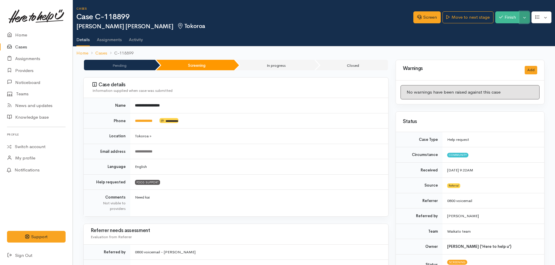
click at [525, 21] on button "Toggle Dropdown" at bounding box center [524, 17] width 10 height 12
click at [501, 31] on link "Pause" at bounding box center [506, 31] width 46 height 9
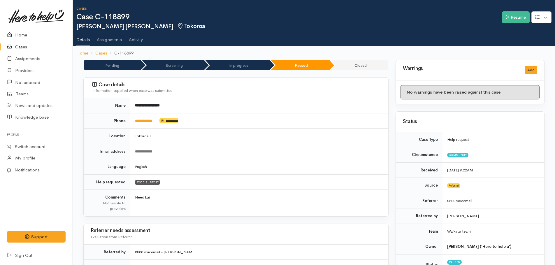
click at [21, 34] on link "Home" at bounding box center [36, 35] width 73 height 12
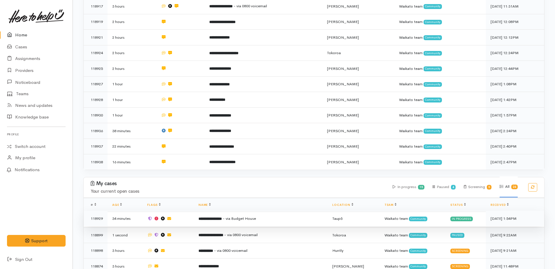
scroll to position [233, 0]
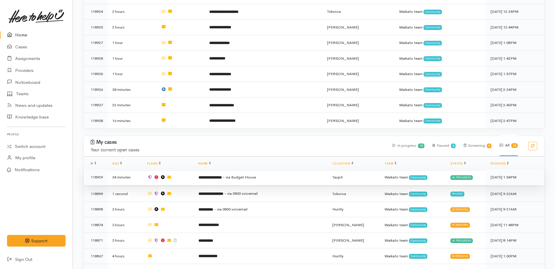
click at [216, 176] on b "**********" at bounding box center [209, 178] width 23 height 4
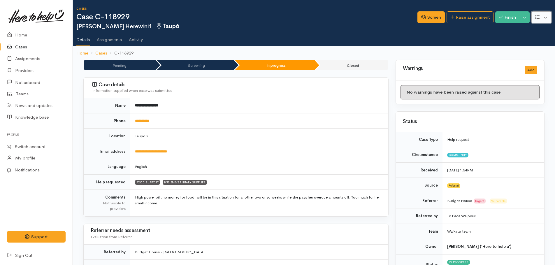
click at [546, 21] on button "button" at bounding box center [541, 17] width 20 height 12
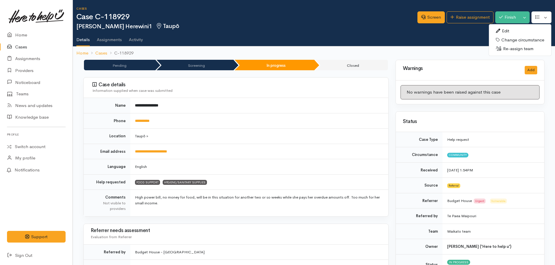
click at [509, 31] on link "Edit" at bounding box center [520, 31] width 62 height 9
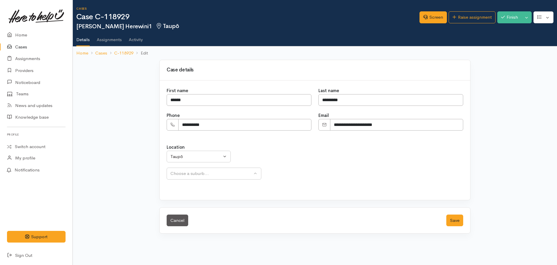
select select
click at [343, 98] on input "*********" at bounding box center [390, 100] width 145 height 12
type input "********"
click at [459, 220] on button "Save" at bounding box center [454, 220] width 17 height 12
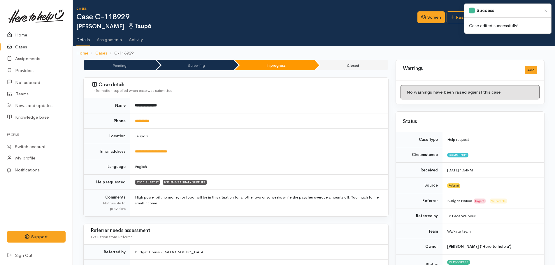
click at [20, 36] on link "Home" at bounding box center [36, 35] width 73 height 12
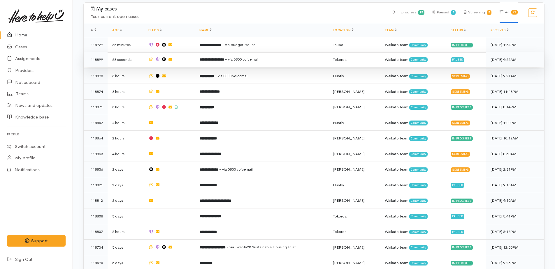
scroll to position [379, 0]
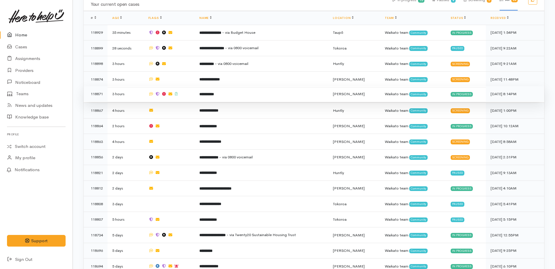
click at [214, 92] on b "**********" at bounding box center [206, 94] width 15 height 4
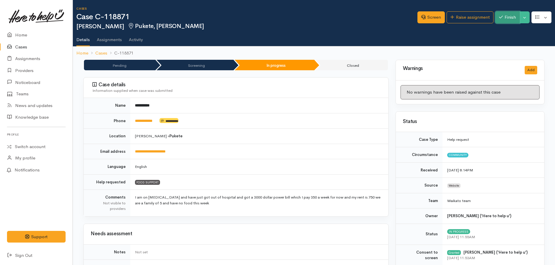
click at [506, 17] on button "Finish" at bounding box center [507, 17] width 24 height 12
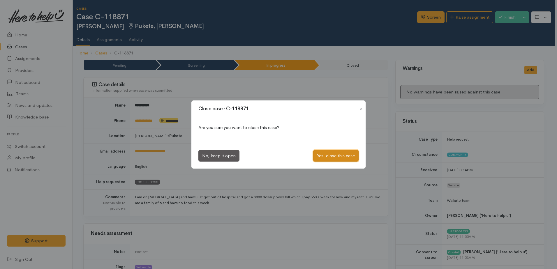
click at [335, 154] on button "Yes, close this case" at bounding box center [335, 156] width 45 height 12
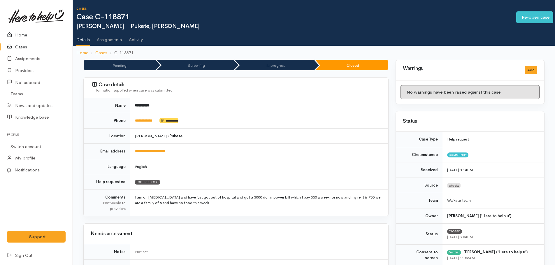
click at [21, 34] on link "Home" at bounding box center [36, 35] width 73 height 12
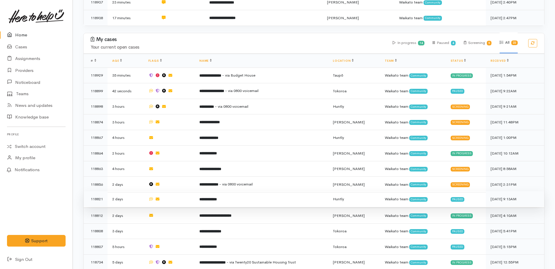
scroll to position [350, 0]
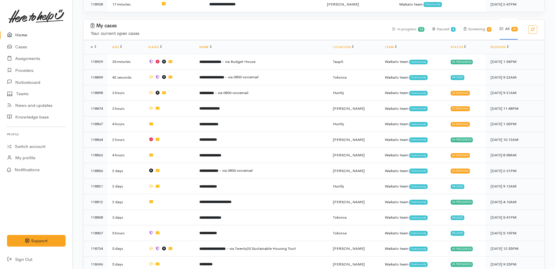
click at [17, 35] on link "Home" at bounding box center [36, 35] width 73 height 12
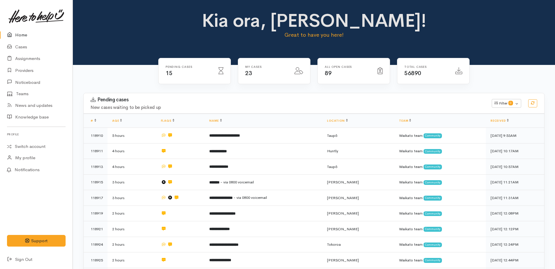
click at [18, 33] on link "Home" at bounding box center [36, 35] width 73 height 12
